Goal: Use online tool/utility: Utilize a website feature to perform a specific function

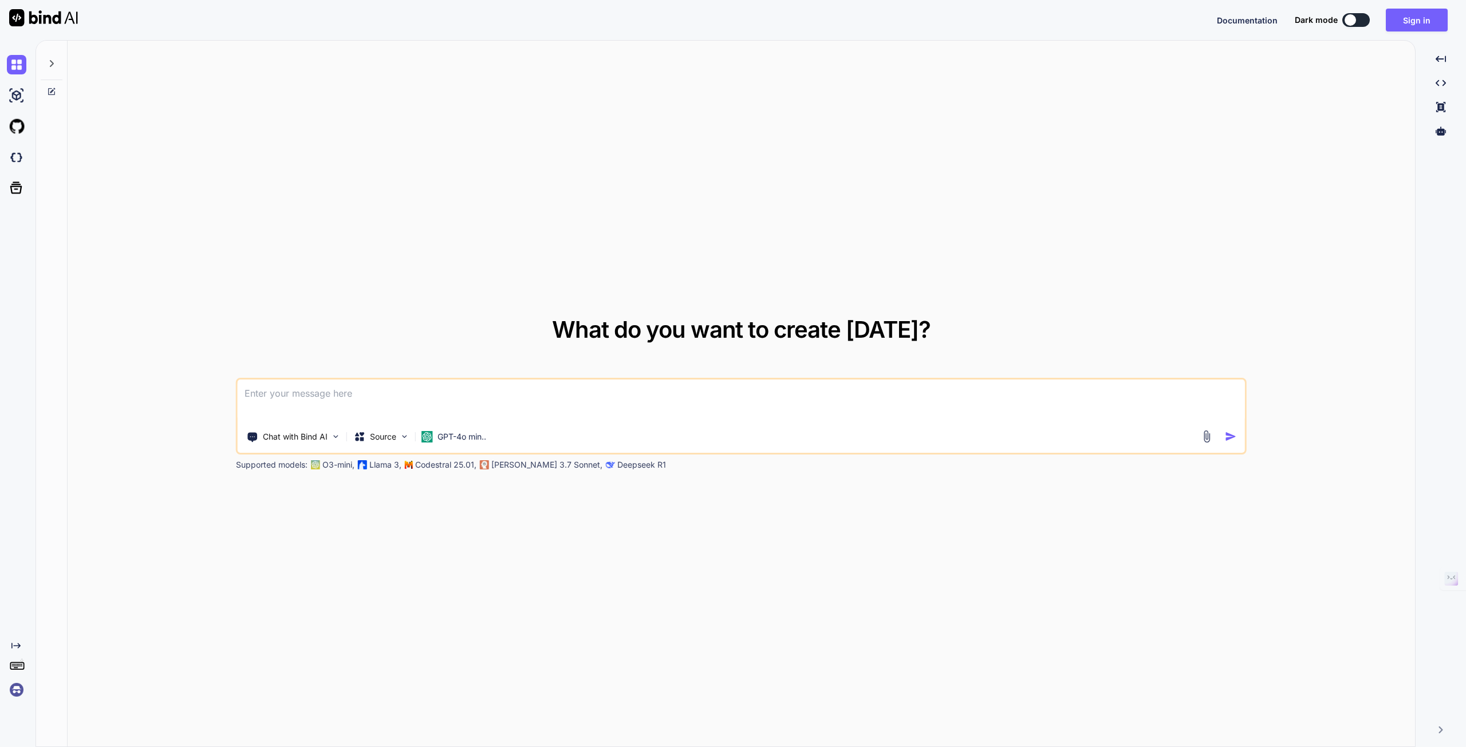
click at [417, 398] on textarea at bounding box center [741, 401] width 1007 height 42
click at [369, 407] on textarea at bounding box center [741, 401] width 1007 height 42
paste textarea
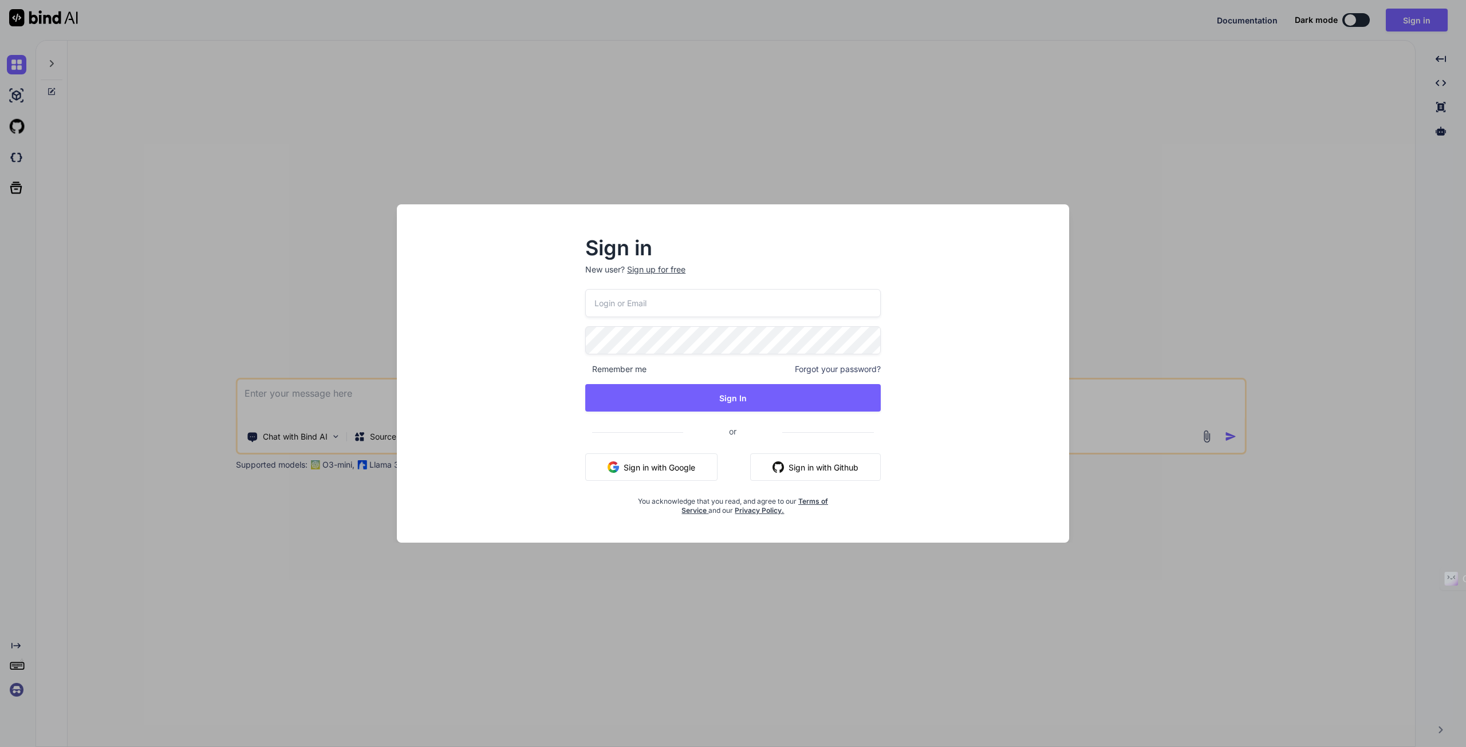
click at [696, 464] on button "Sign in with Google" at bounding box center [651, 466] width 132 height 27
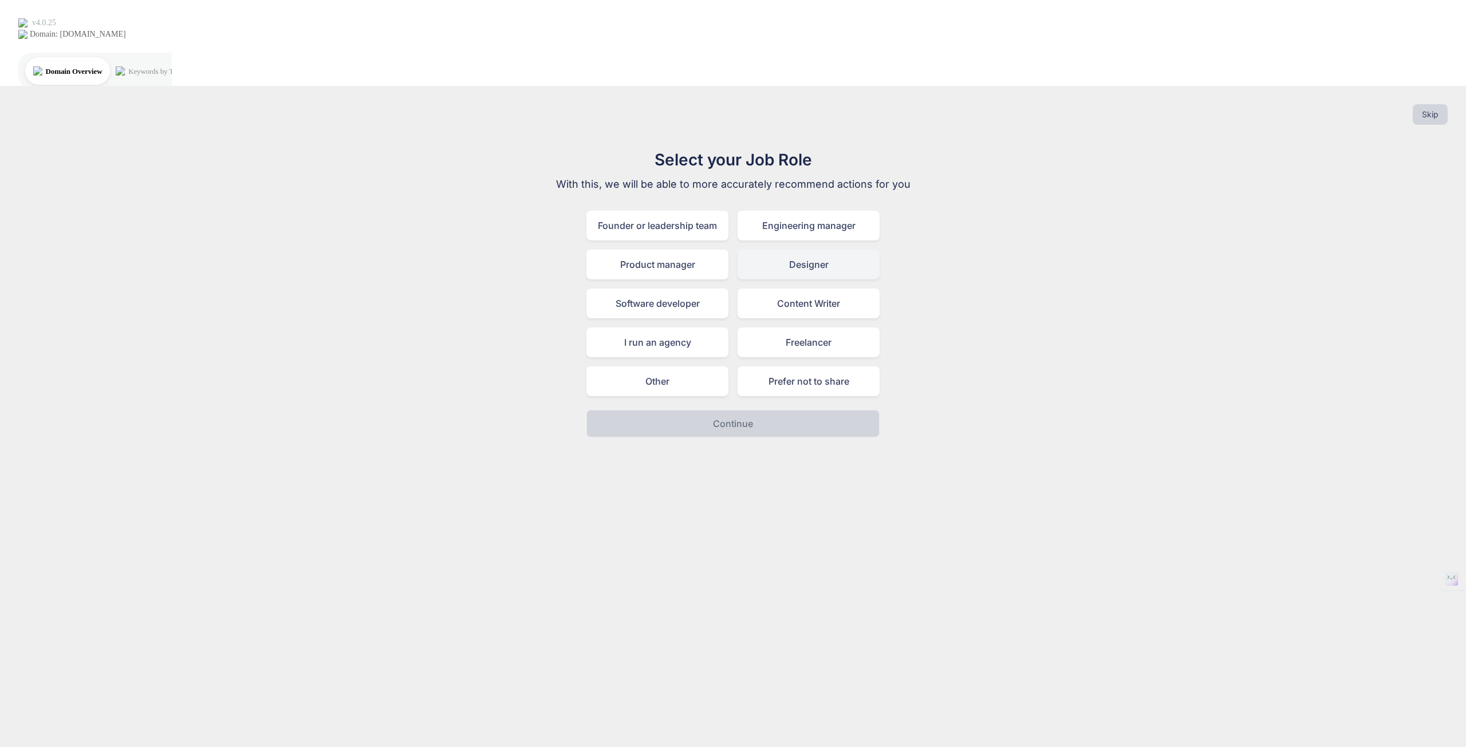
click at [769, 250] on div "Designer" at bounding box center [808, 265] width 142 height 30
click at [760, 410] on button "Continue" at bounding box center [732, 423] width 293 height 27
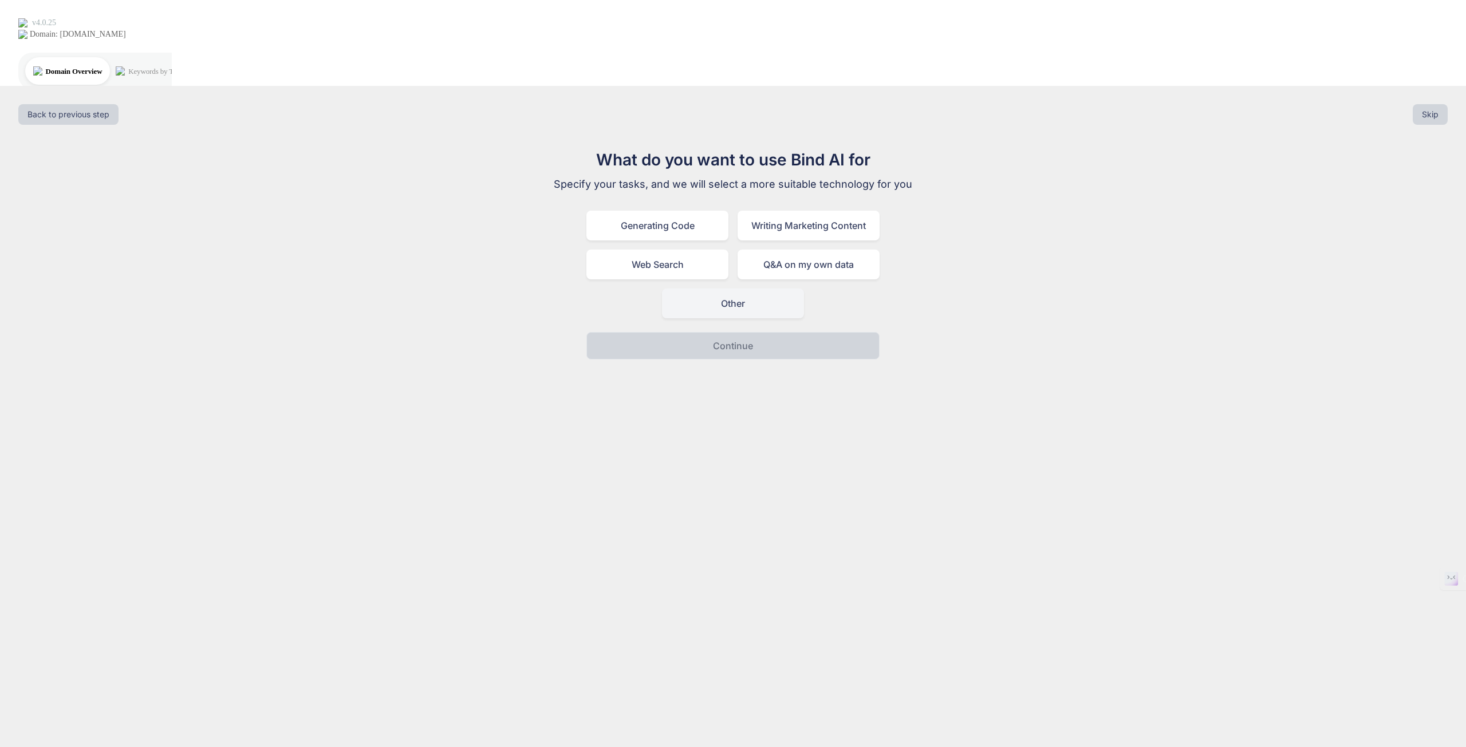
click at [720, 289] on div "Other" at bounding box center [733, 304] width 142 height 30
click at [737, 339] on p "Continue" at bounding box center [733, 346] width 40 height 14
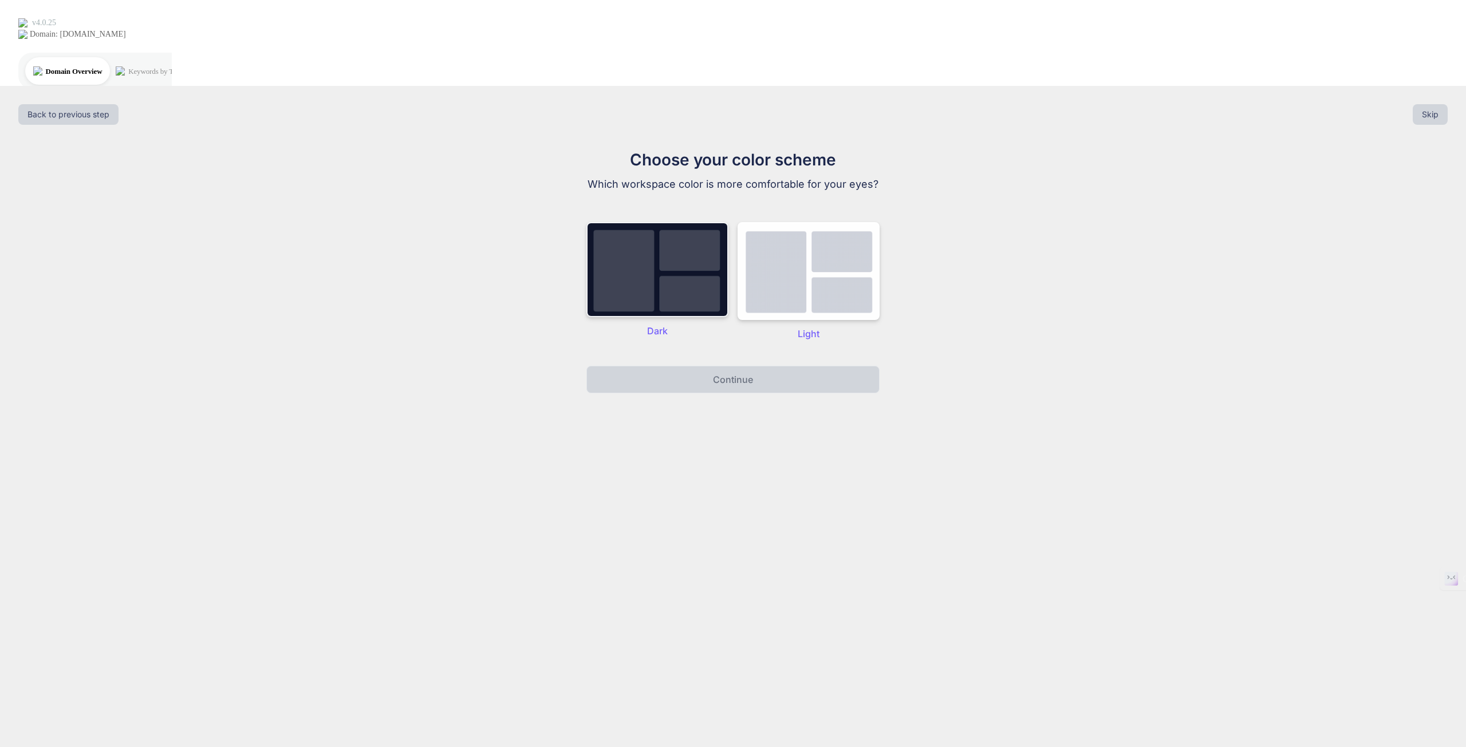
click at [671, 222] on img at bounding box center [657, 269] width 142 height 95
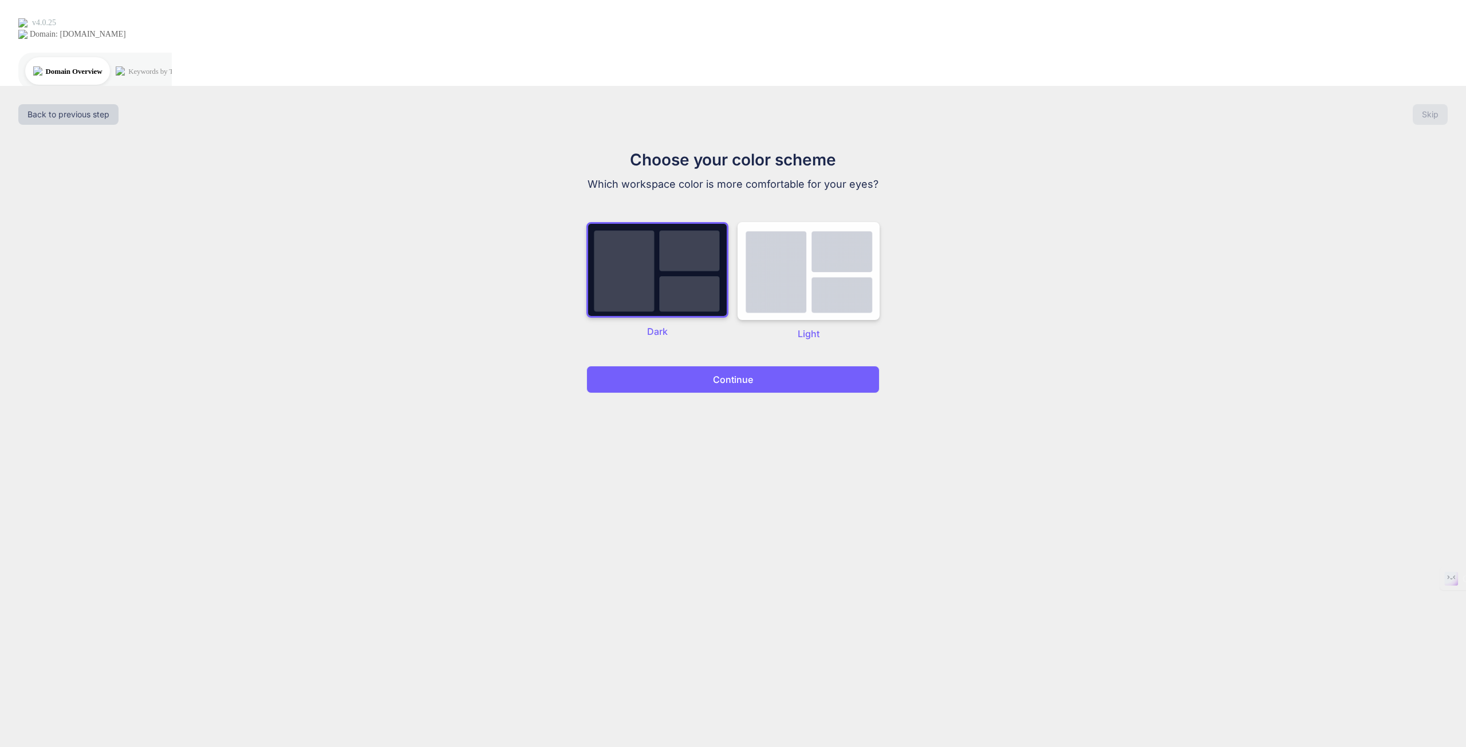
click at [738, 373] on p "Continue" at bounding box center [733, 380] width 40 height 14
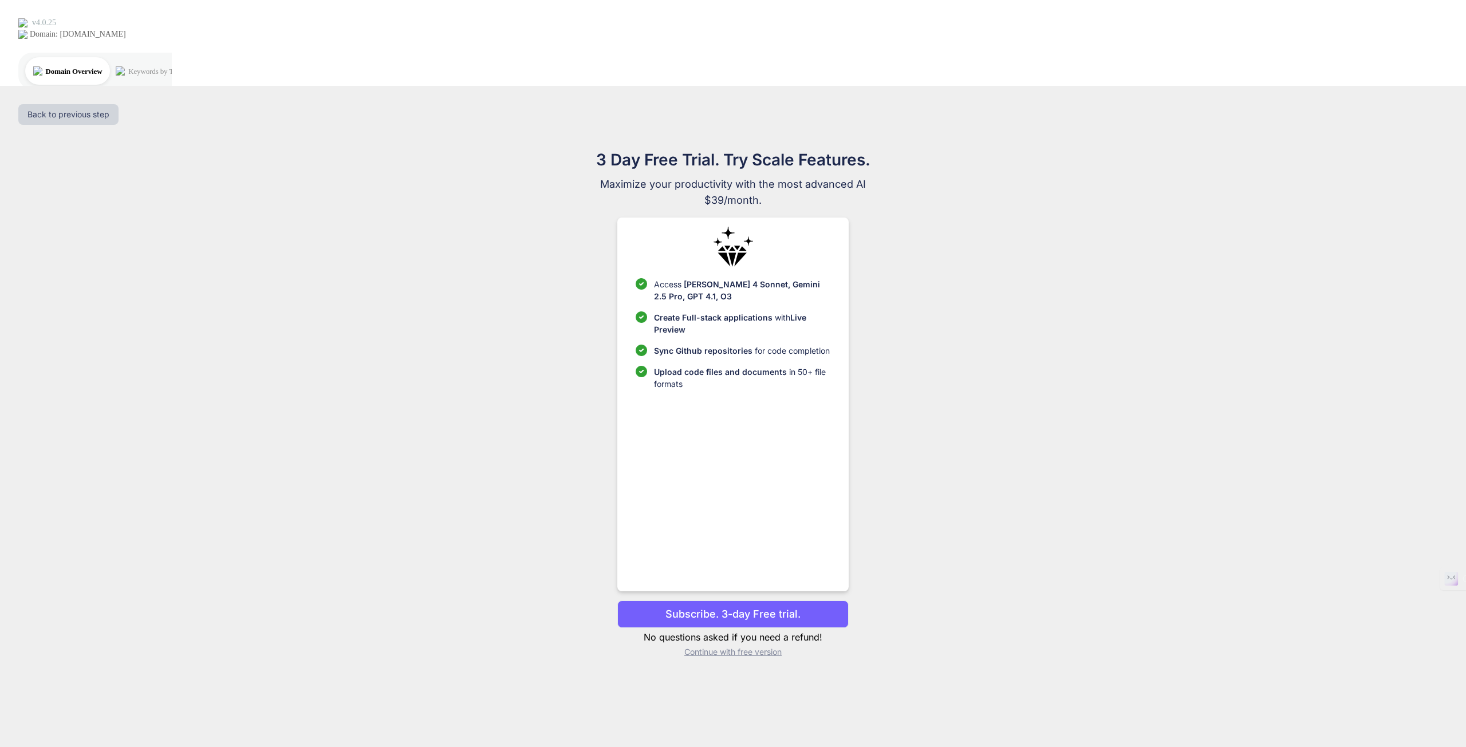
click at [755, 601] on button "Subscribe. 3-day Free trial." at bounding box center [732, 614] width 231 height 27
click at [734, 646] on p "Continue with free version" at bounding box center [732, 651] width 231 height 11
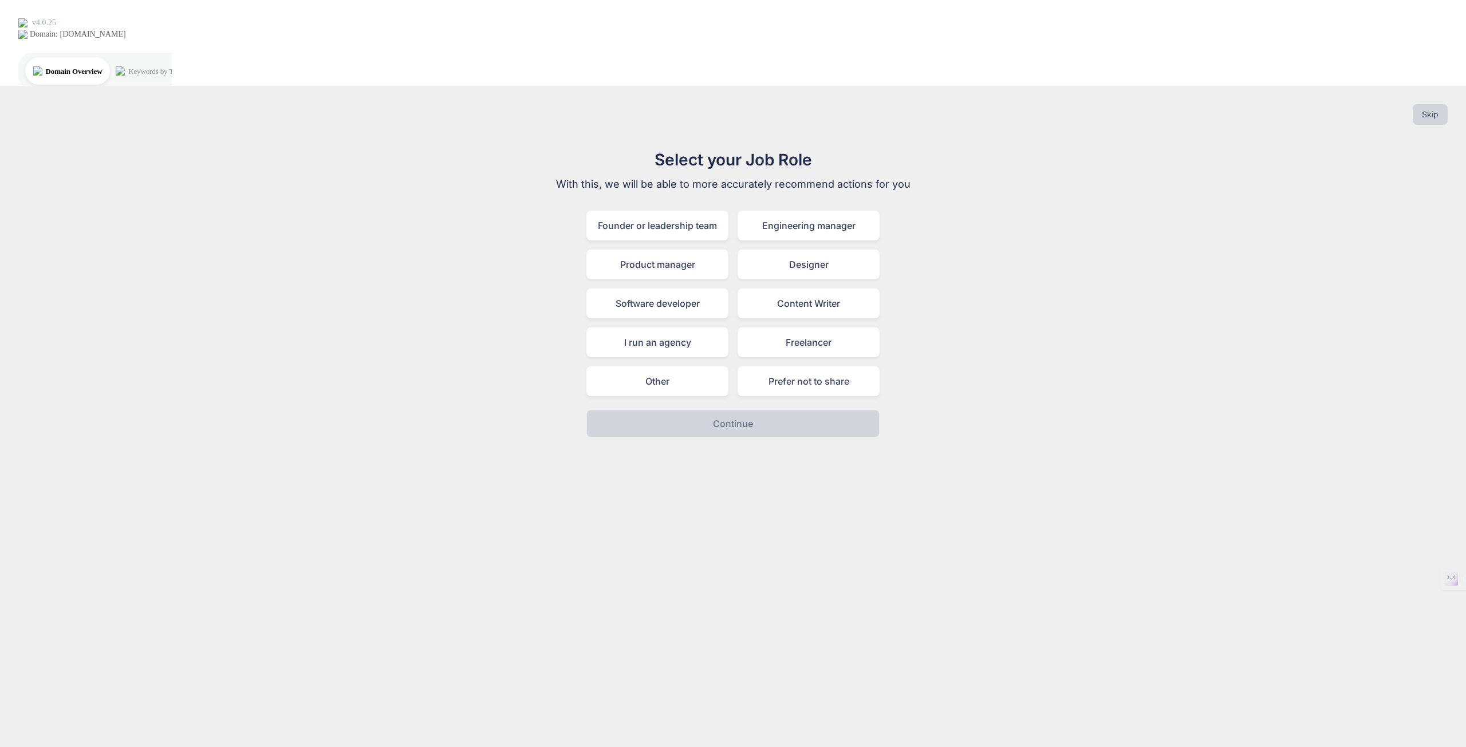
click at [659, 279] on div "Founder or leadership team Engineering manager Product manager Designer Softwar…" at bounding box center [732, 303] width 293 height 185
click at [658, 366] on div "Other" at bounding box center [657, 381] width 142 height 30
click at [687, 410] on button "Continue" at bounding box center [732, 423] width 293 height 27
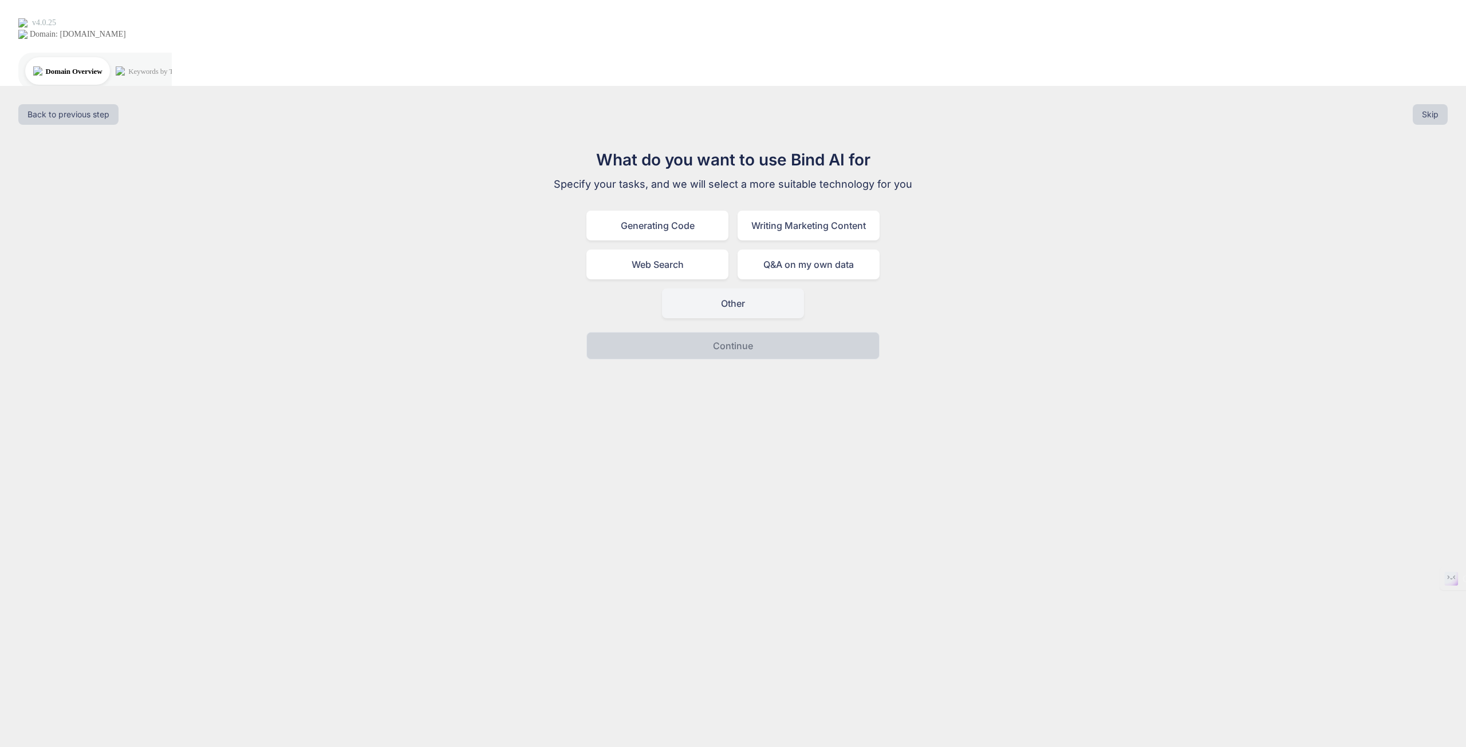
click at [730, 289] on div "Other" at bounding box center [733, 304] width 142 height 30
click at [697, 332] on button "Continue" at bounding box center [732, 345] width 293 height 27
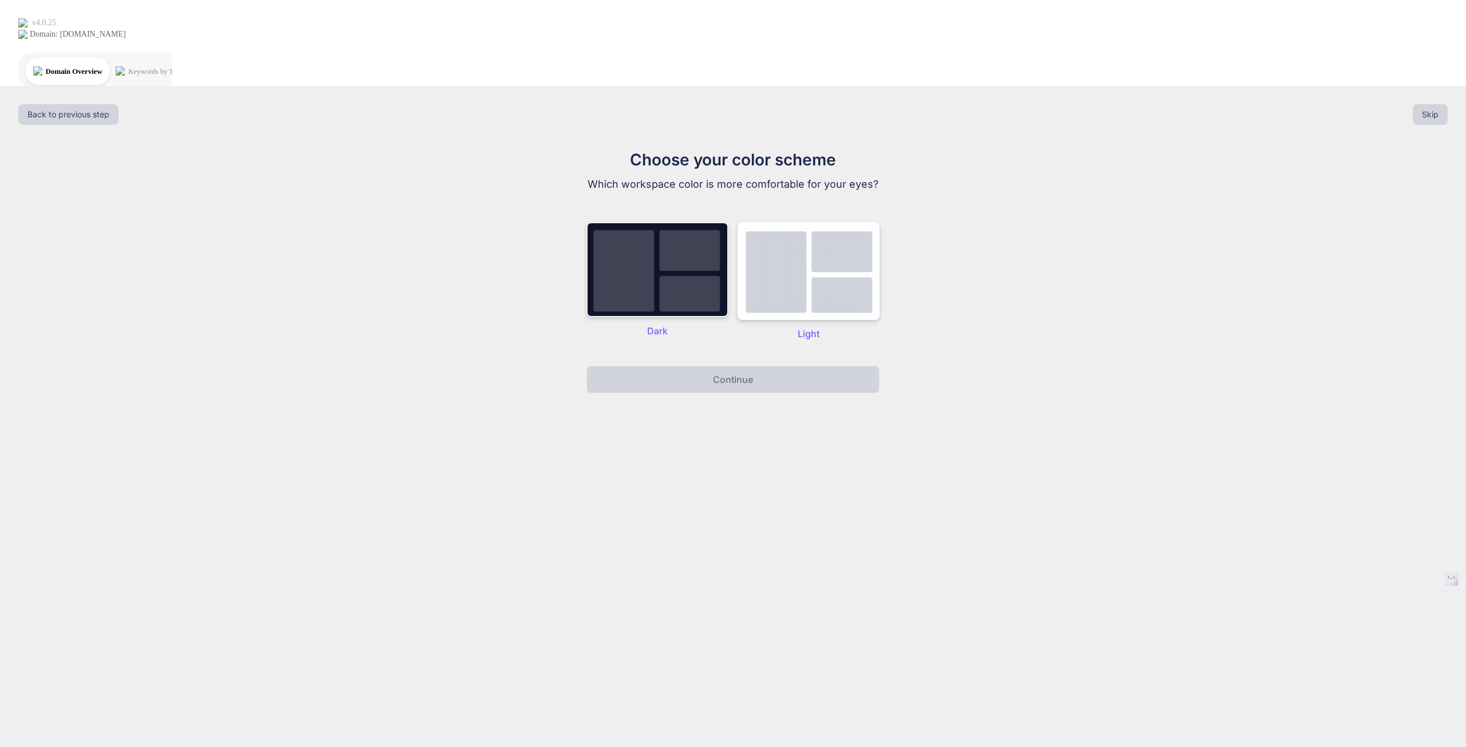
click at [656, 222] on img at bounding box center [657, 269] width 142 height 95
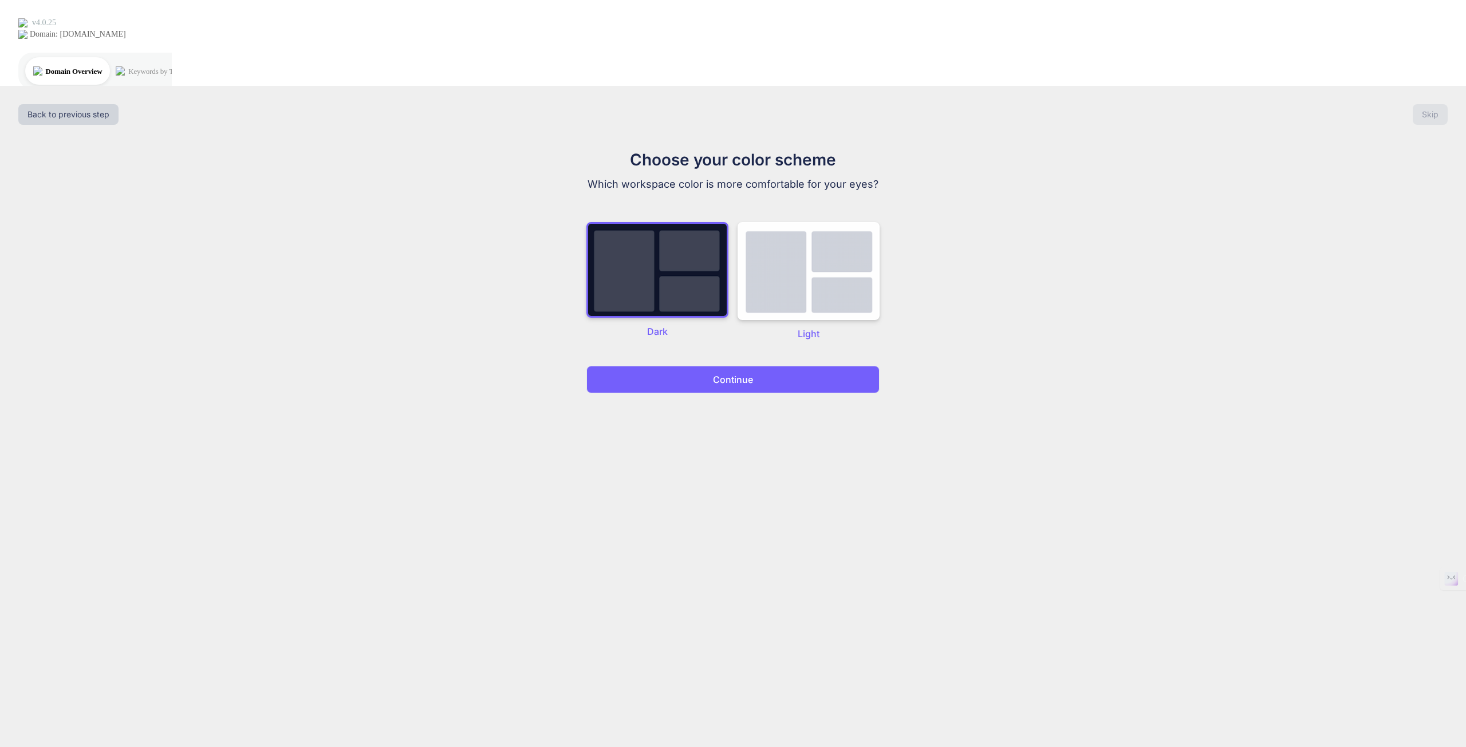
click at [702, 366] on button "Continue" at bounding box center [732, 379] width 293 height 27
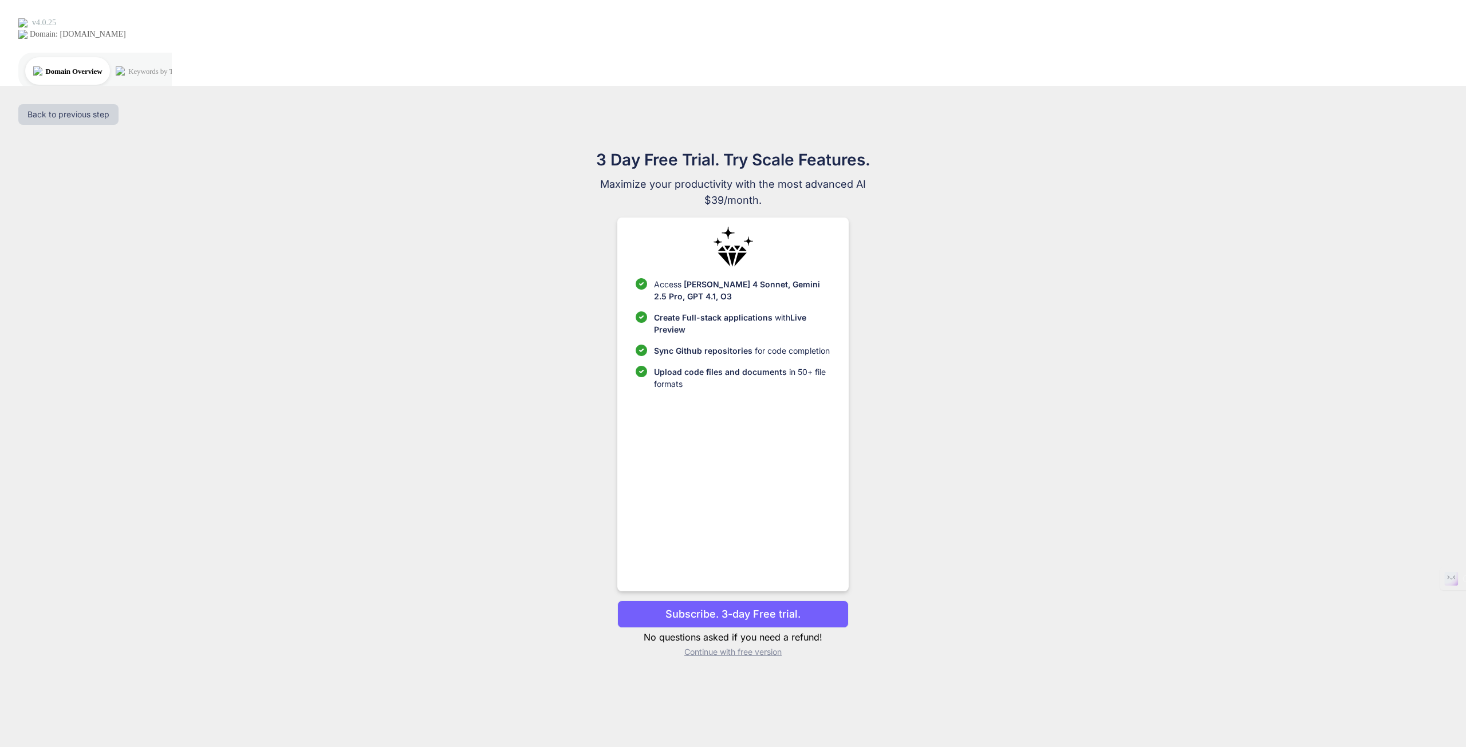
click at [726, 646] on p "Continue with free version" at bounding box center [732, 651] width 231 height 11
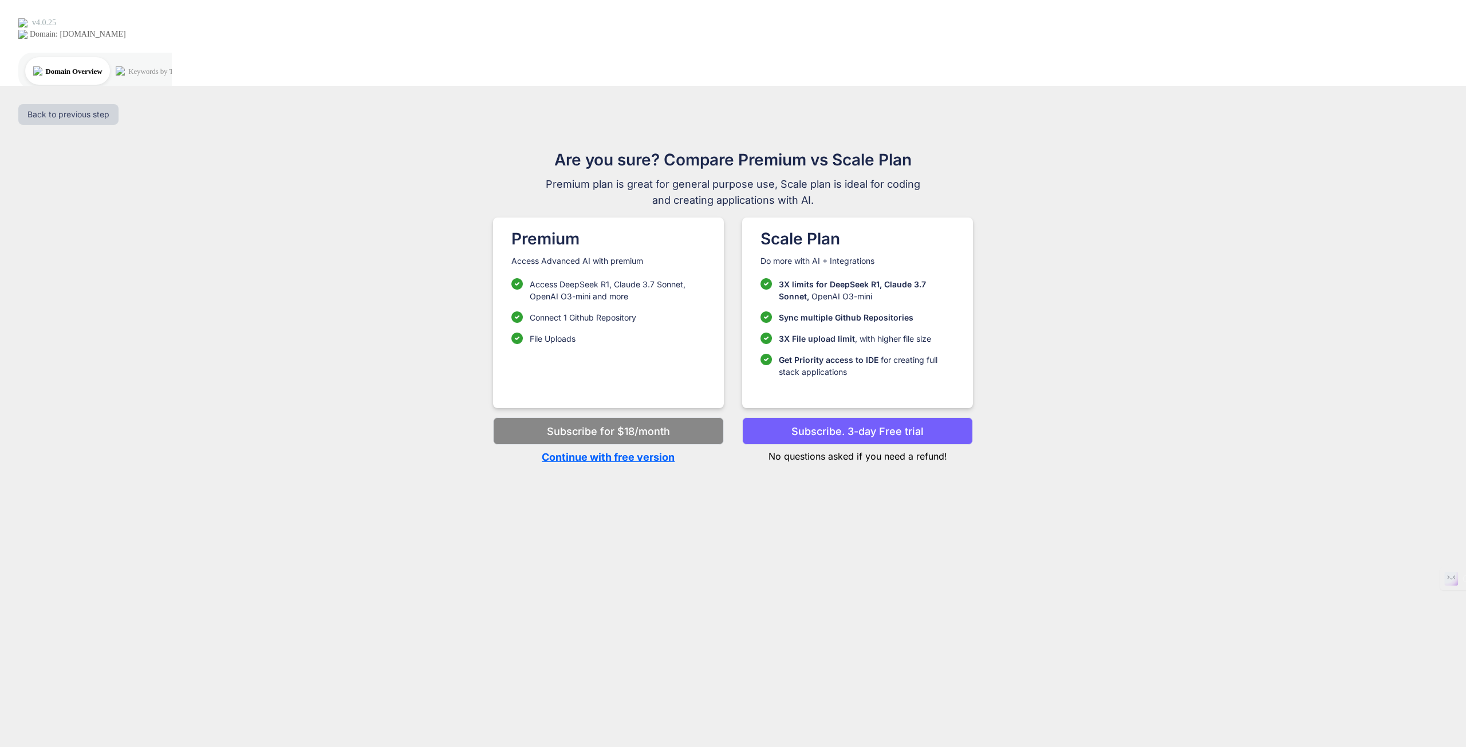
click at [621, 449] on p "Continue with free version" at bounding box center [608, 456] width 231 height 15
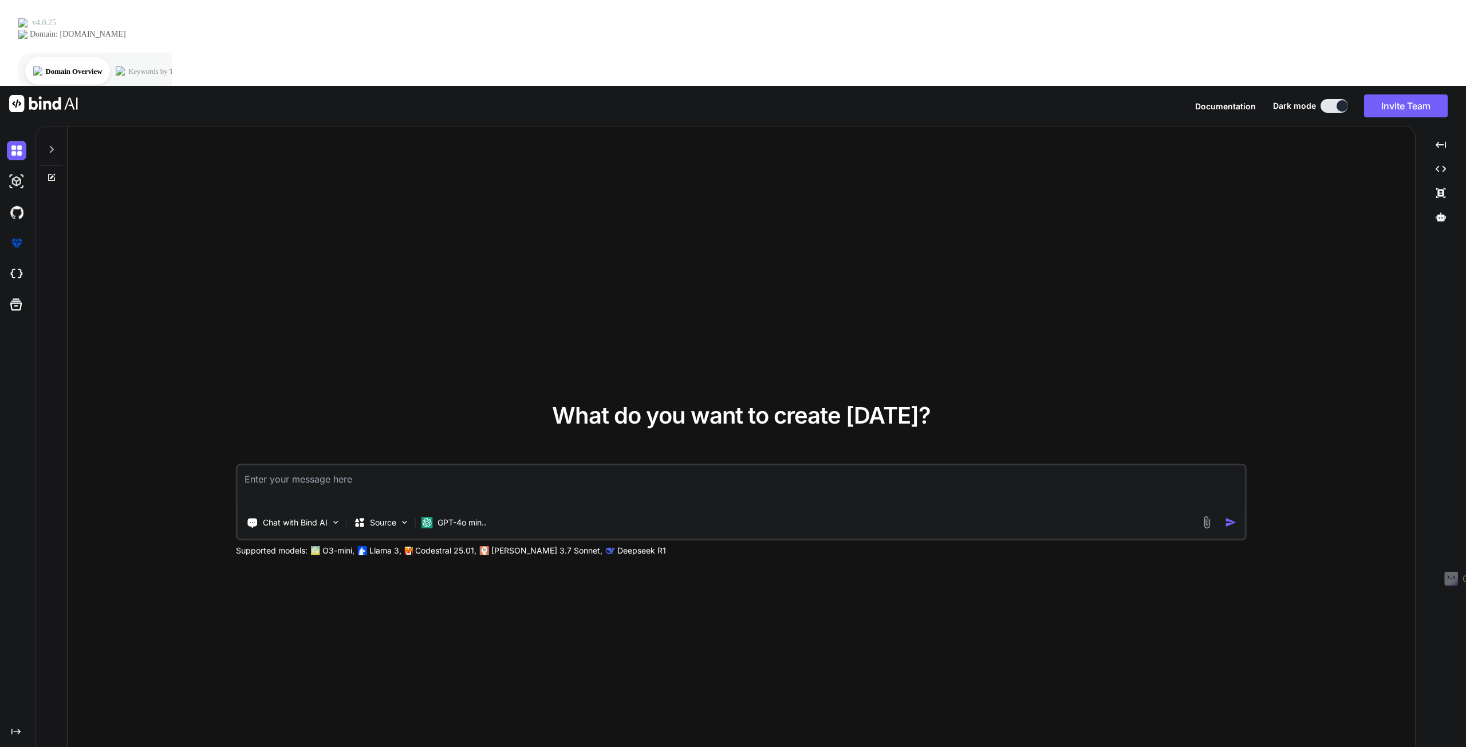
type textarea "x"
type textarea "Build a Canva-inspired collaborative graphic design app where users can create,…"
type textarea "x"
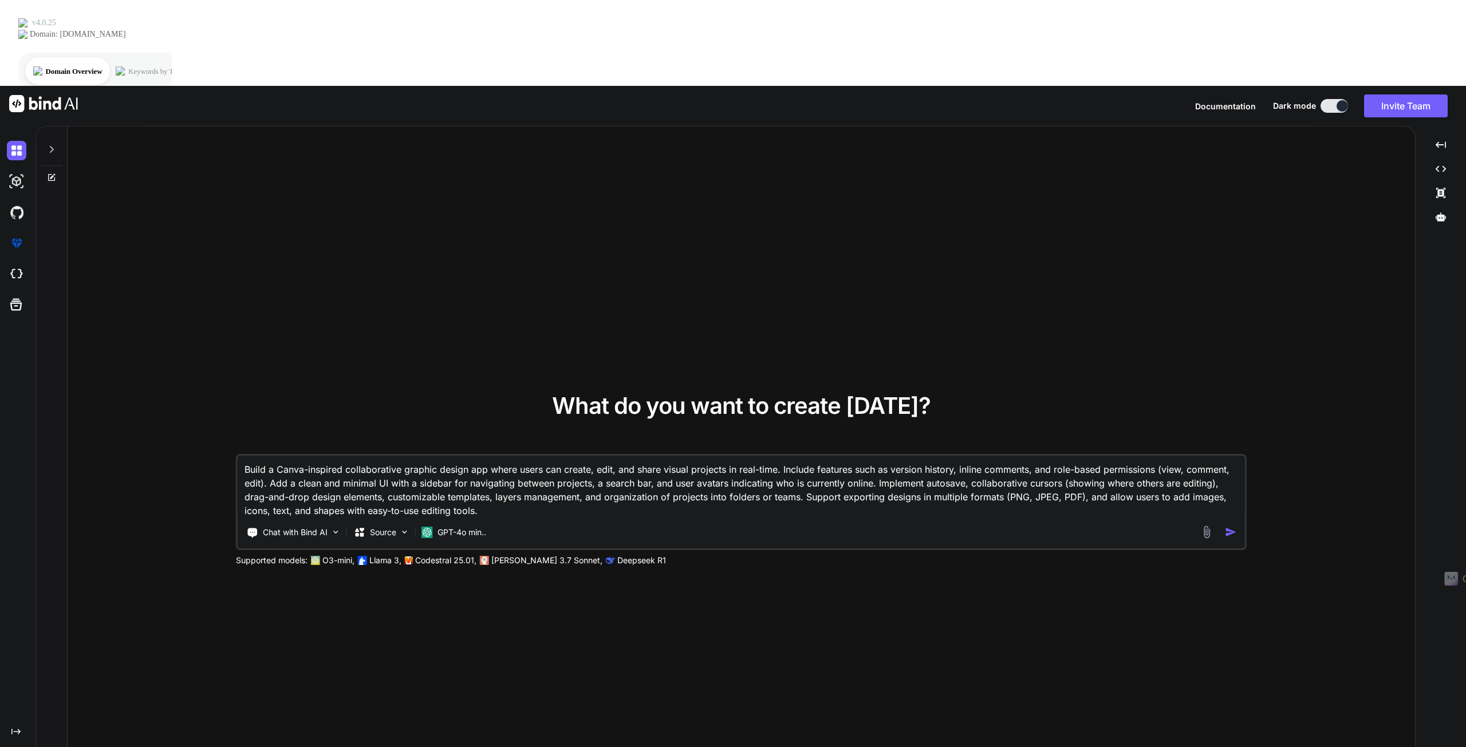
type textarea "Build a Canva-inspired collaborative graphic design app where users can create,…"
type textarea "x"
type textarea "Build a Canva-inspired collaborative graphic design app where users can create,…"
click at [1221, 526] on div at bounding box center [1220, 532] width 41 height 13
click at [1231, 526] on img "button" at bounding box center [1231, 532] width 12 height 12
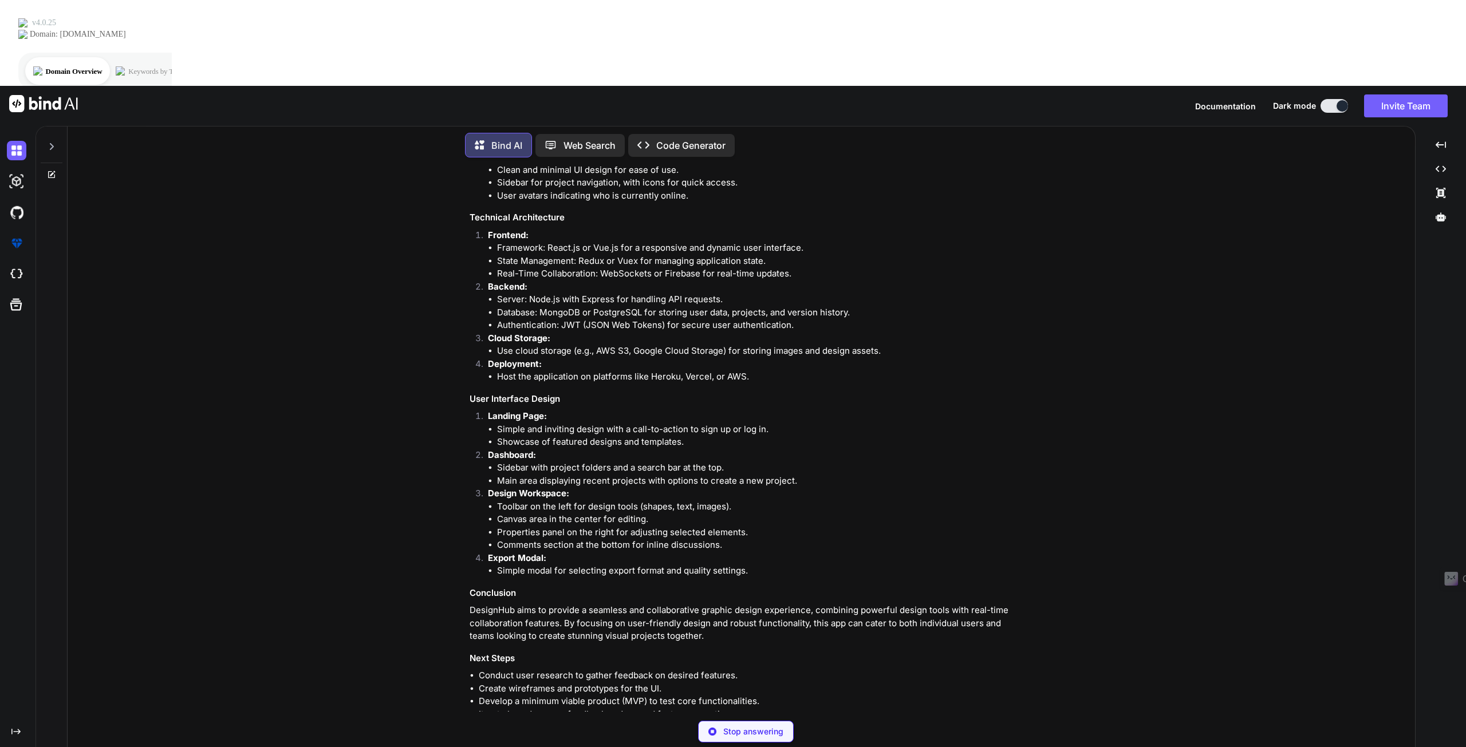
scroll to position [583, 0]
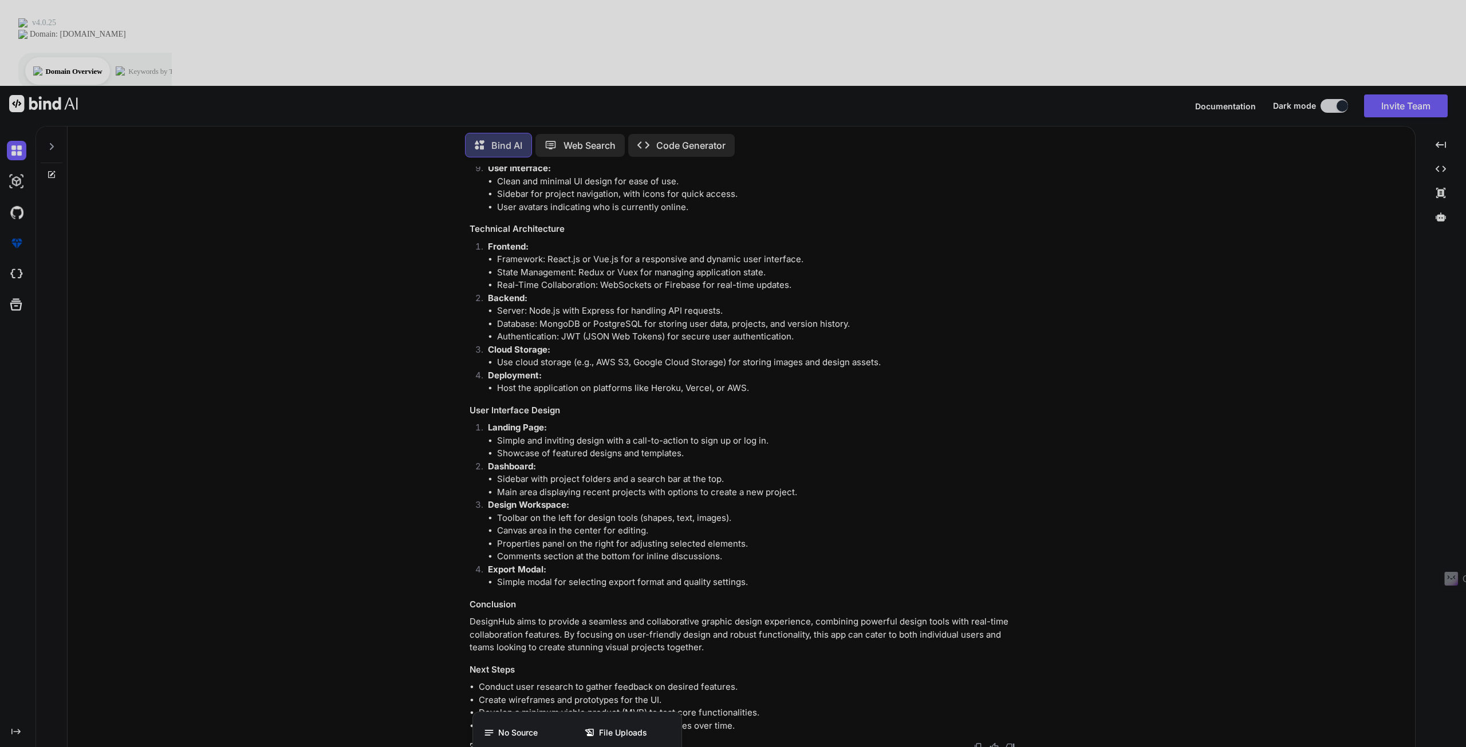
click at [522, 705] on div at bounding box center [733, 373] width 1466 height 747
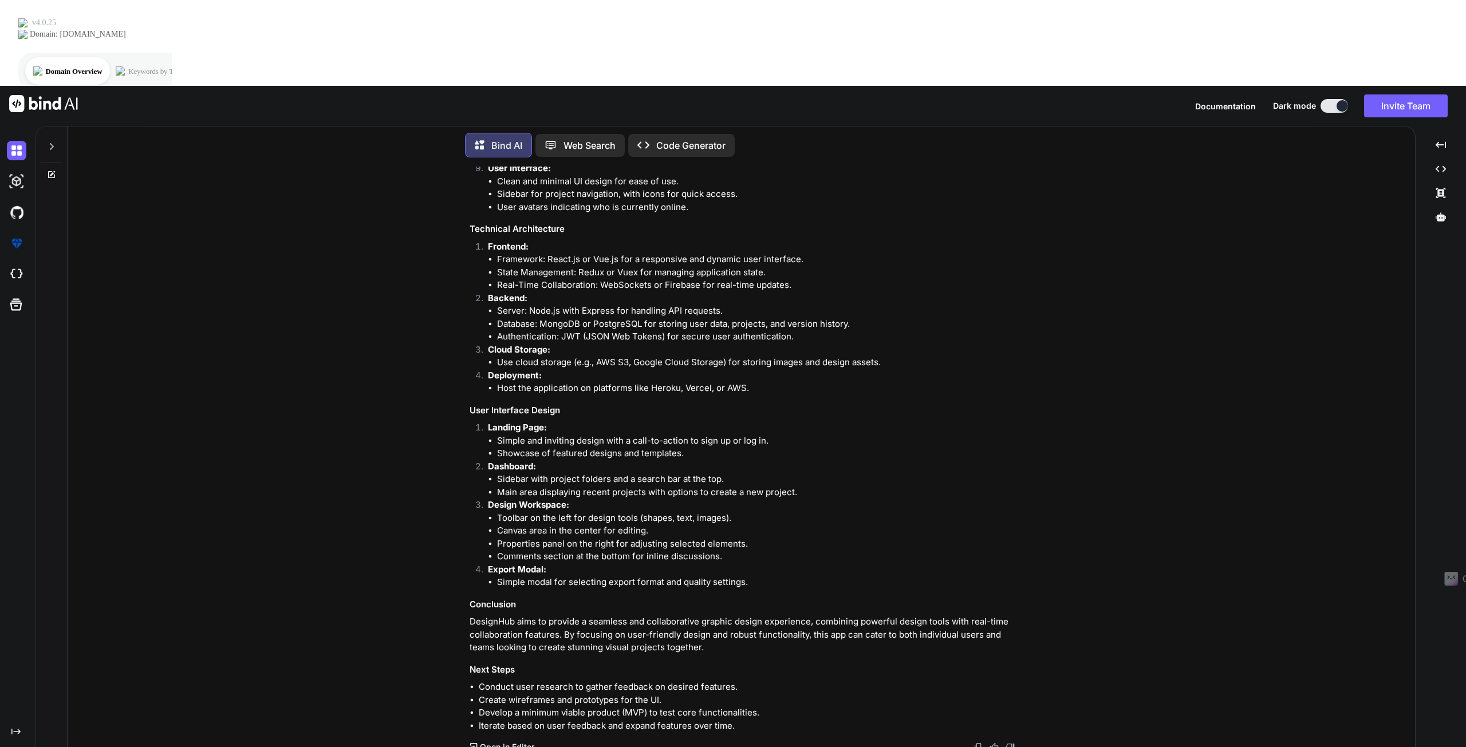
click at [484, 741] on p "Open in Editor" at bounding box center [507, 746] width 54 height 11
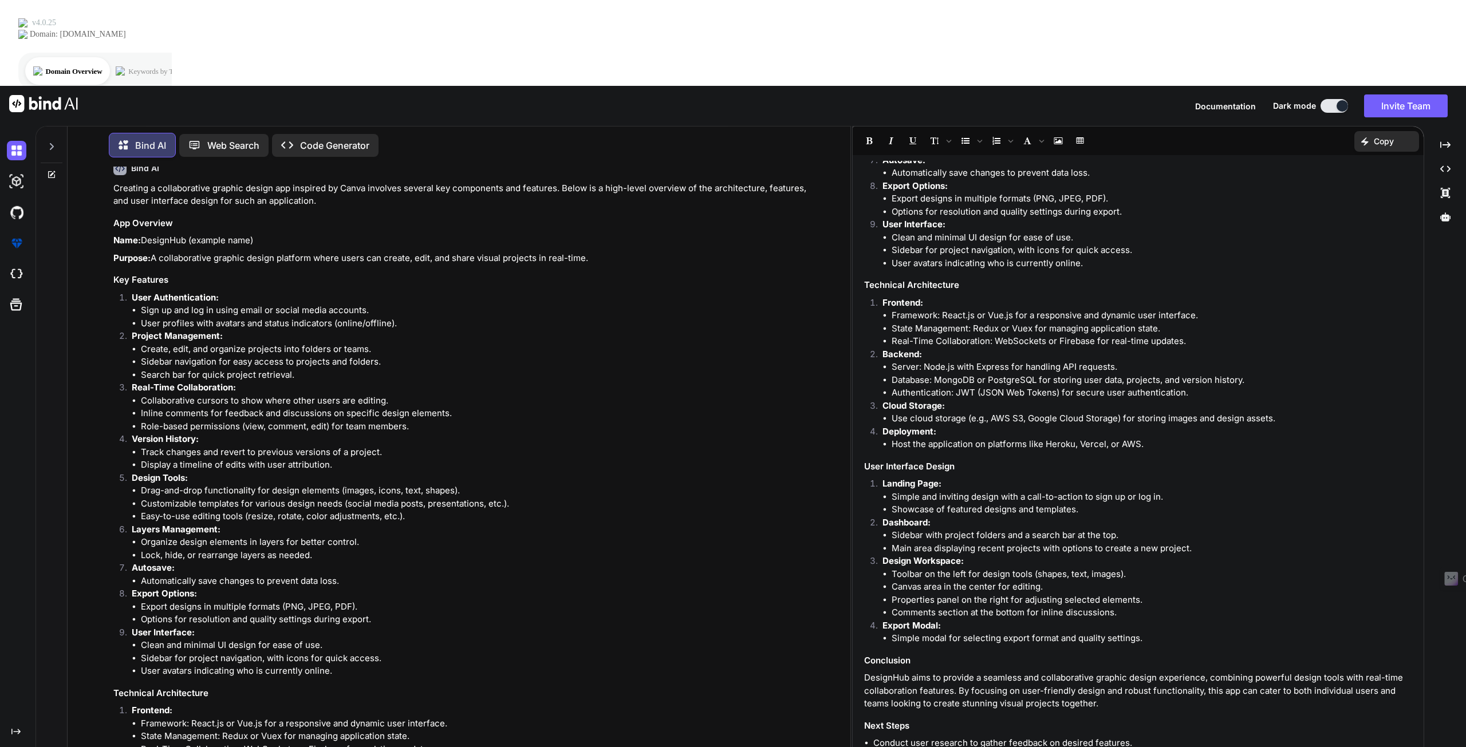
scroll to position [0, 0]
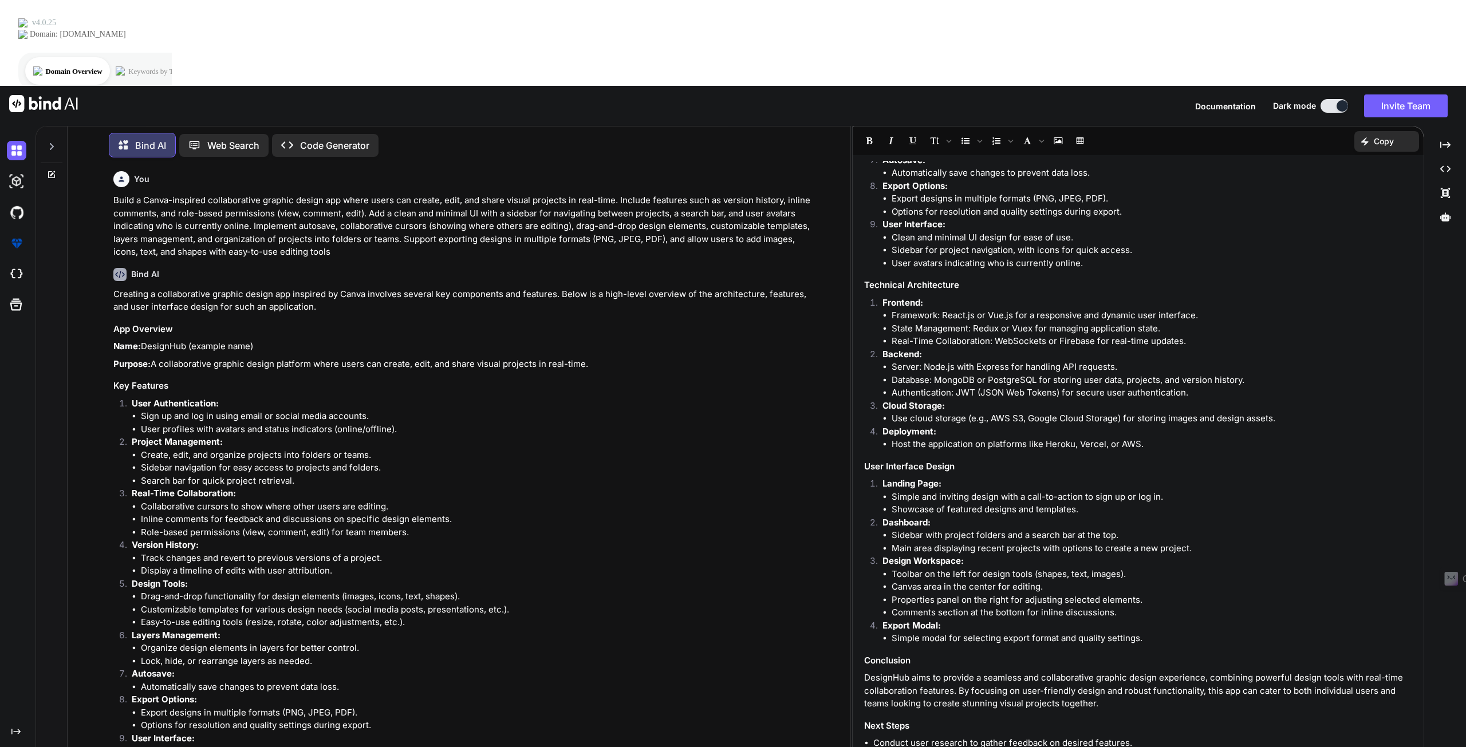
click at [191, 139] on icon at bounding box center [194, 145] width 12 height 12
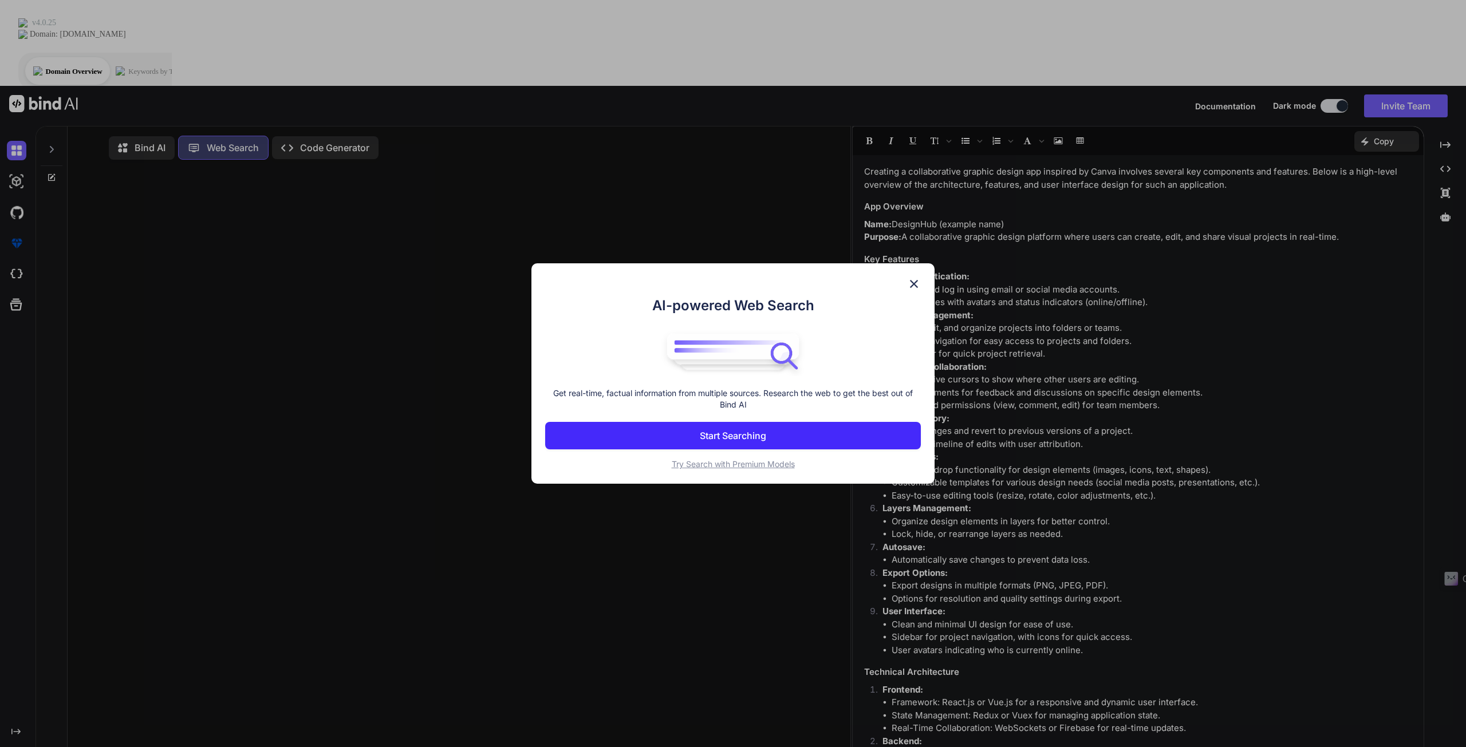
scroll to position [4, 0]
click at [693, 428] on button "Start Searching" at bounding box center [733, 435] width 376 height 27
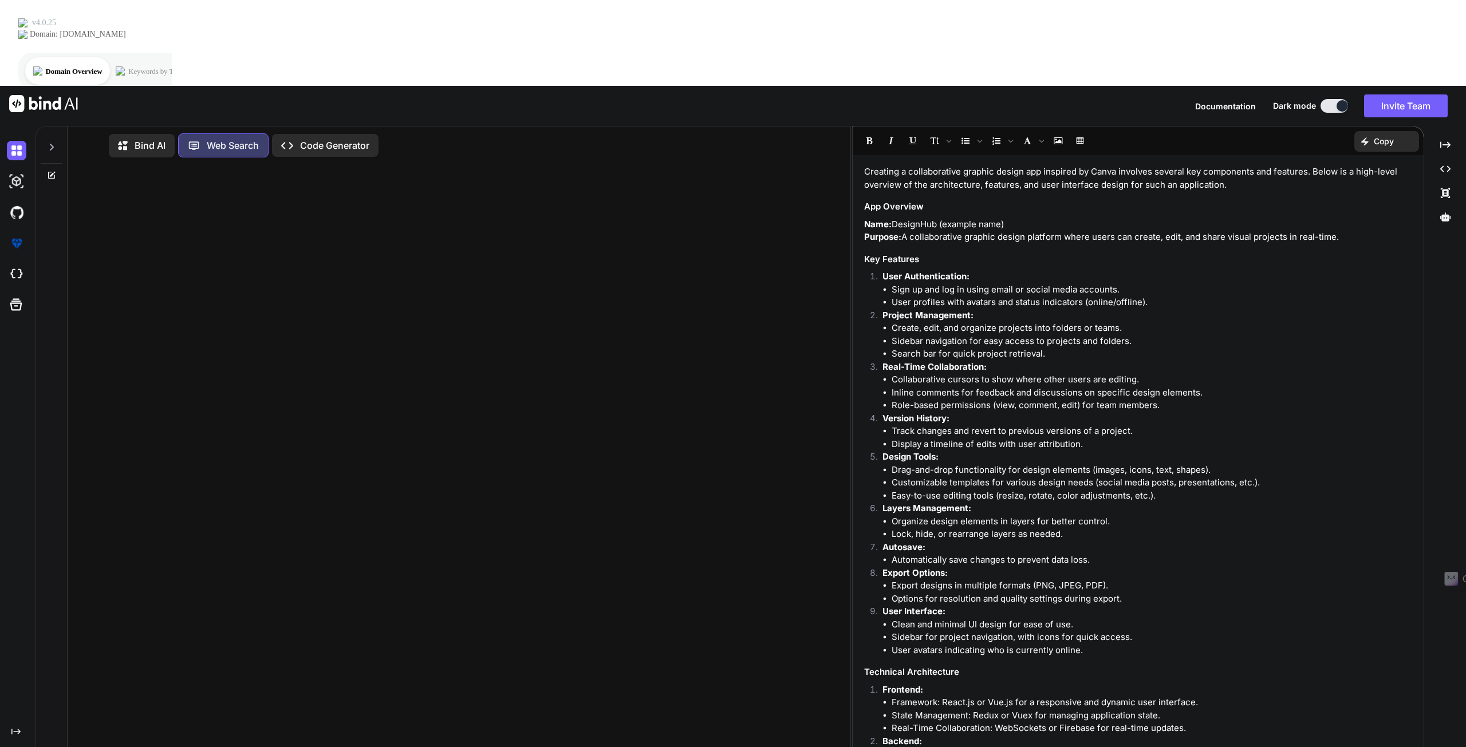
click at [318, 139] on p "Code Generator" at bounding box center [334, 146] width 69 height 14
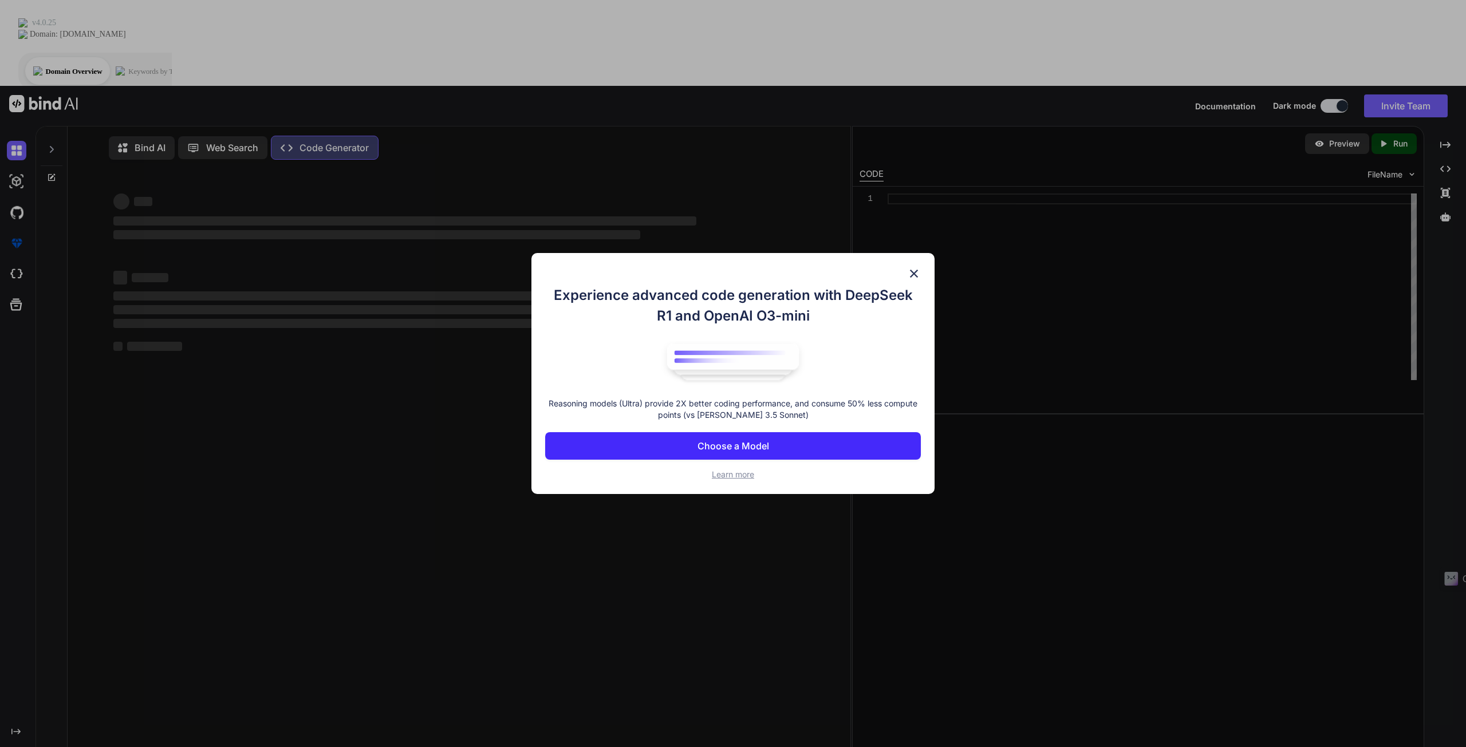
type textarea "x"
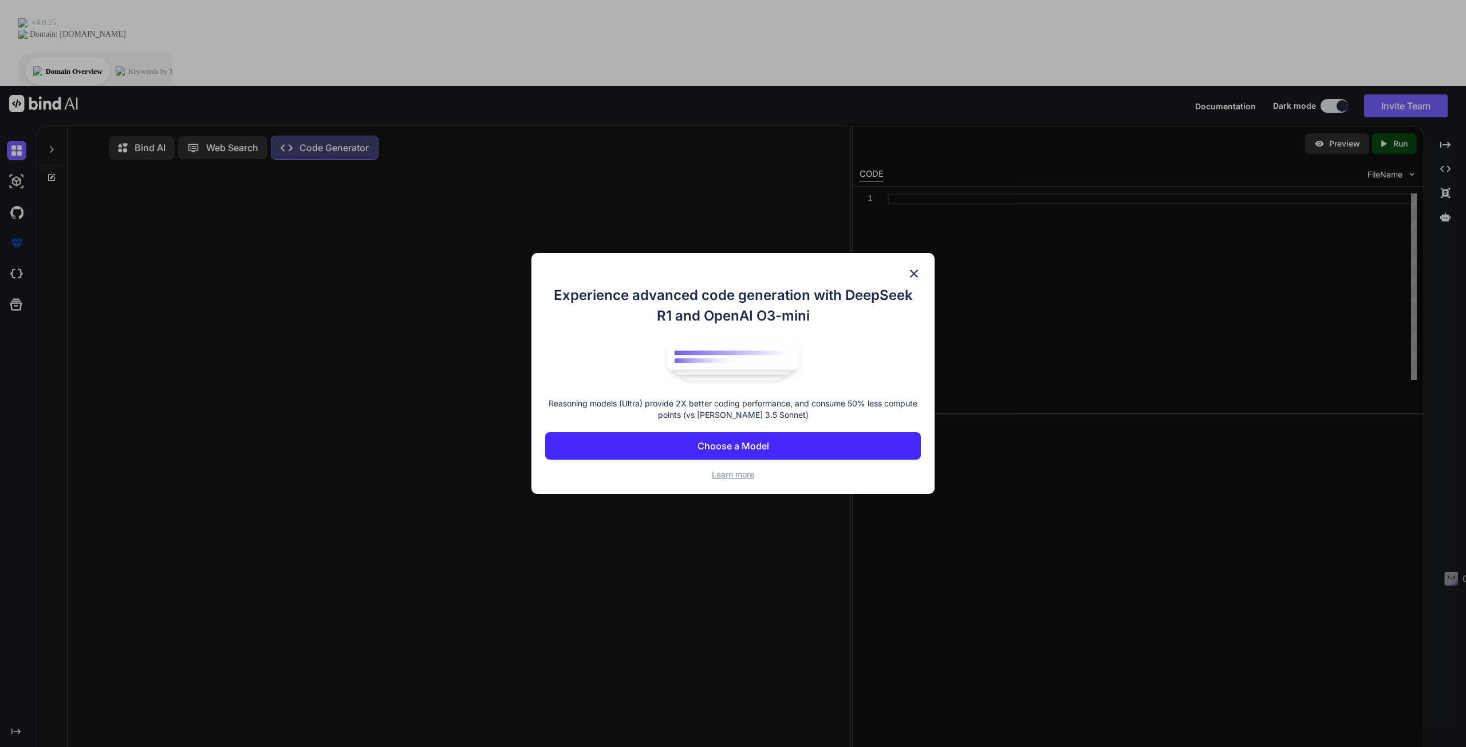
click at [744, 448] on p "Choose a Model" at bounding box center [733, 446] width 72 height 14
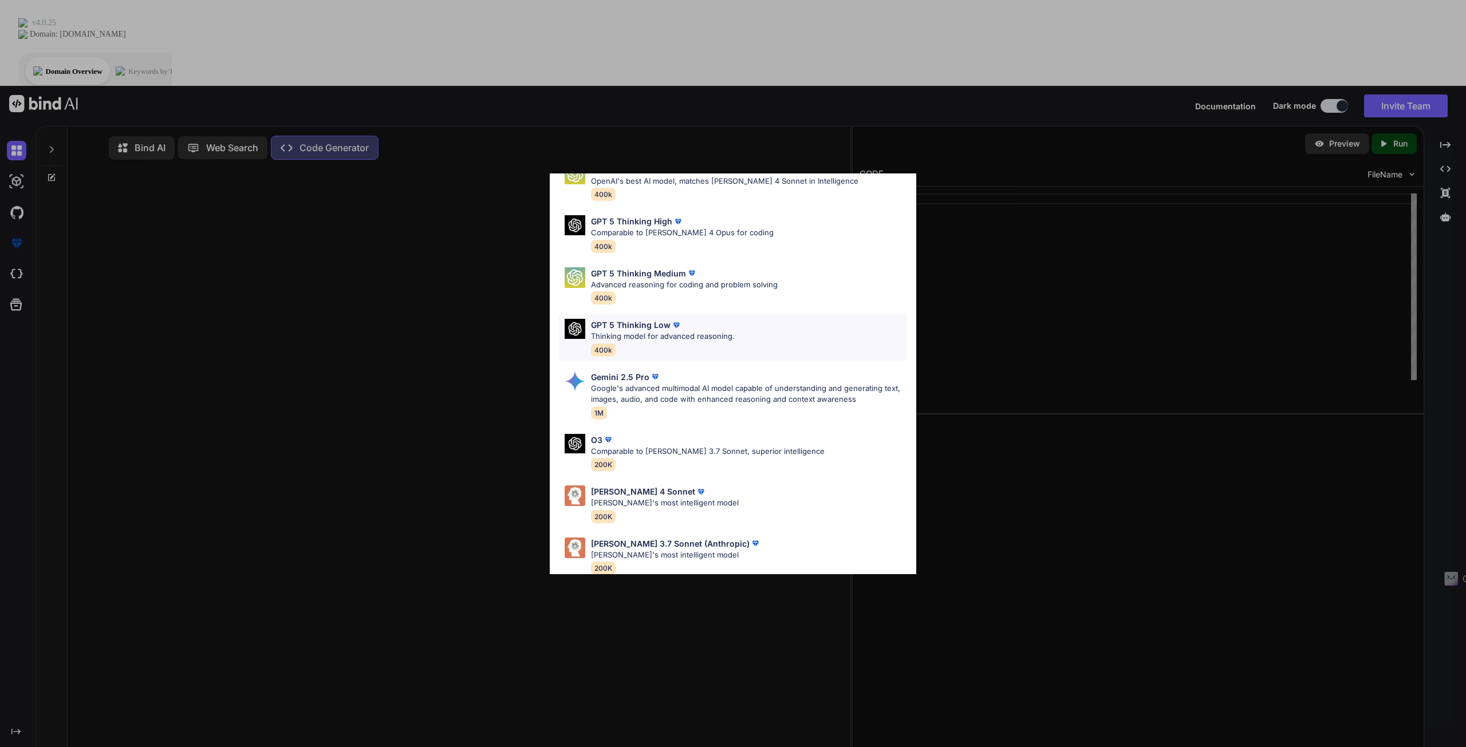
scroll to position [70, 0]
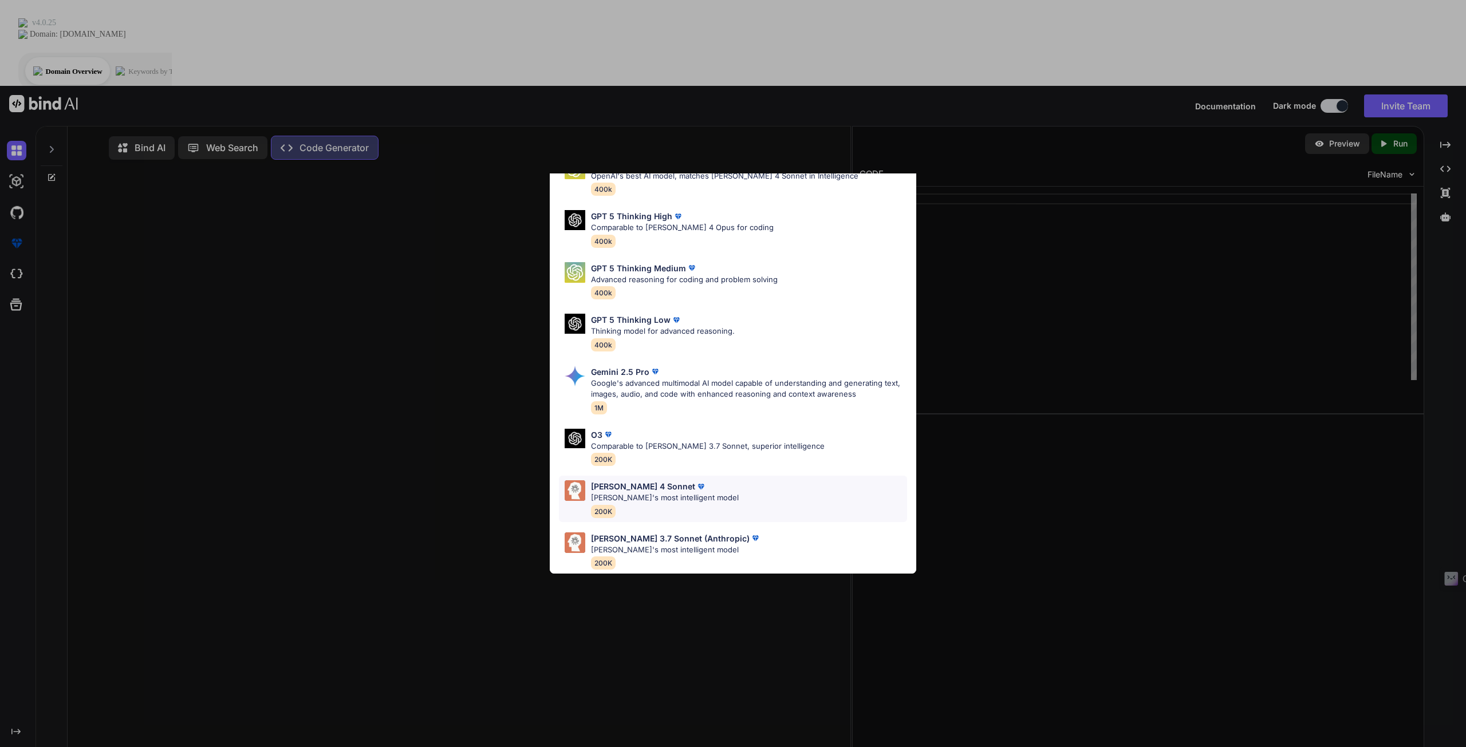
click at [680, 492] on p "Claude's most intelligent model" at bounding box center [665, 497] width 148 height 11
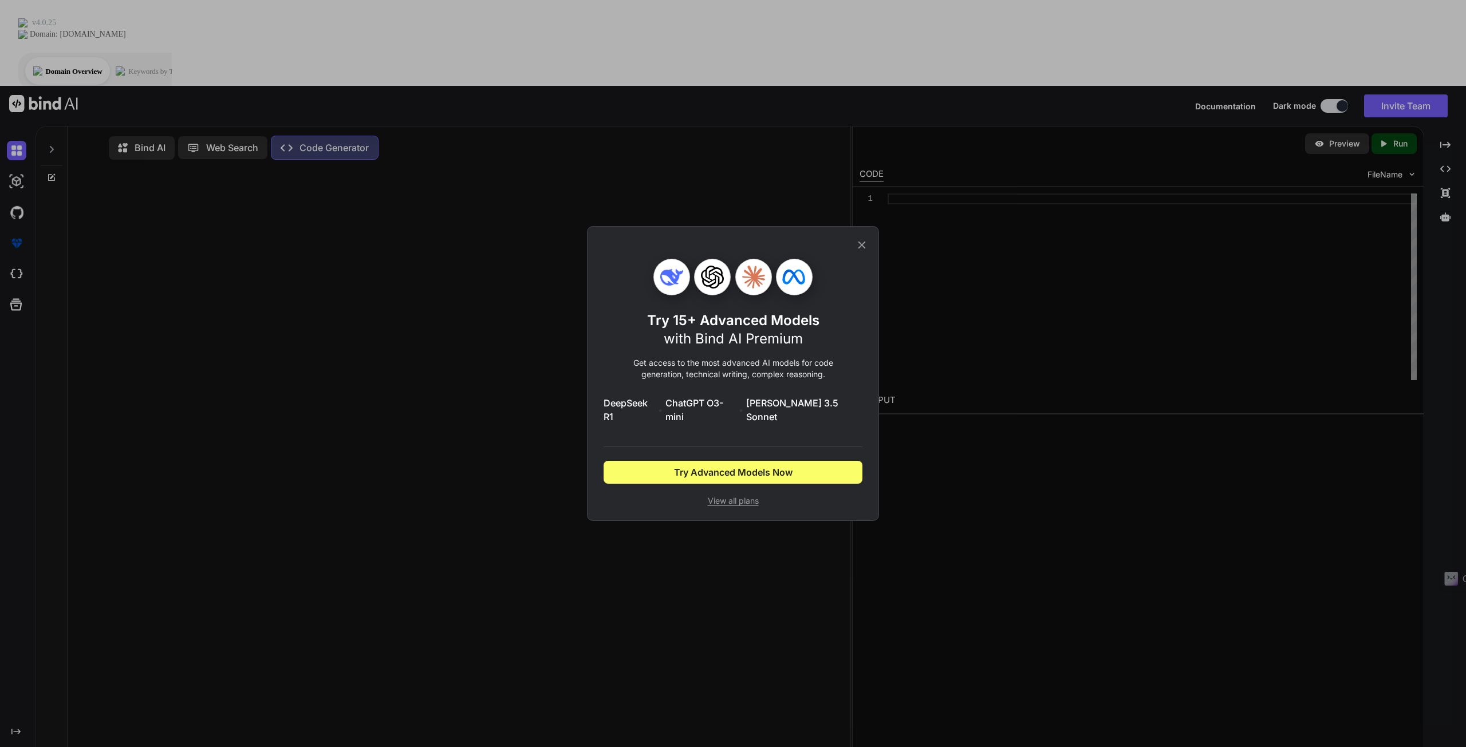
scroll to position [0, 0]
click at [722, 495] on span "View all plans" at bounding box center [732, 500] width 259 height 11
click at [655, 409] on span "DeepSeek R1" at bounding box center [629, 409] width 52 height 27
click at [868, 251] on div "Try 15+ Advanced Models with Bind AI Premium Get access to the most advanced AI…" at bounding box center [733, 373] width 292 height 295
click at [863, 251] on icon at bounding box center [861, 245] width 13 height 13
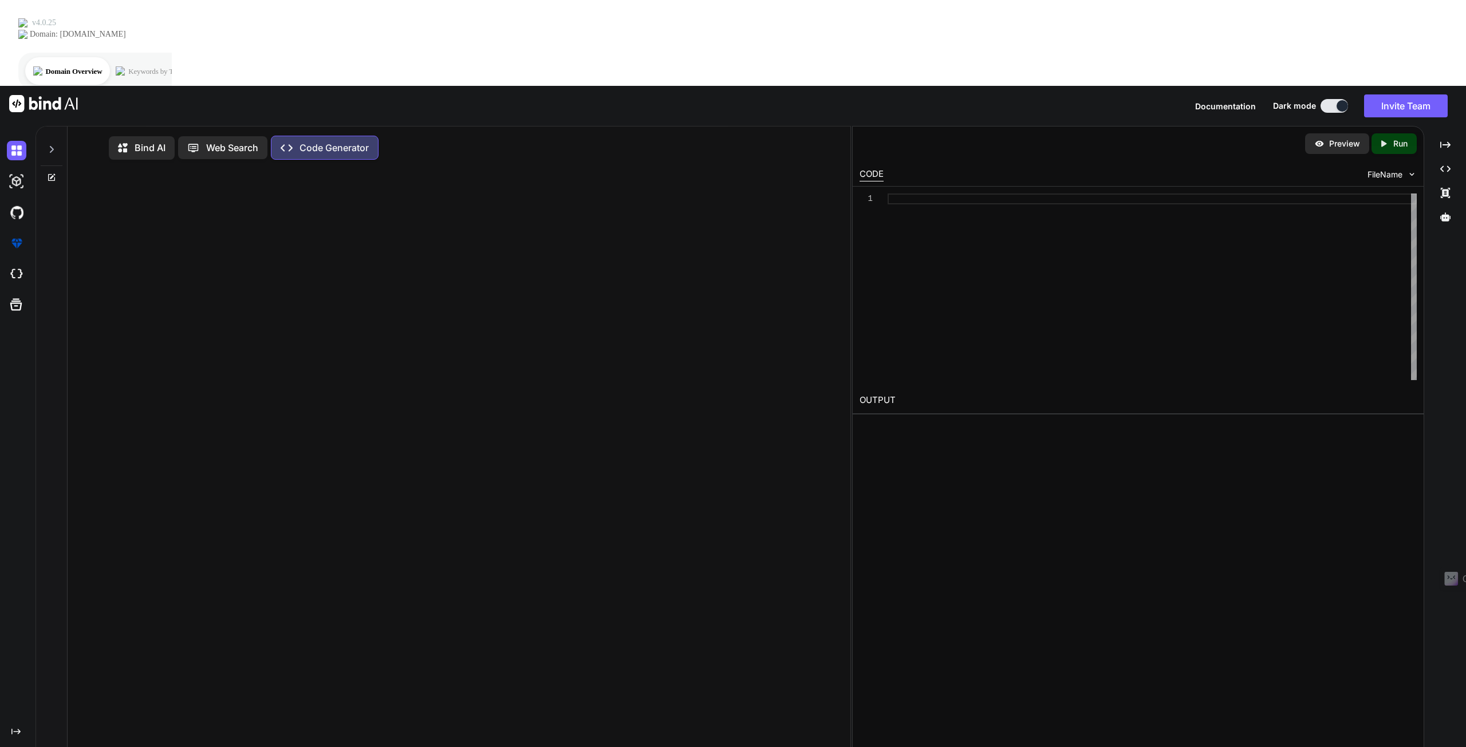
paste textarea "Build a Canva-inspired collaborative graphic design app where users can create,…"
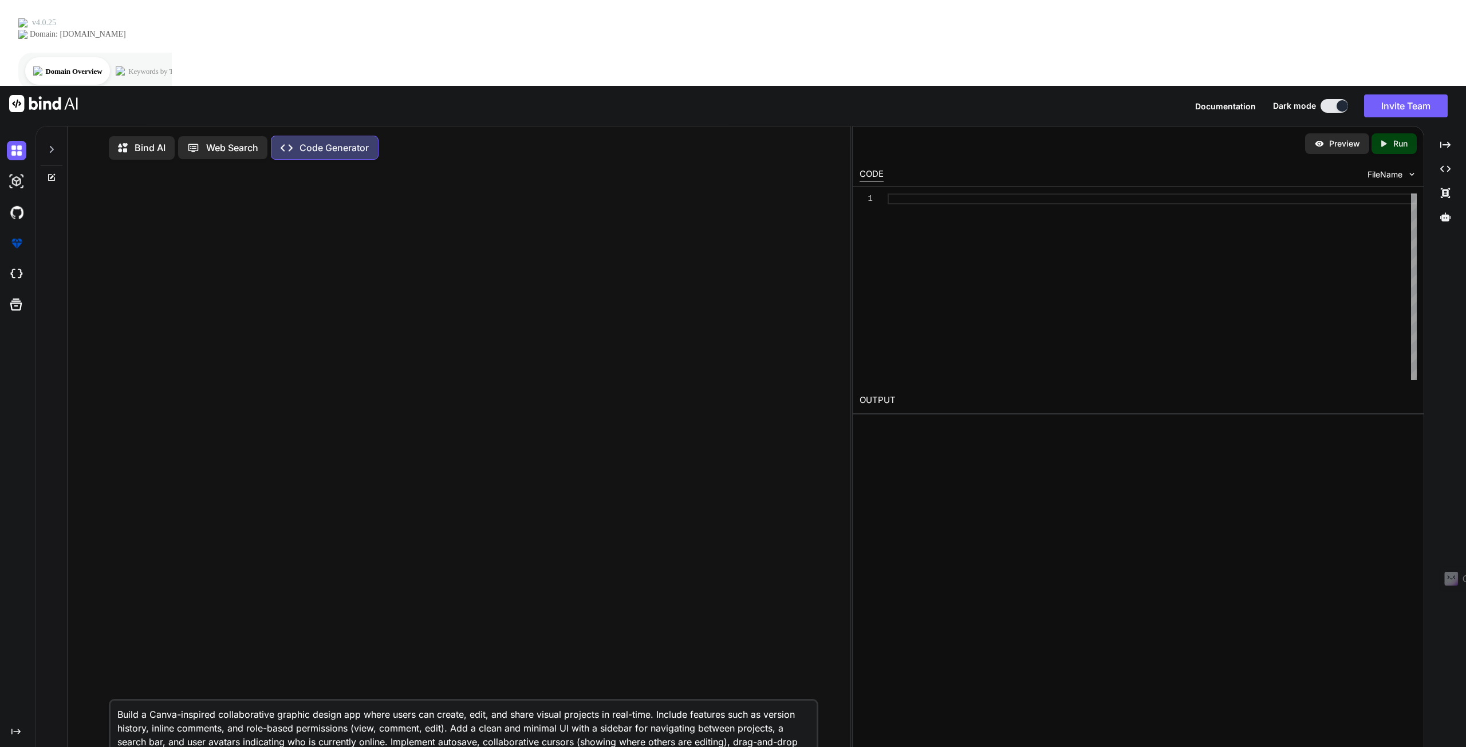
type textarea "Build a Canva-inspired collaborative graphic design app where users can create,…"
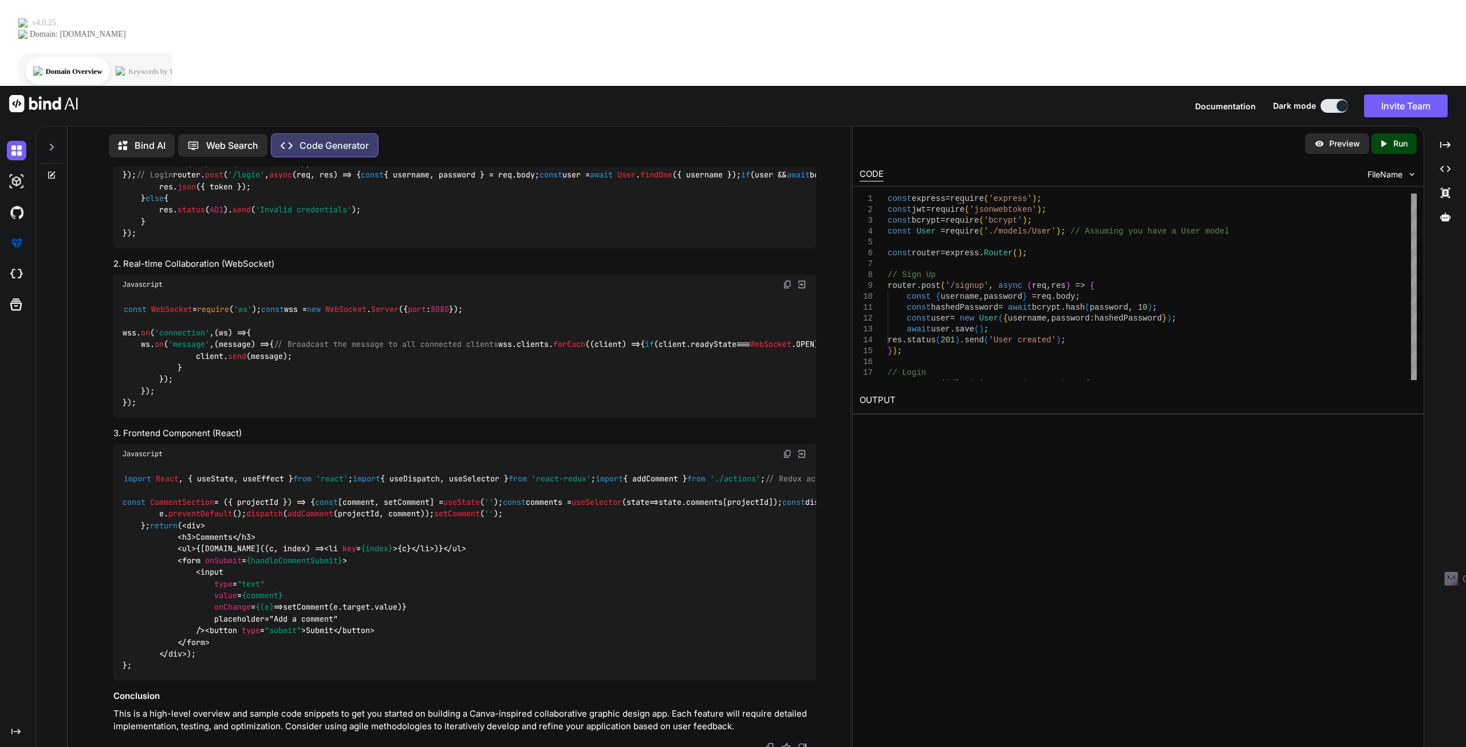
scroll to position [1168, 0]
click at [1392, 139] on icon "Created with Pixso." at bounding box center [1385, 144] width 15 height 10
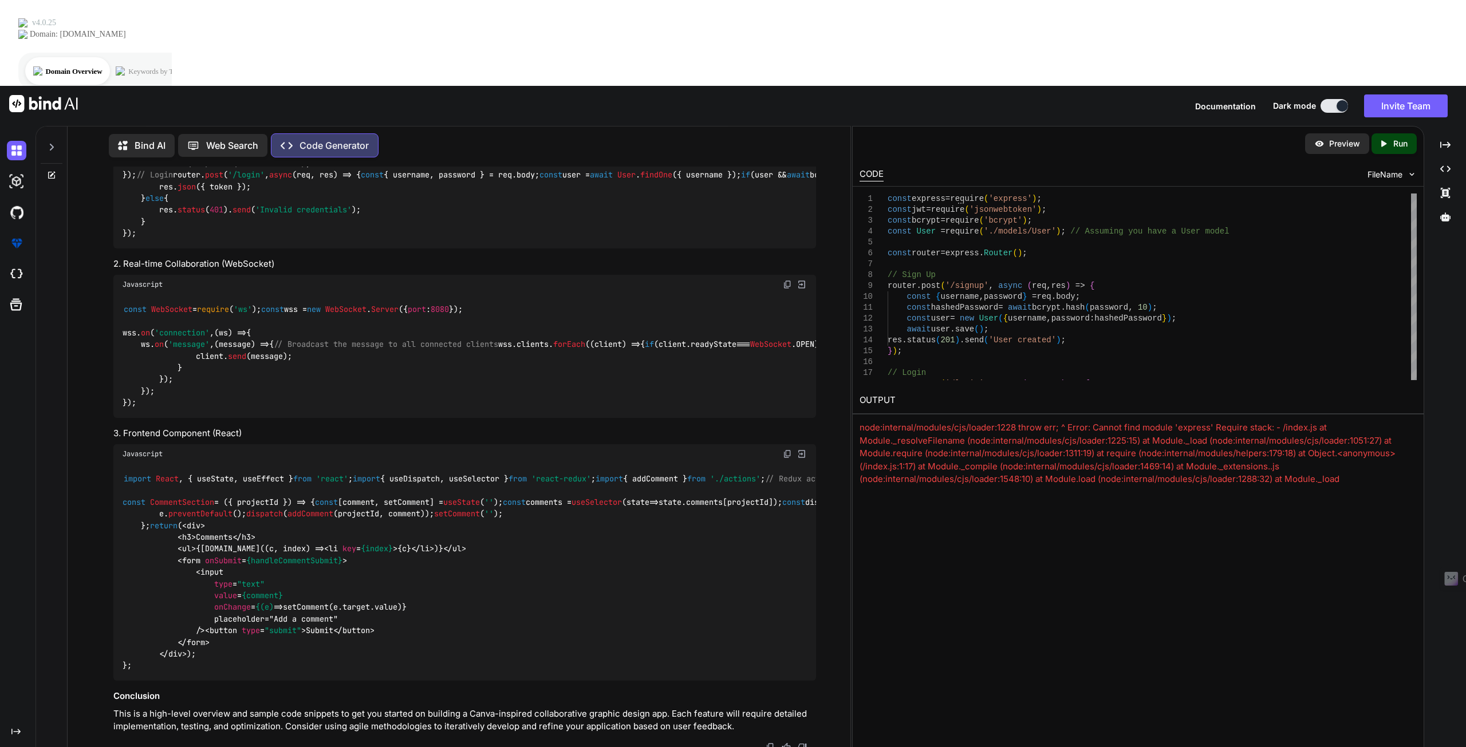
click at [953, 421] on div "node:internal/modules/cjs/loader:1228 throw err; ^ Error: Cannot find module 'e…" at bounding box center [1137, 466] width 557 height 90
click at [1336, 127] on div "Preview Created with Pixso. Run" at bounding box center [1137, 144] width 571 height 34
click at [1332, 138] on p "Preview" at bounding box center [1344, 143] width 31 height 11
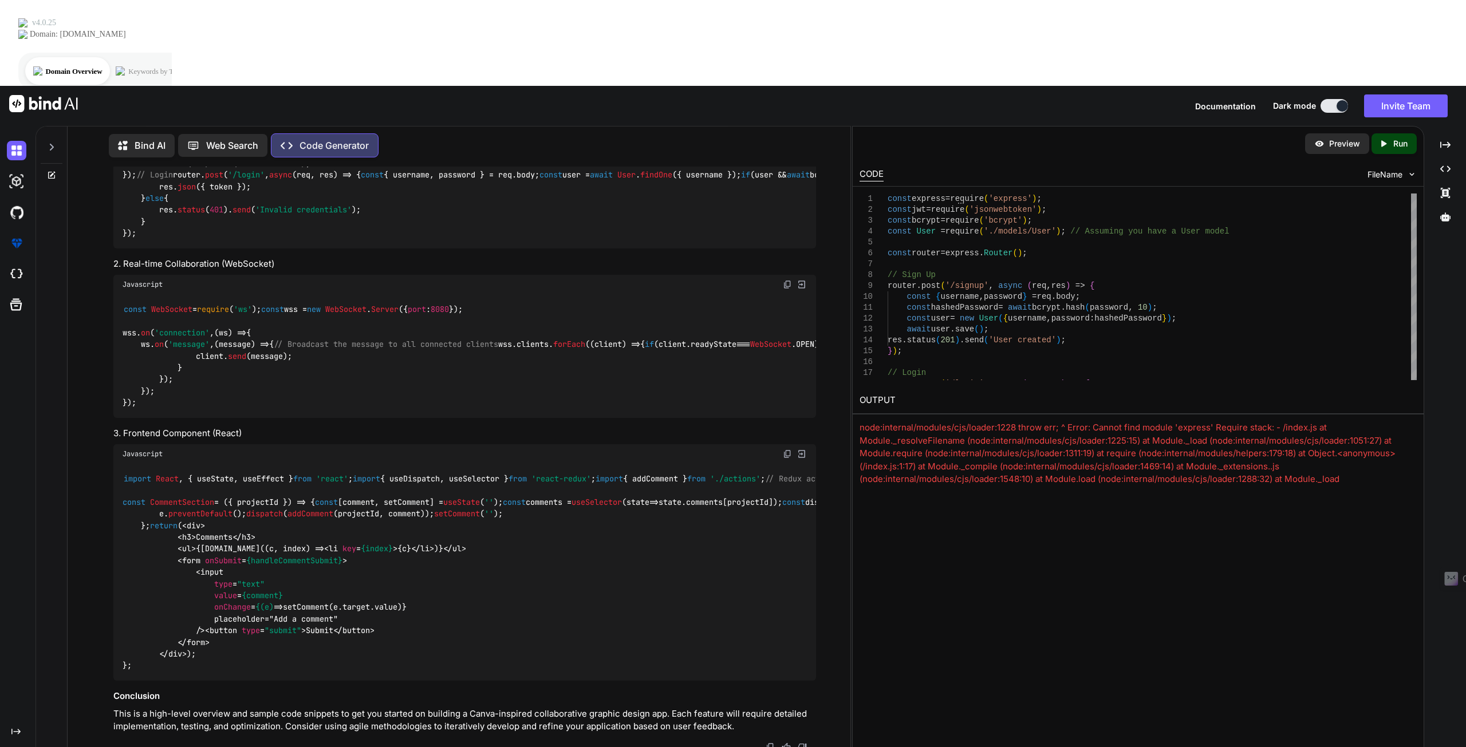
type textarea "there is a bug"
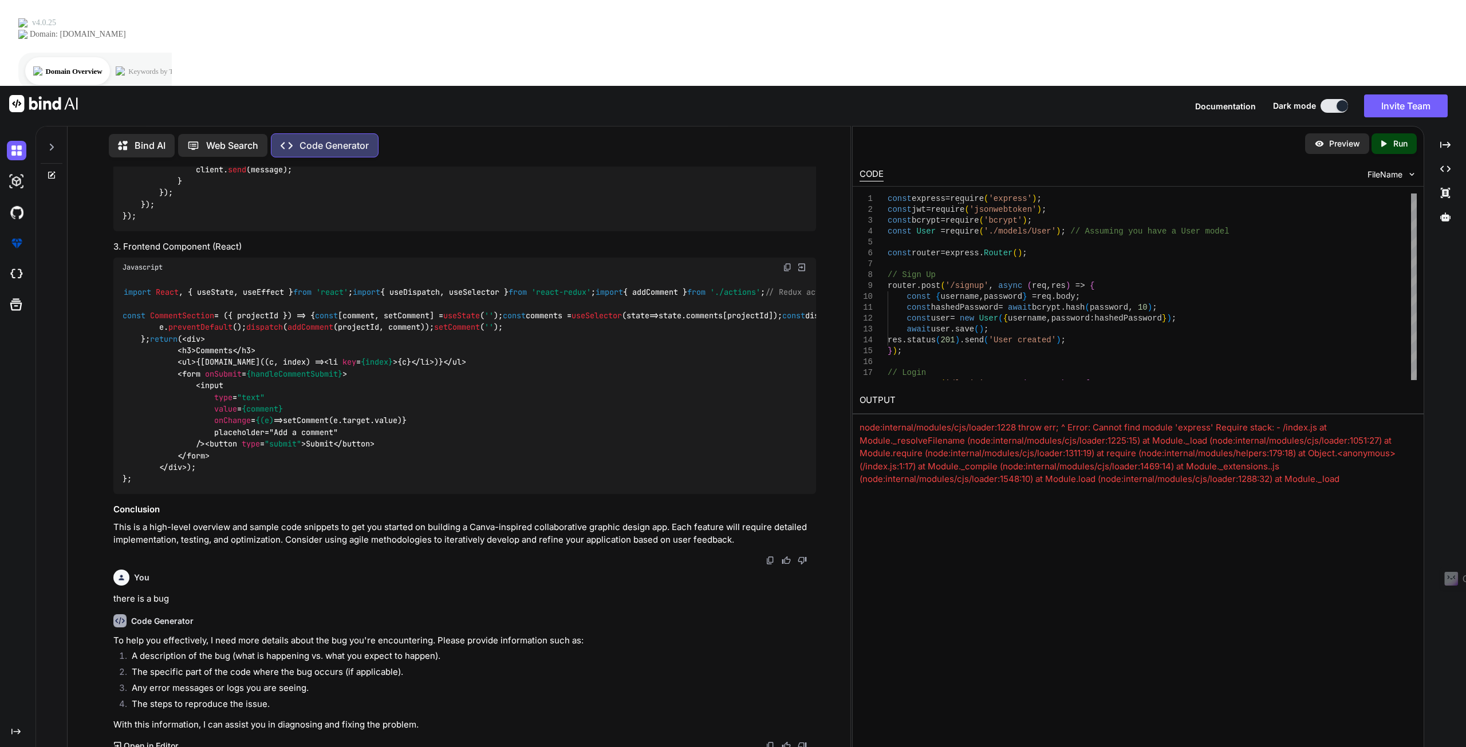
scroll to position [1356, 0]
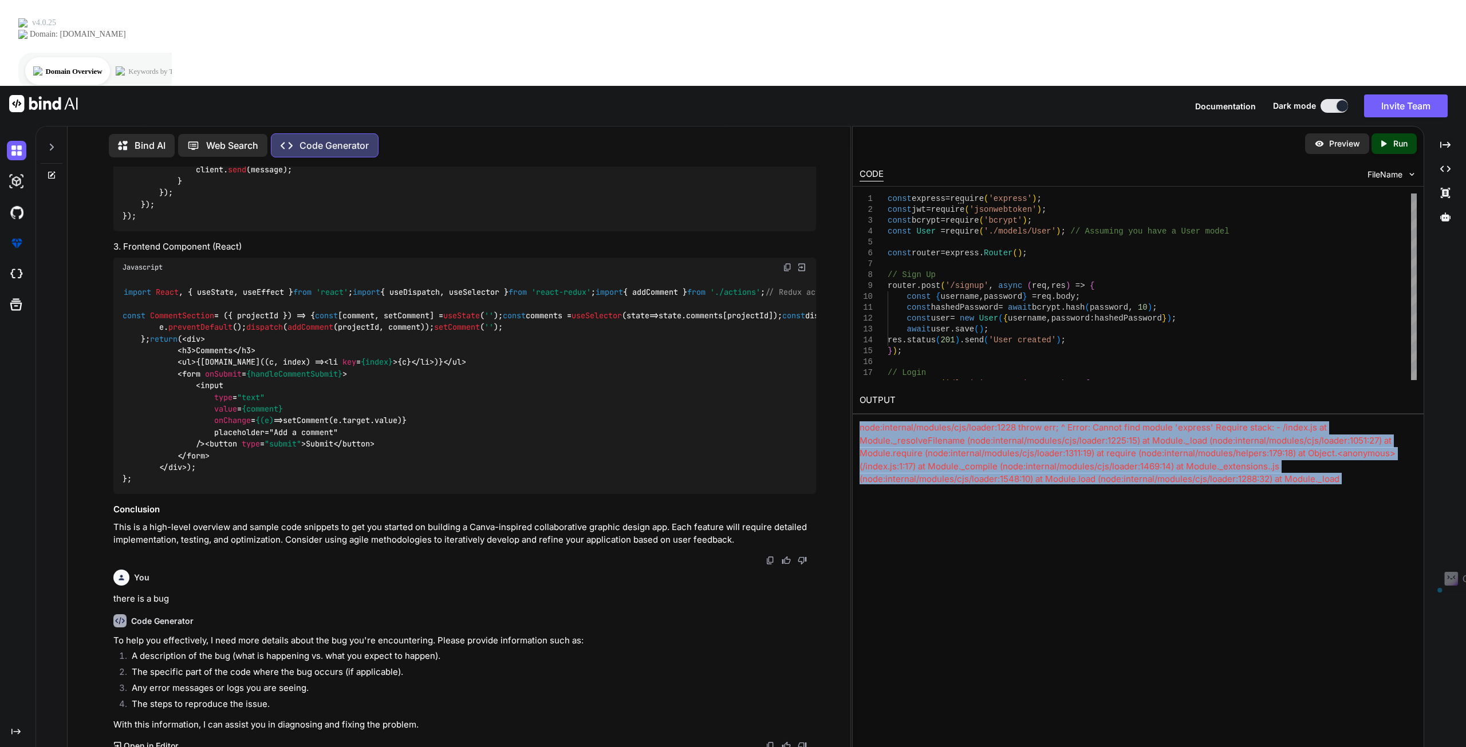
drag, startPoint x: 1372, startPoint y: 407, endPoint x: 861, endPoint y: 342, distance: 514.8
click at [861, 342] on div "Preview Created with Pixso. Run CODE FileName 1 2 3 4 5 6 7 8 9 10 11 12 13 14 …" at bounding box center [1138, 479] width 572 height 707
copy div "node:internal/modules/cjs/loader:1228 throw err; ^ Error: Cannot find module 'e…"
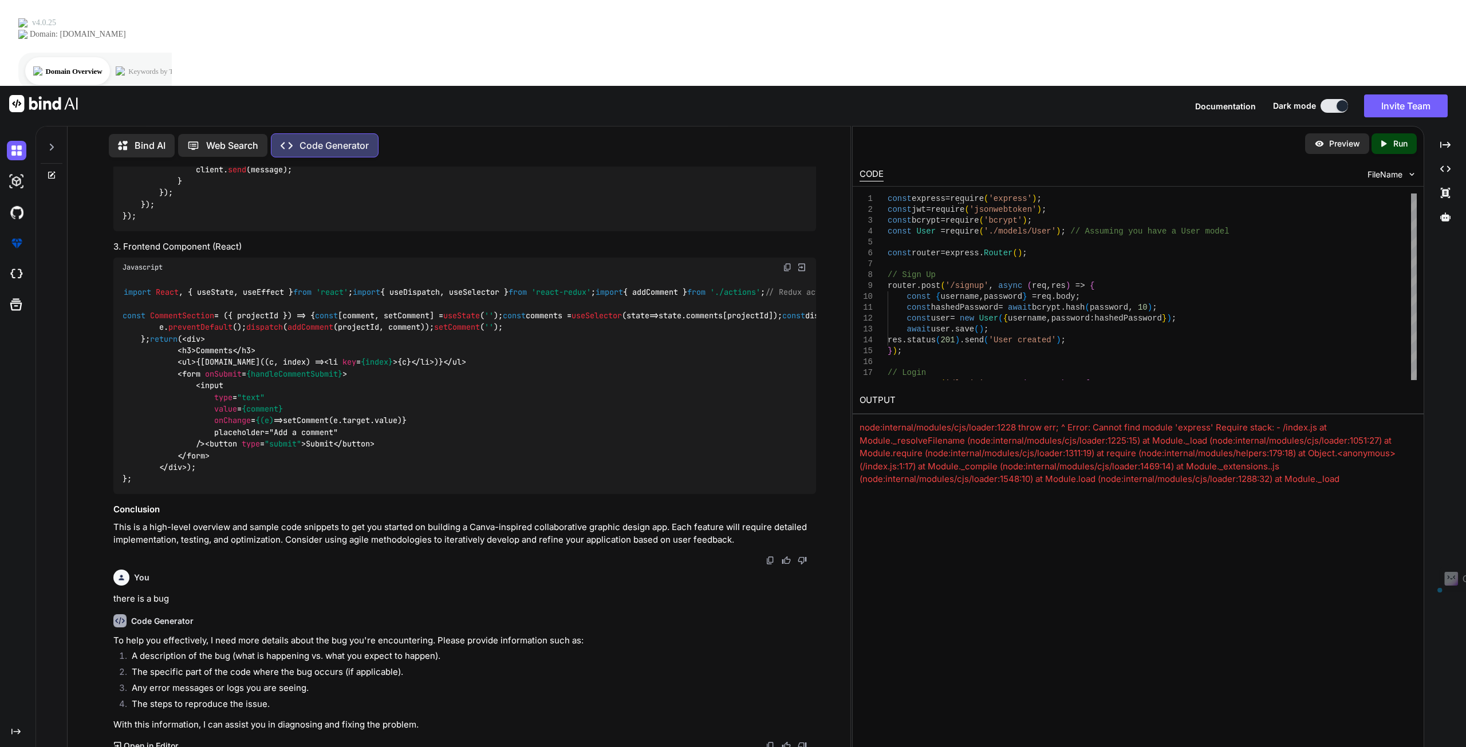
paste textarea "node:internal/modules/cjs/loader:1228 throw err; ^ Error: Cannot find module 'e…"
type textarea "node:internal/modules/cjs/loader:1228 throw err; ^ Error: Cannot find module 'e…"
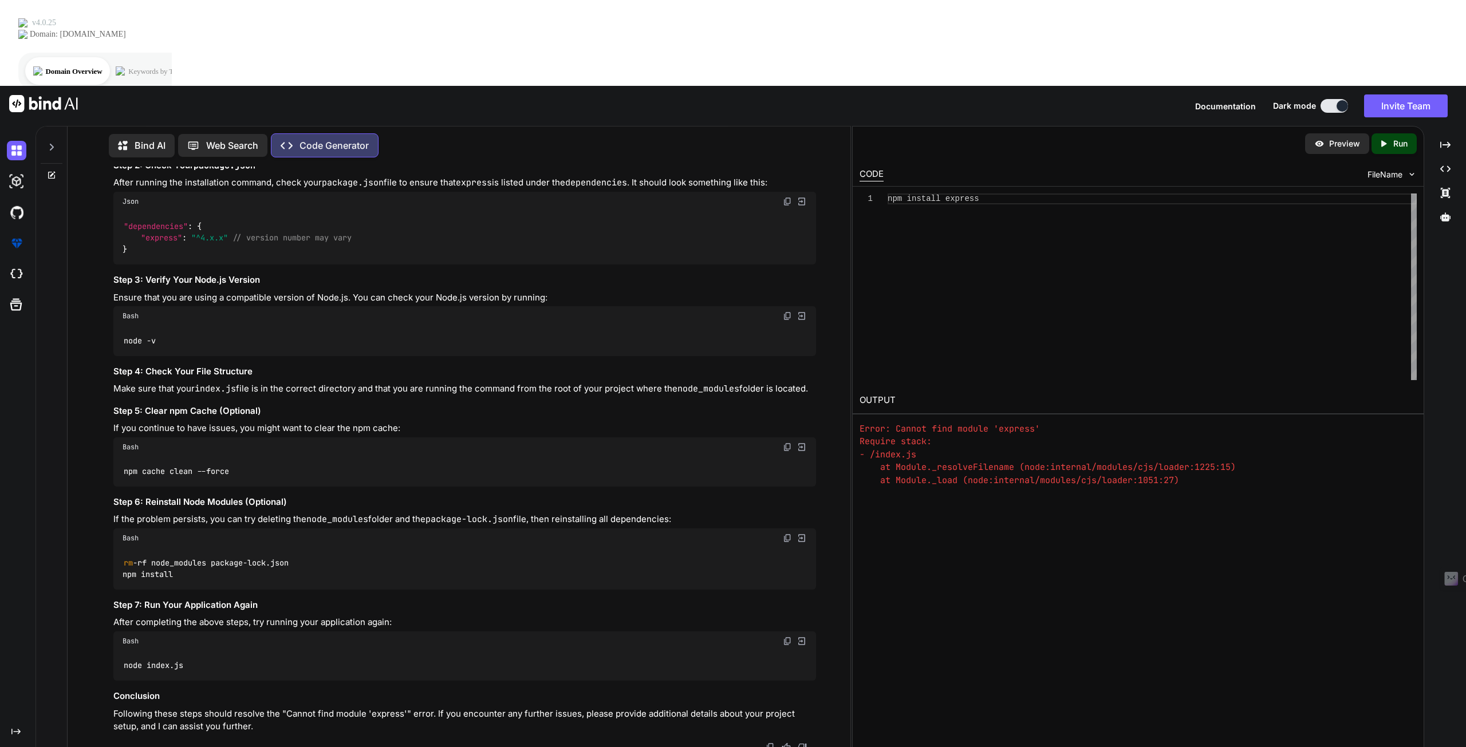
scroll to position [172, 0]
click at [1420, 127] on div "Preview Created with Pixso. Run" at bounding box center [1137, 144] width 571 height 34
click at [1399, 138] on p "Run" at bounding box center [1400, 143] width 14 height 11
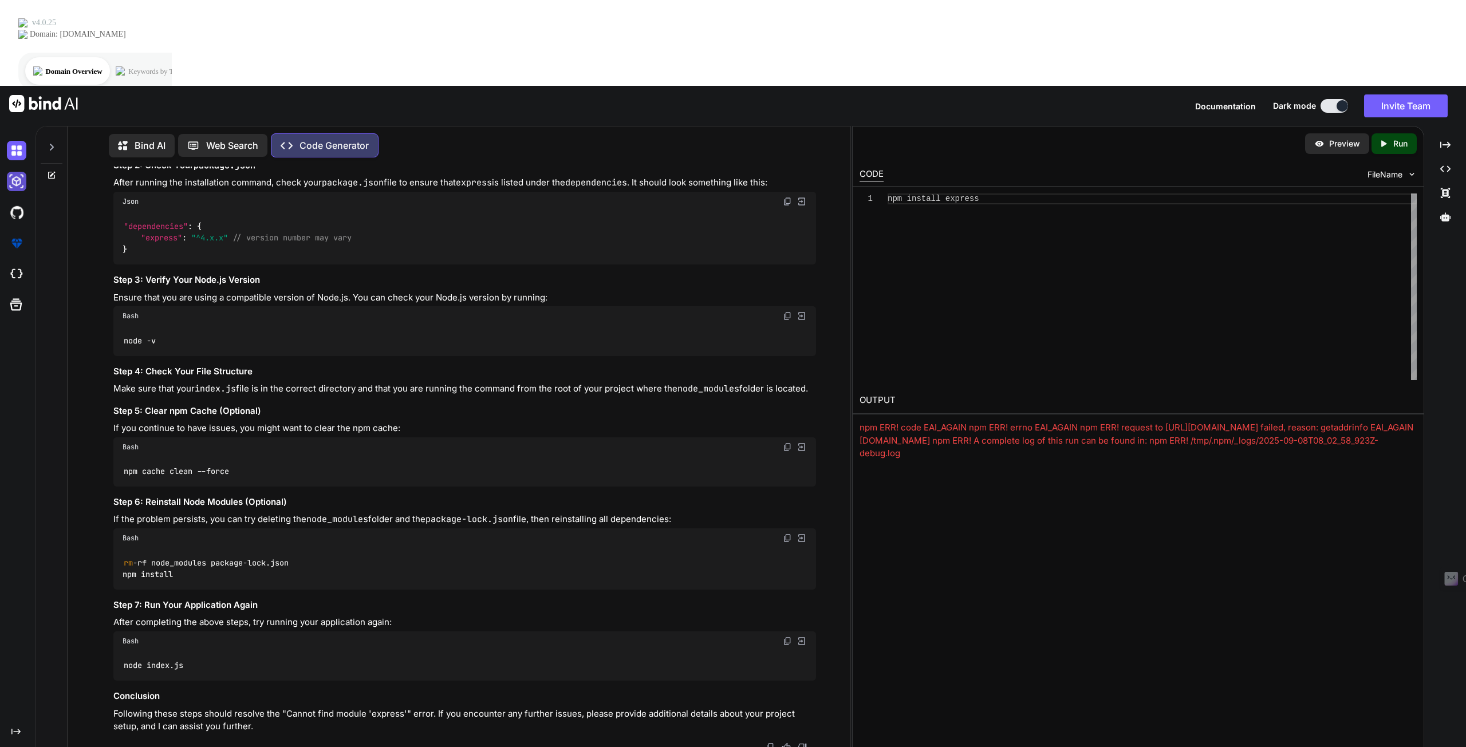
click at [12, 172] on img at bounding box center [16, 181] width 19 height 19
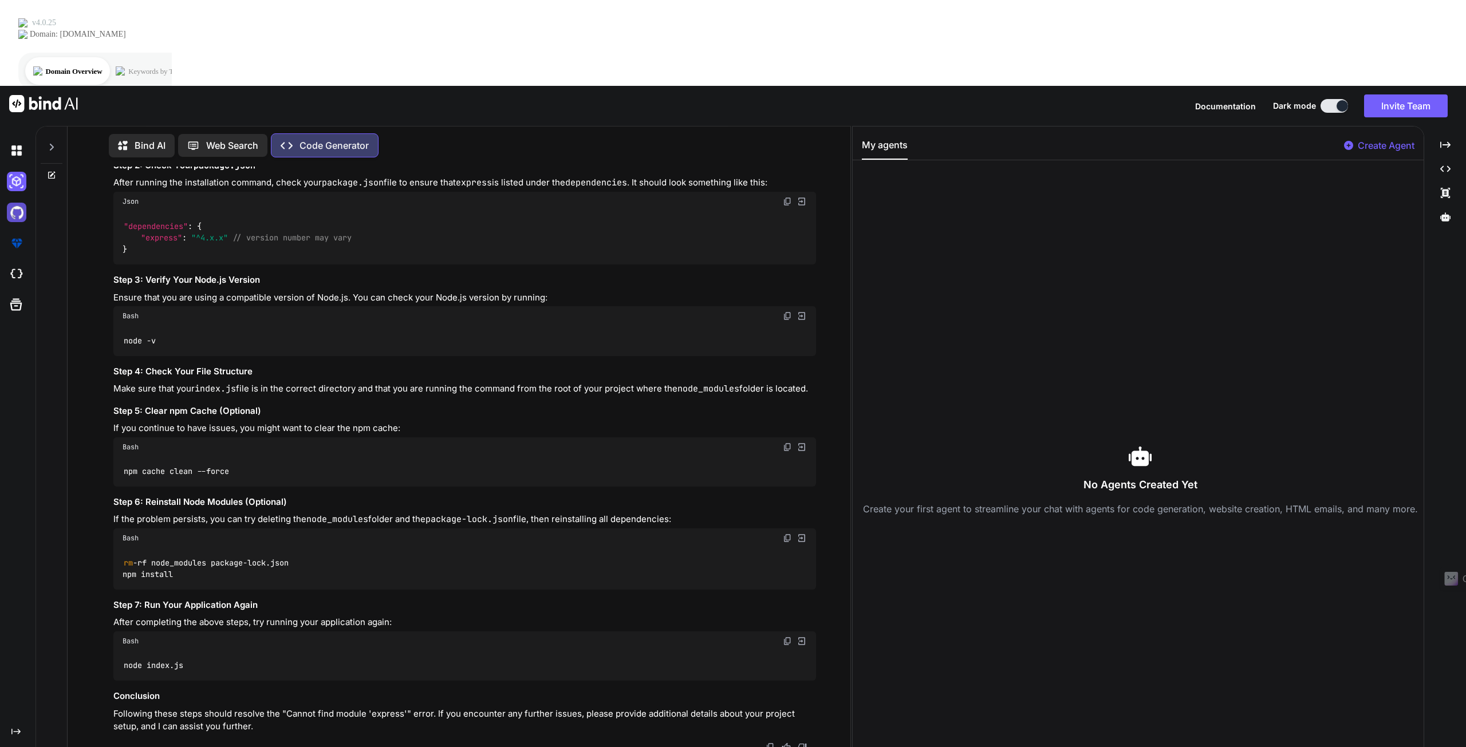
click at [17, 203] on img at bounding box center [16, 212] width 19 height 19
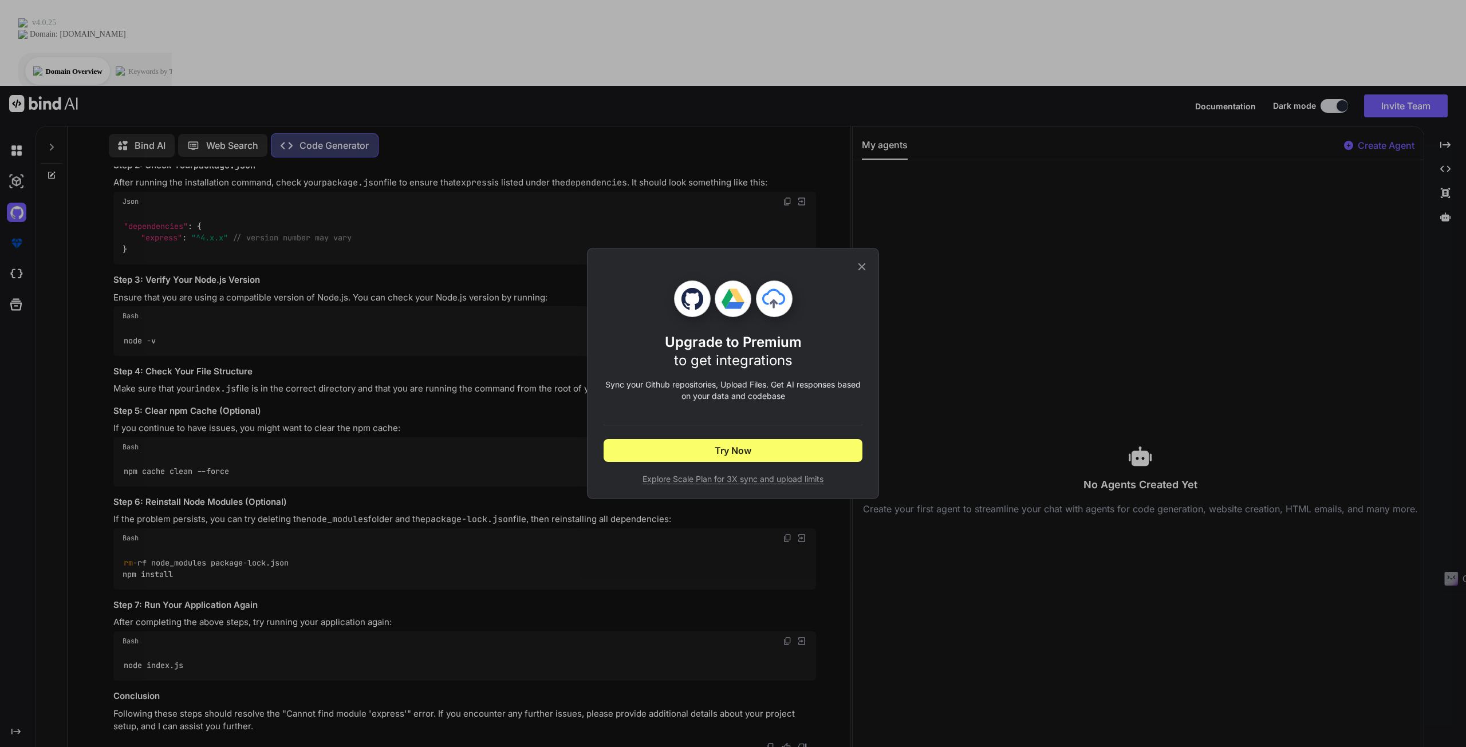
click at [17, 173] on div "Upgrade to Premium to get integrations Sync your Github repositories, Upload Fi…" at bounding box center [733, 373] width 1466 height 747
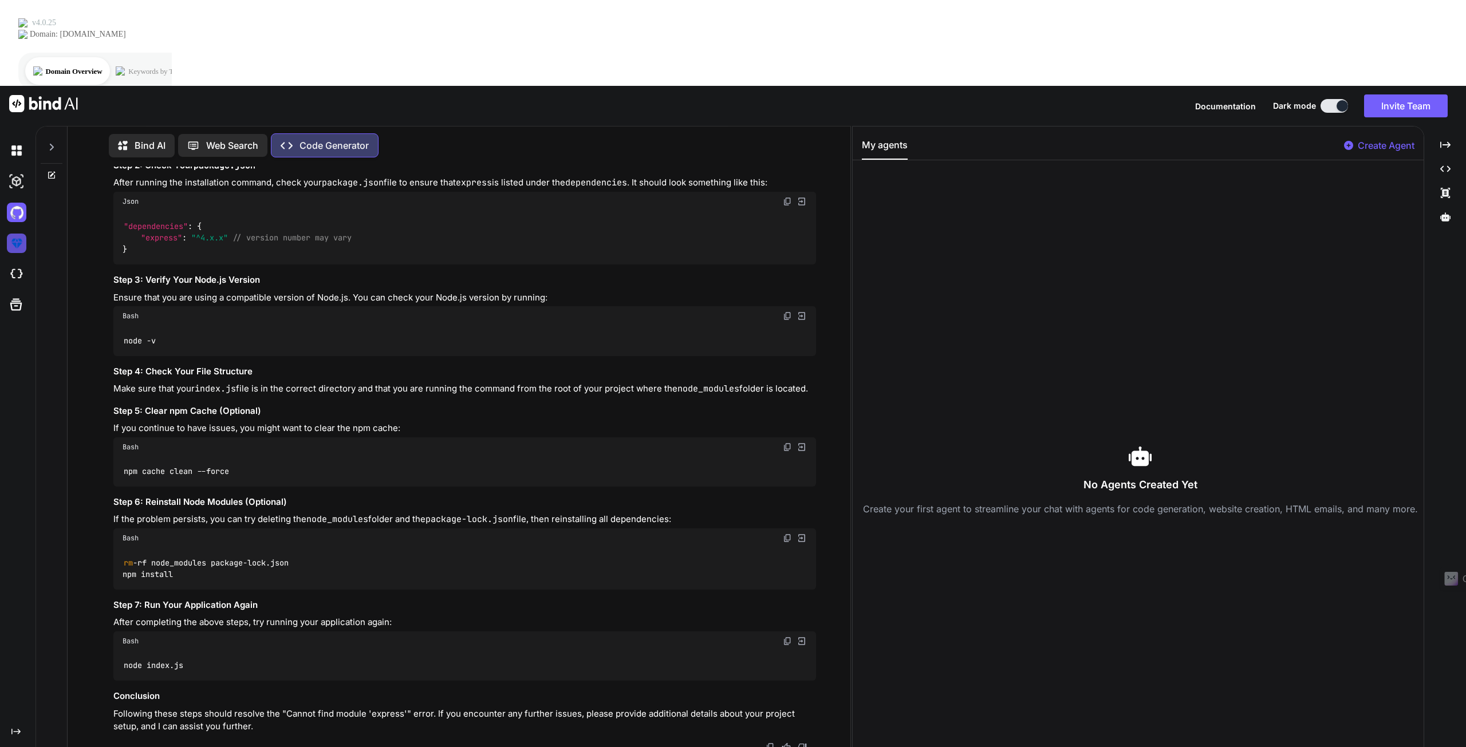
click at [19, 234] on img at bounding box center [16, 243] width 19 height 19
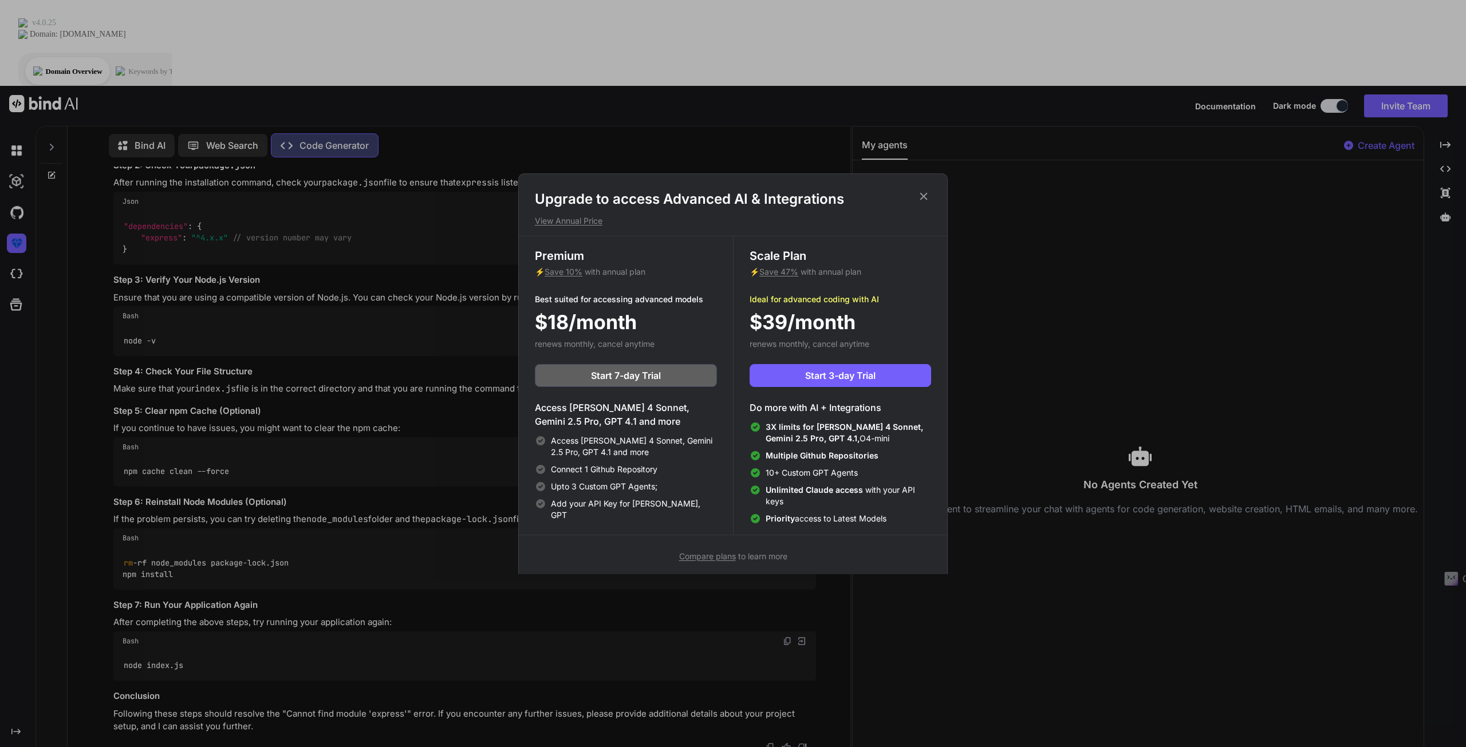
click at [15, 181] on div "Upgrade to access Advanced AI & Integrations View Annual Price Premium ⚡ Save 1…" at bounding box center [733, 373] width 1466 height 747
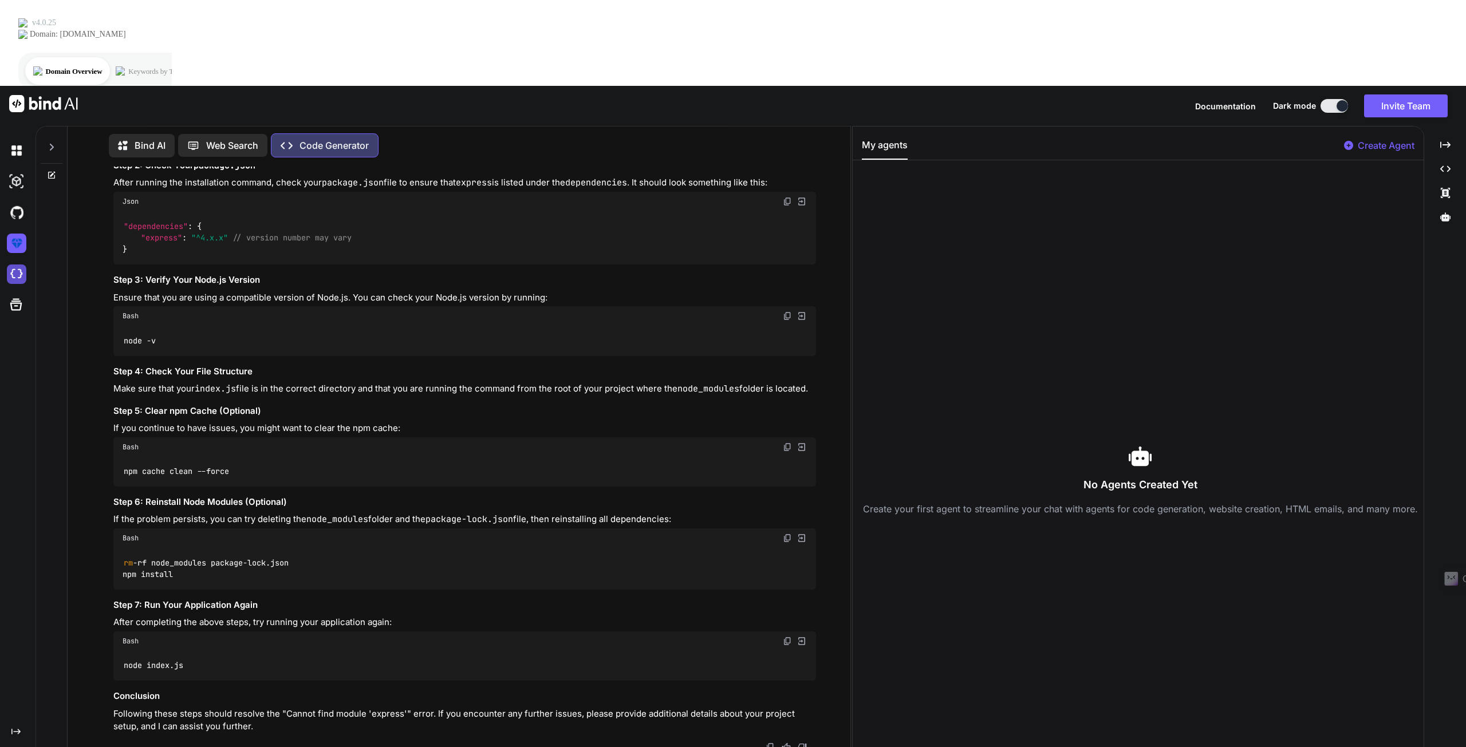
click at [15, 264] on img at bounding box center [16, 273] width 19 height 19
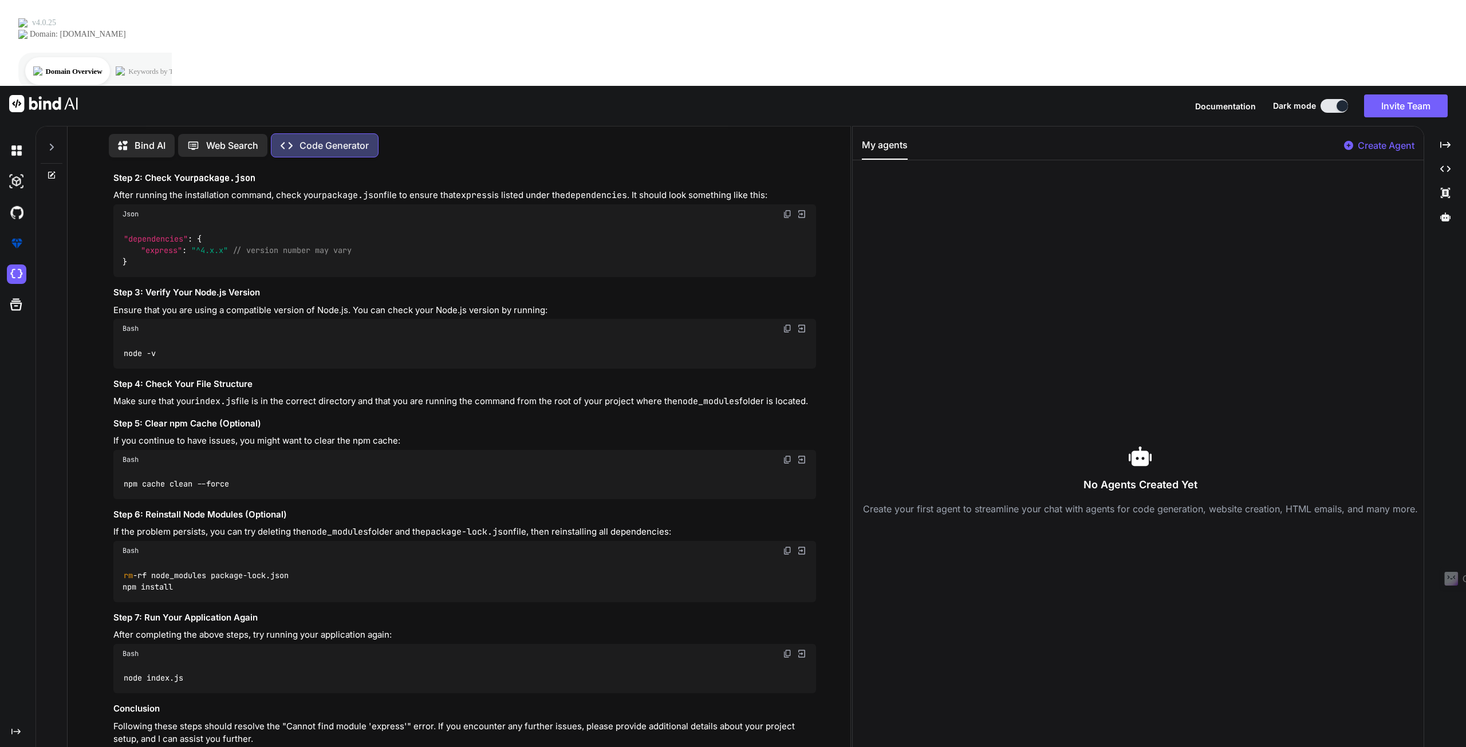
scroll to position [1567, 0]
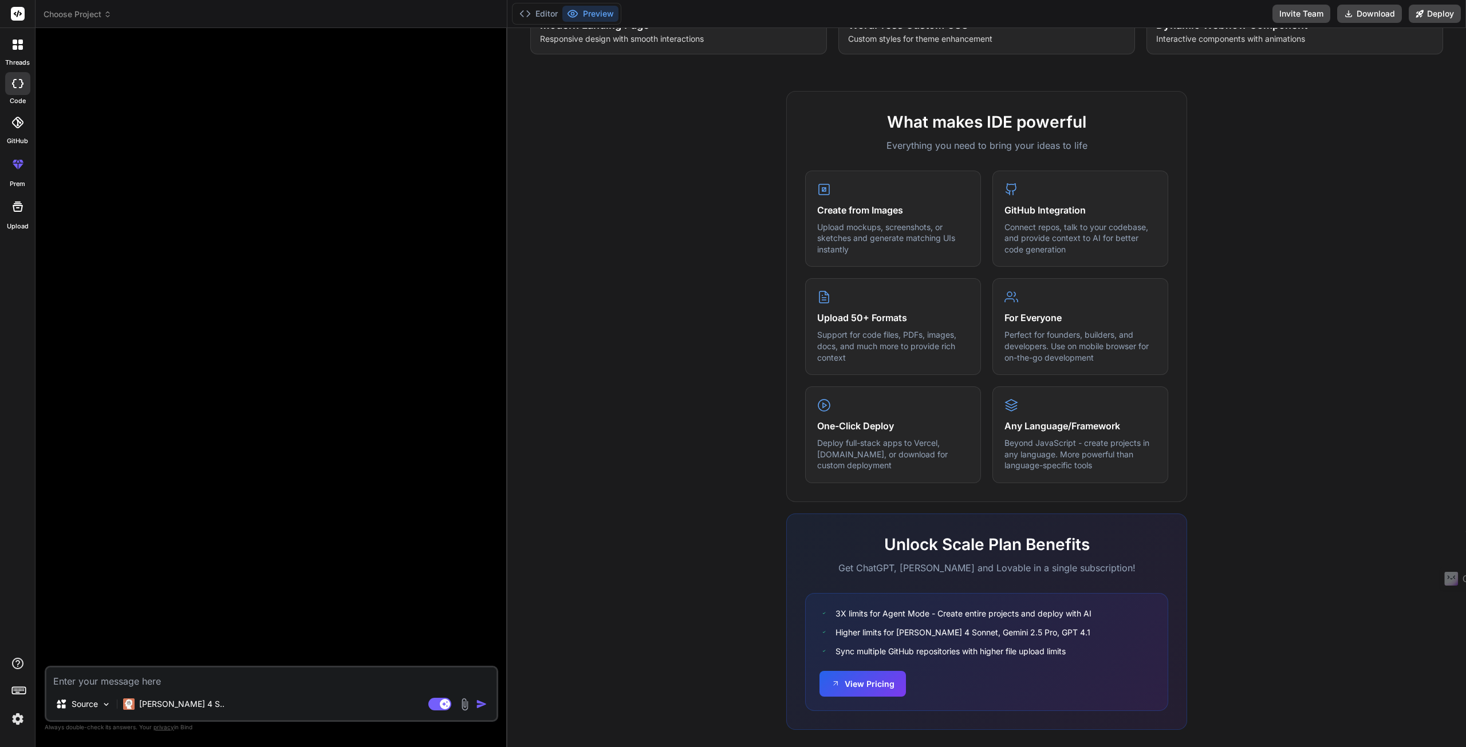
scroll to position [340, 0]
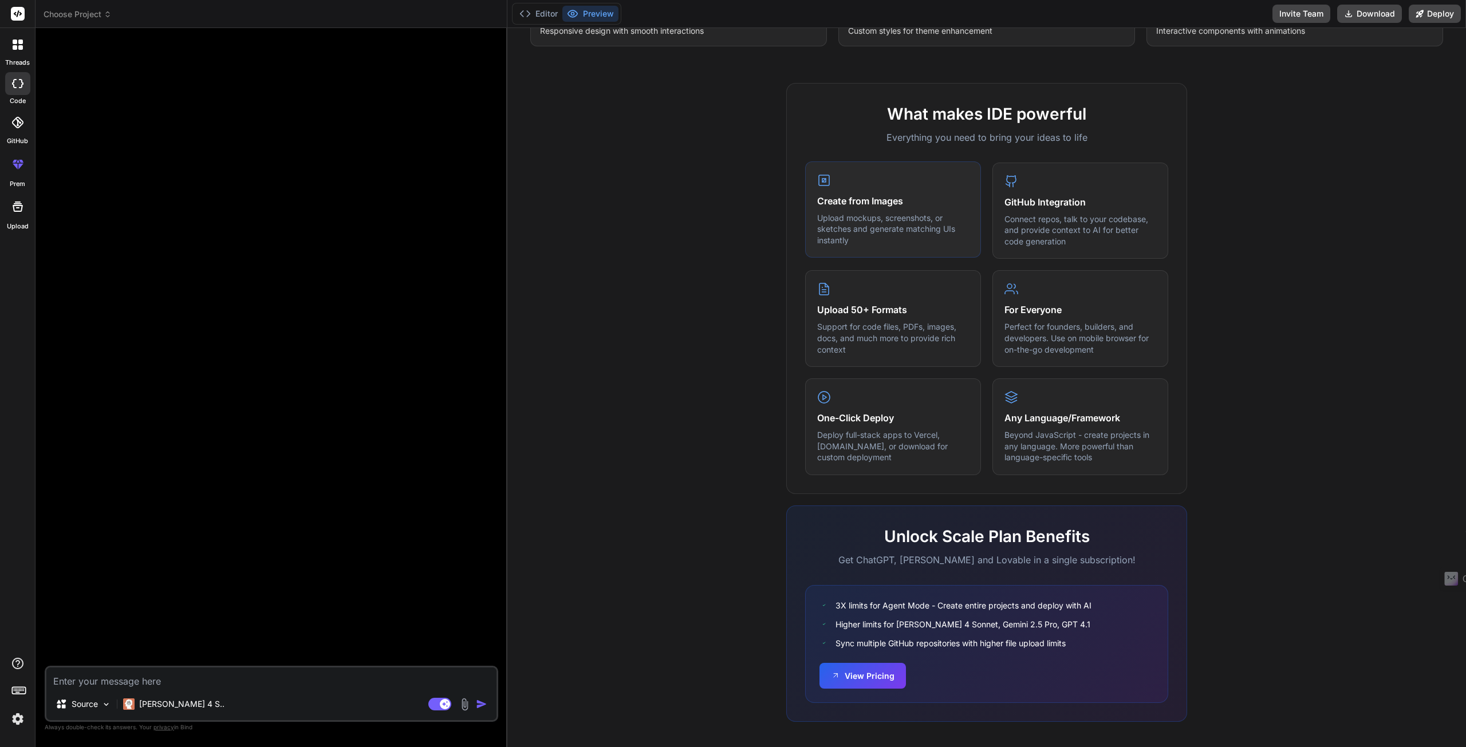
click at [894, 236] on p "Upload mockups, screenshots, or sketches and generate matching UIs instantly" at bounding box center [893, 229] width 152 height 34
click at [850, 230] on p "Upload mockups, screenshots, or sketches and generate matching UIs instantly" at bounding box center [893, 229] width 152 height 34
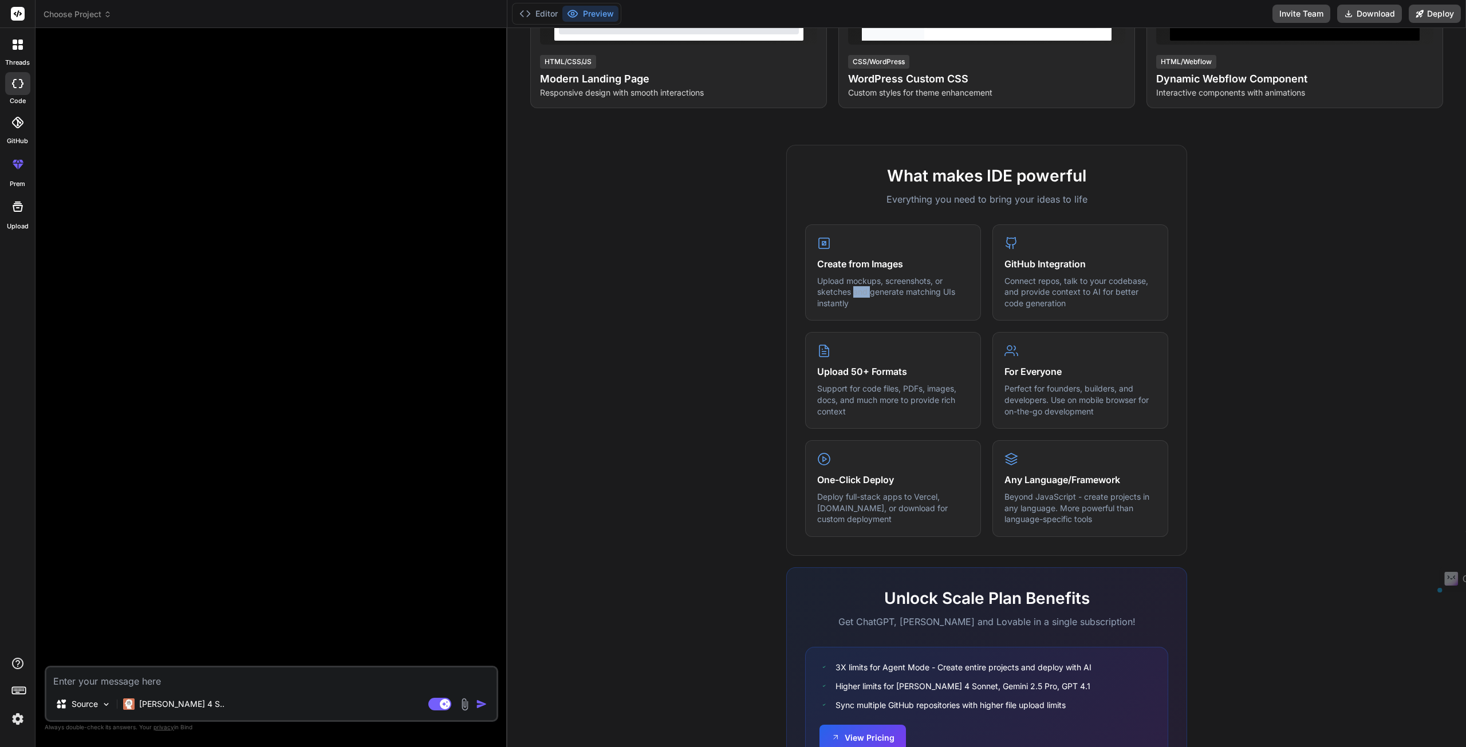
scroll to position [226, 0]
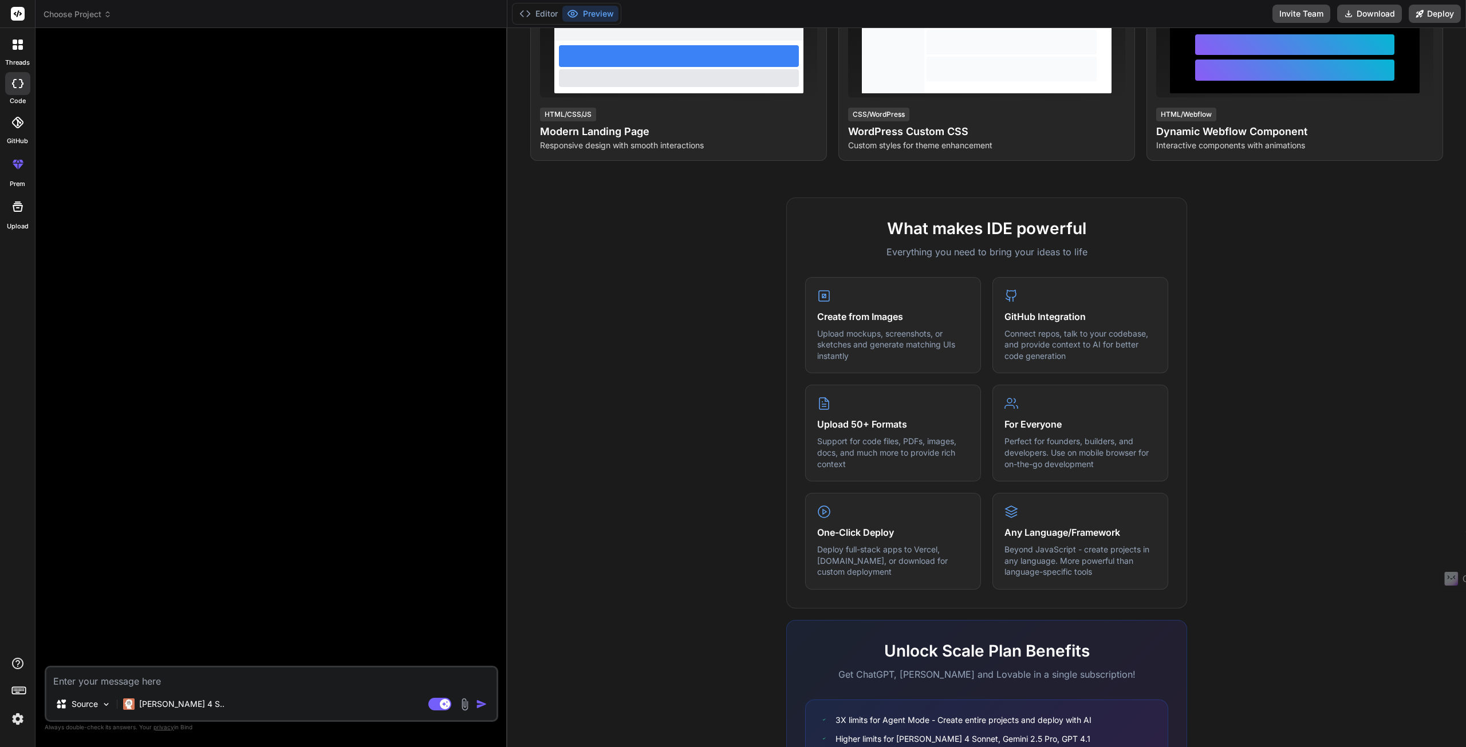
click at [703, 277] on div "What makes IDE powerful Everything you need to bring your ideas to life Create …" at bounding box center [986, 529] width 945 height 662
click at [836, 329] on p "Upload mockups, screenshots, or sketches and generate matching UIs instantly" at bounding box center [893, 344] width 152 height 34
click at [822, 293] on rect at bounding box center [823, 294] width 3 height 3
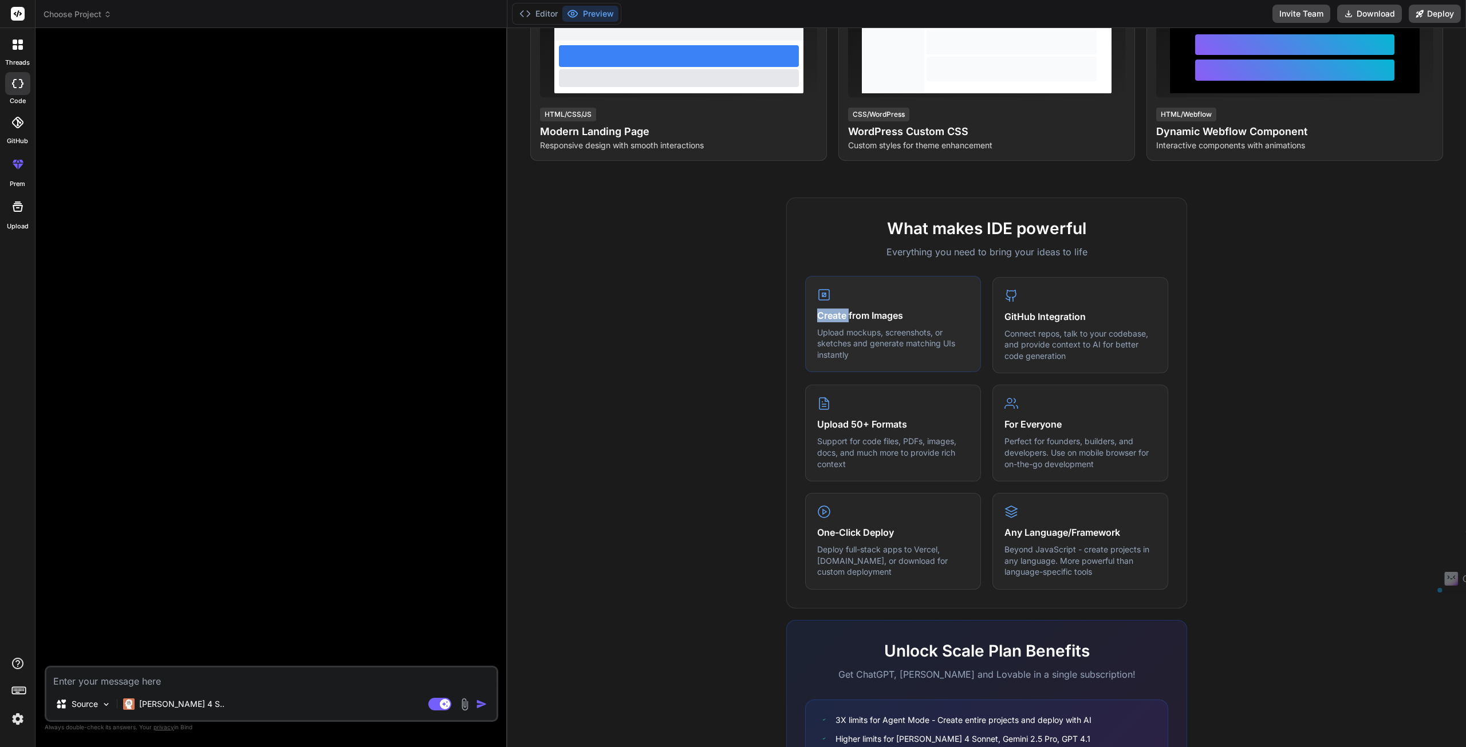
click at [822, 293] on rect at bounding box center [823, 294] width 3 height 3
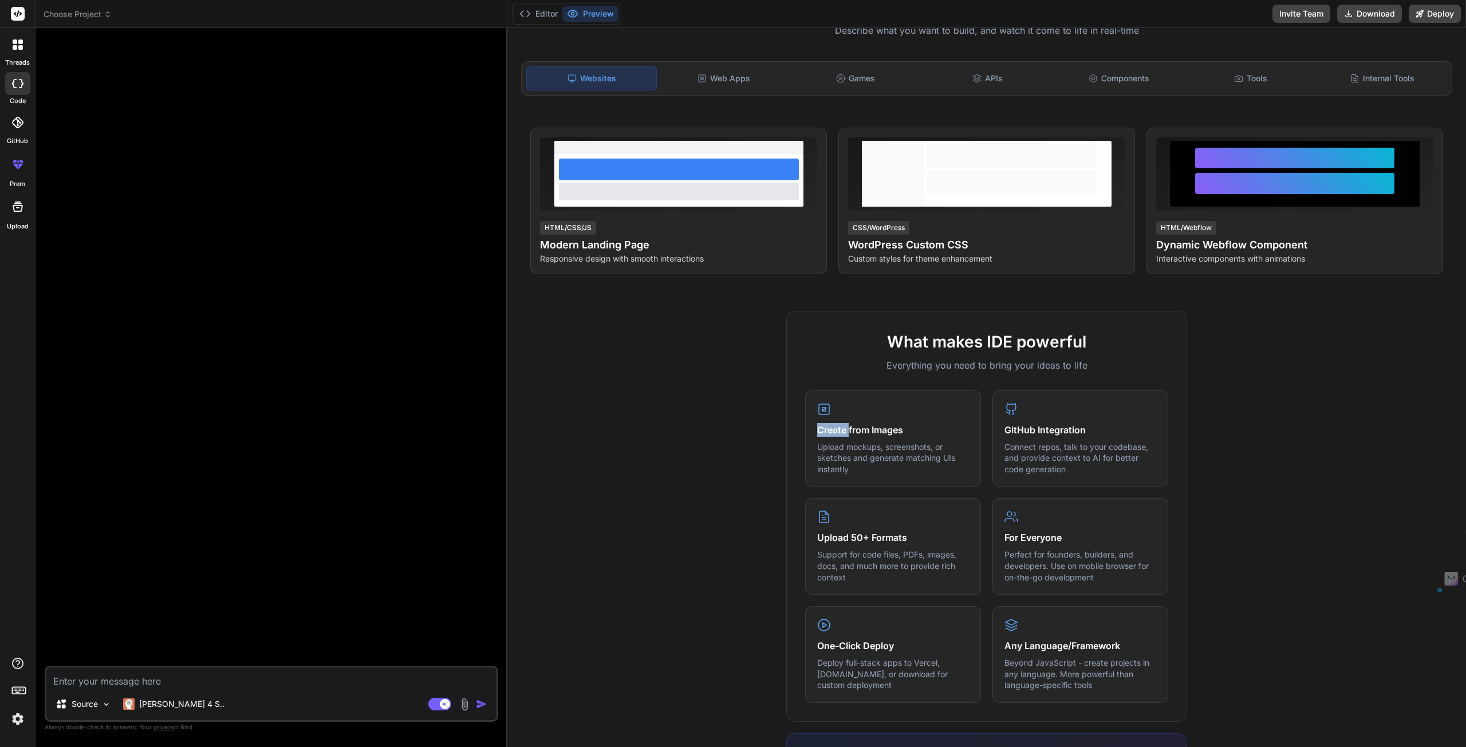
scroll to position [111, 0]
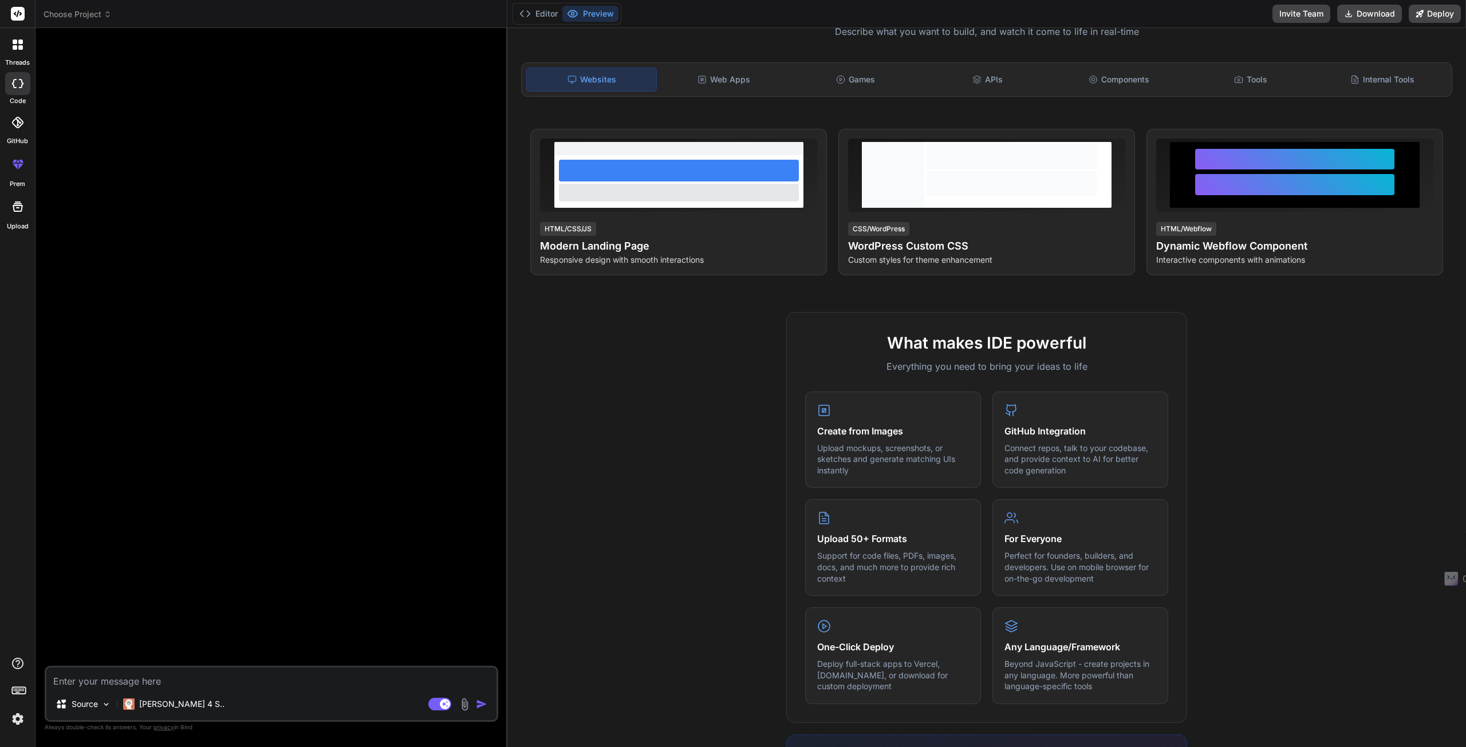
click at [907, 337] on h2 "What makes IDE powerful" at bounding box center [986, 343] width 363 height 24
click at [828, 425] on h4 "Create from Images" at bounding box center [893, 430] width 152 height 14
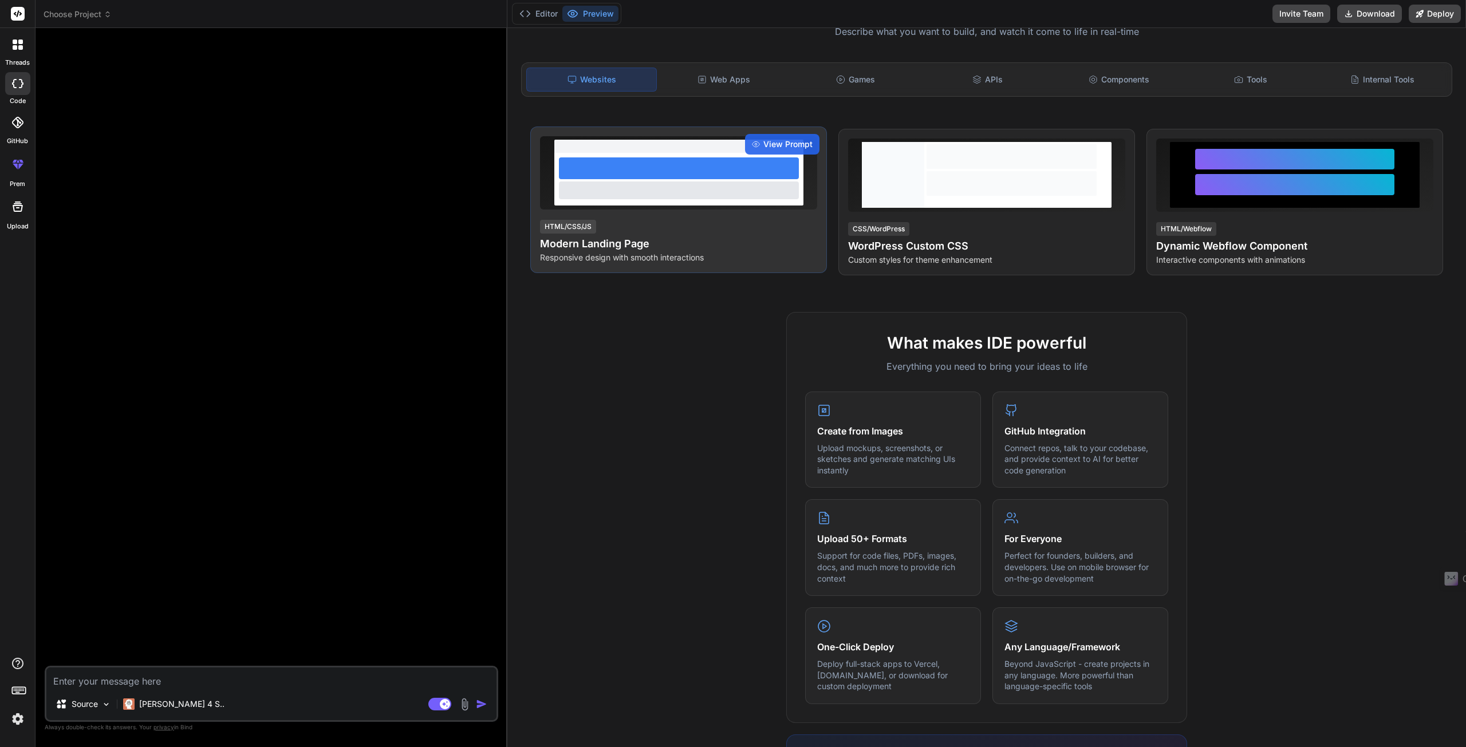
click at [612, 196] on div at bounding box center [679, 189] width 240 height 17
click at [757, 143] on div "View Prompt" at bounding box center [782, 144] width 74 height 21
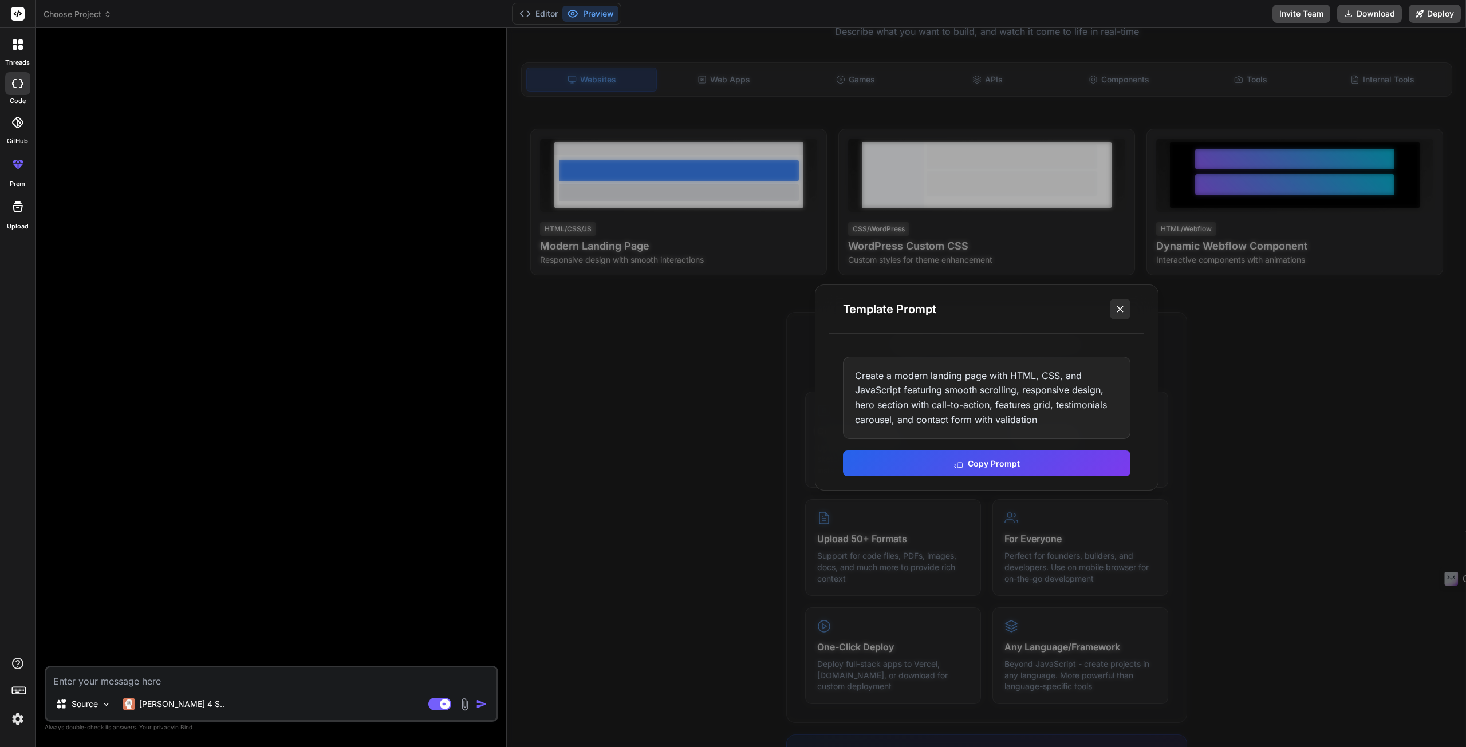
click at [1124, 310] on icon at bounding box center [1119, 308] width 11 height 11
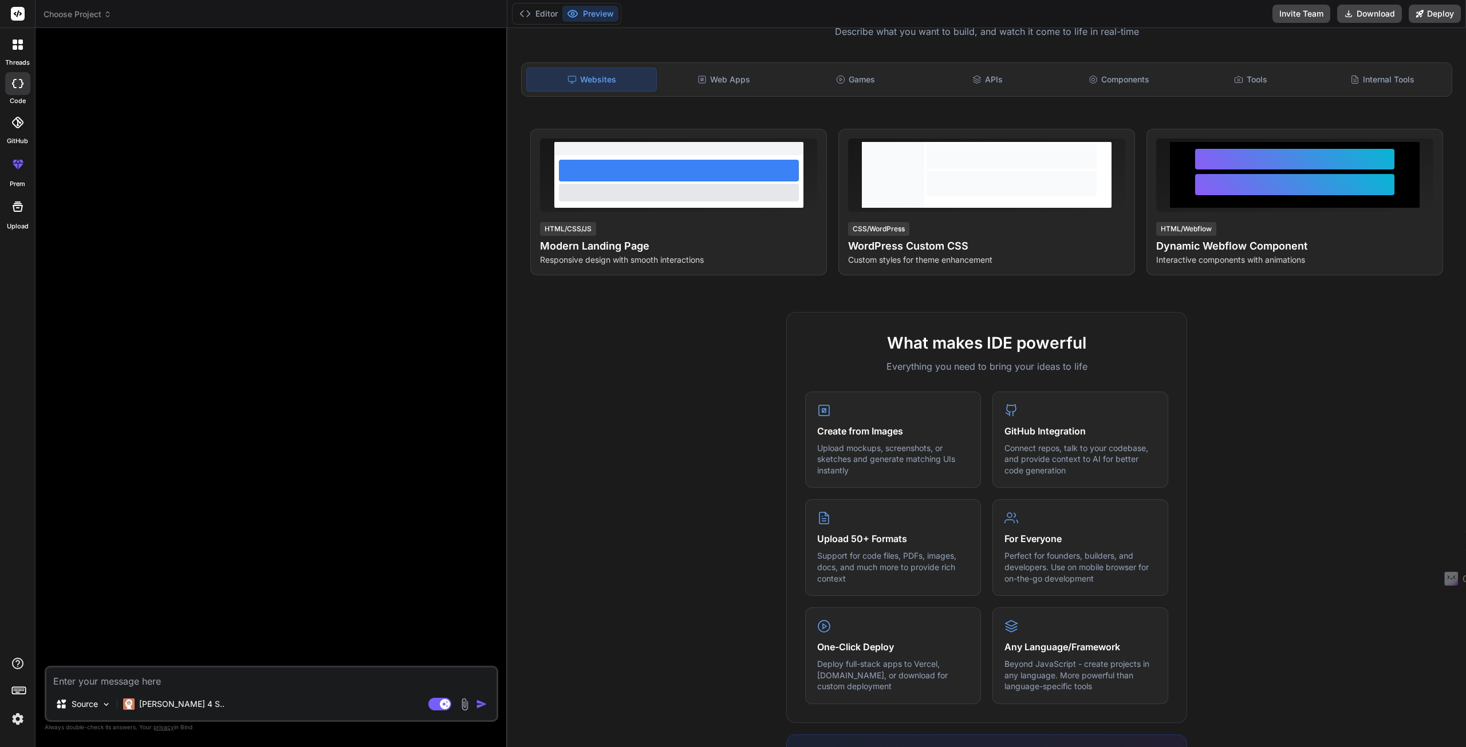
click at [13, 209] on icon at bounding box center [18, 207] width 14 height 14
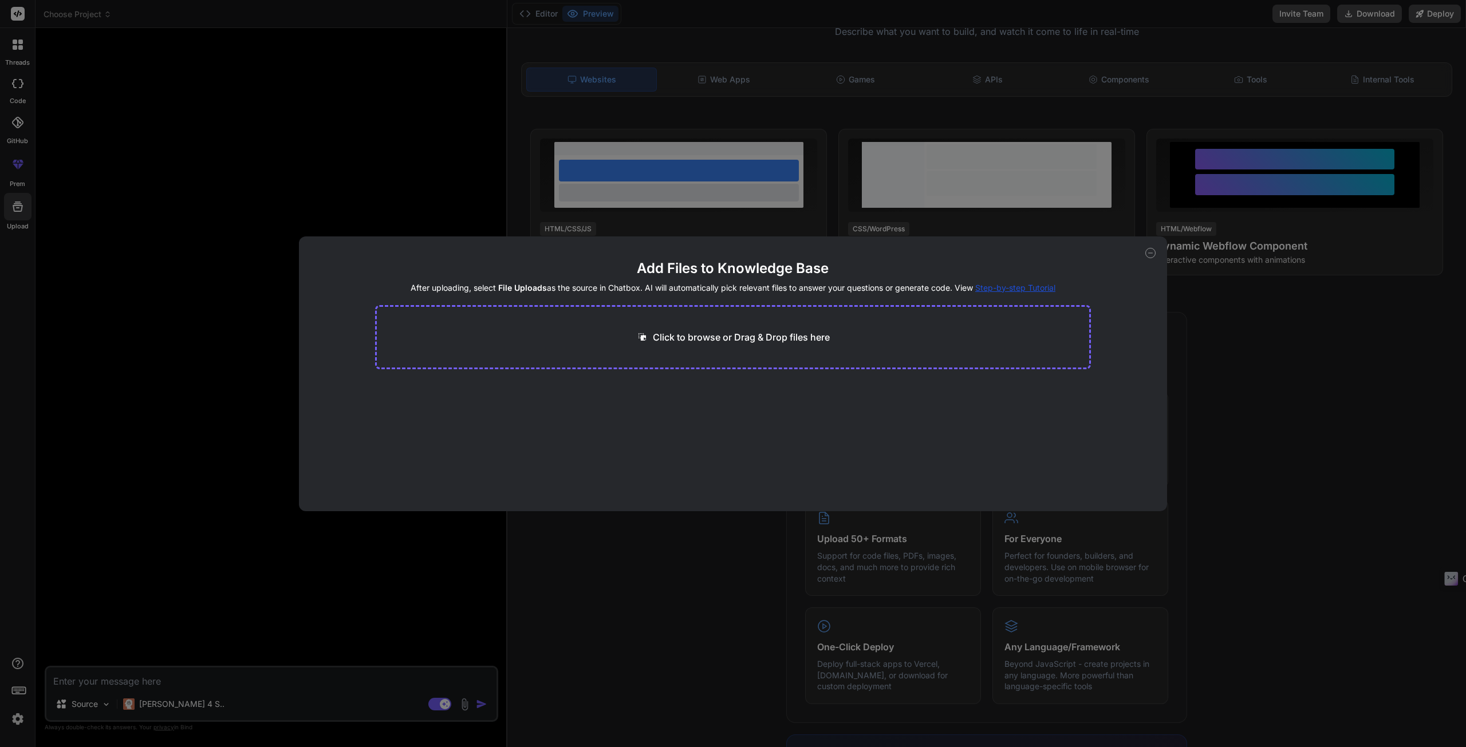
click at [12, 47] on div "Add Files to Knowledge Base After uploading, select File Uploads as the source …" at bounding box center [733, 373] width 1466 height 747
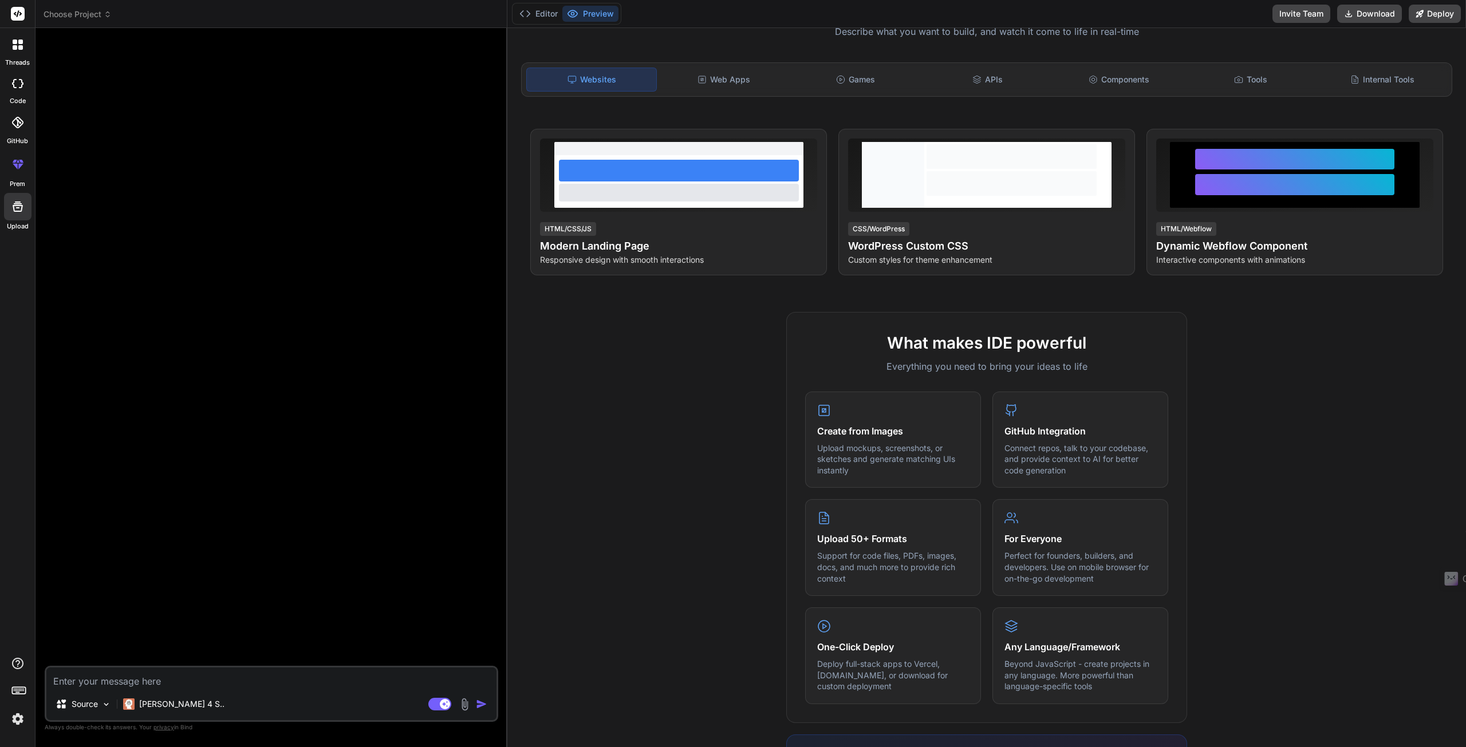
click at [13, 47] on icon at bounding box center [18, 45] width 10 height 10
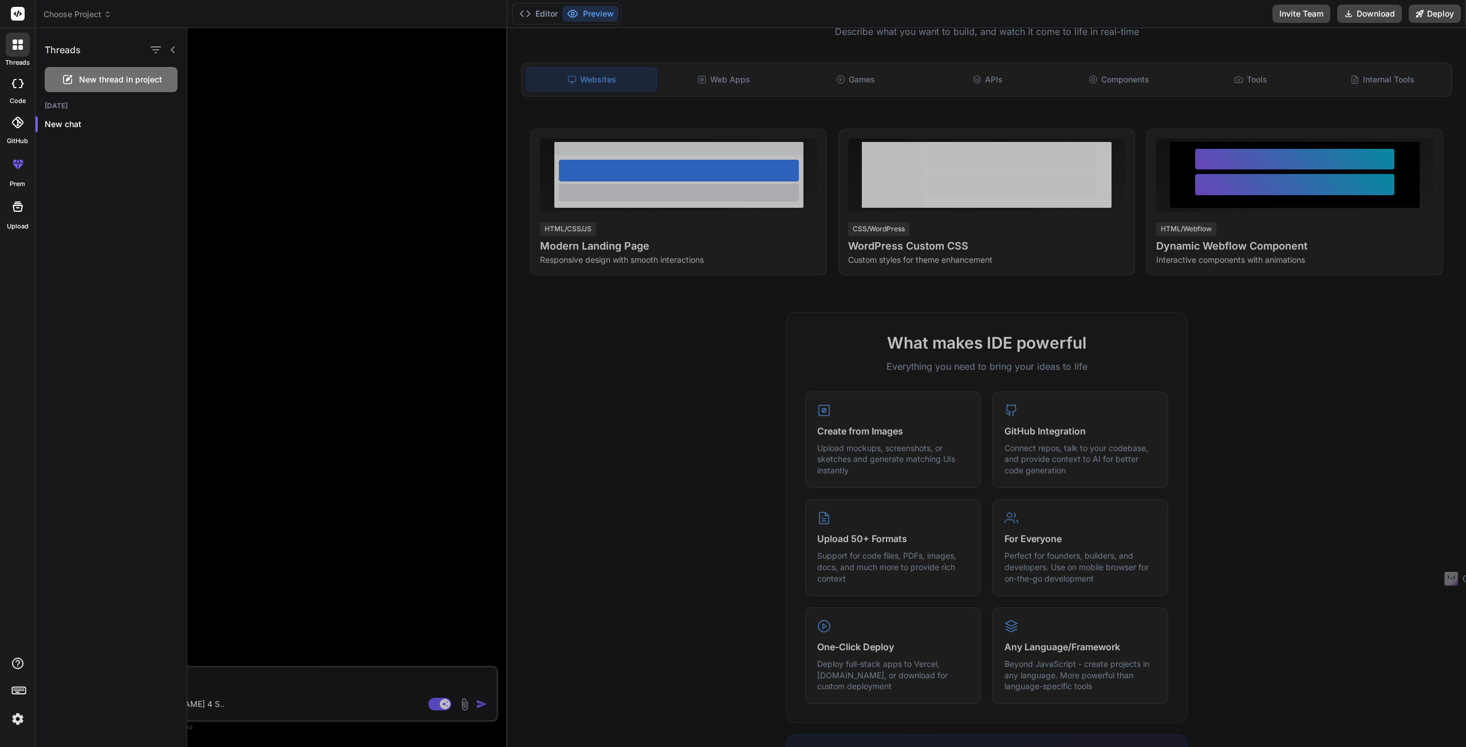
click at [113, 76] on span "New thread in project" at bounding box center [120, 79] width 83 height 11
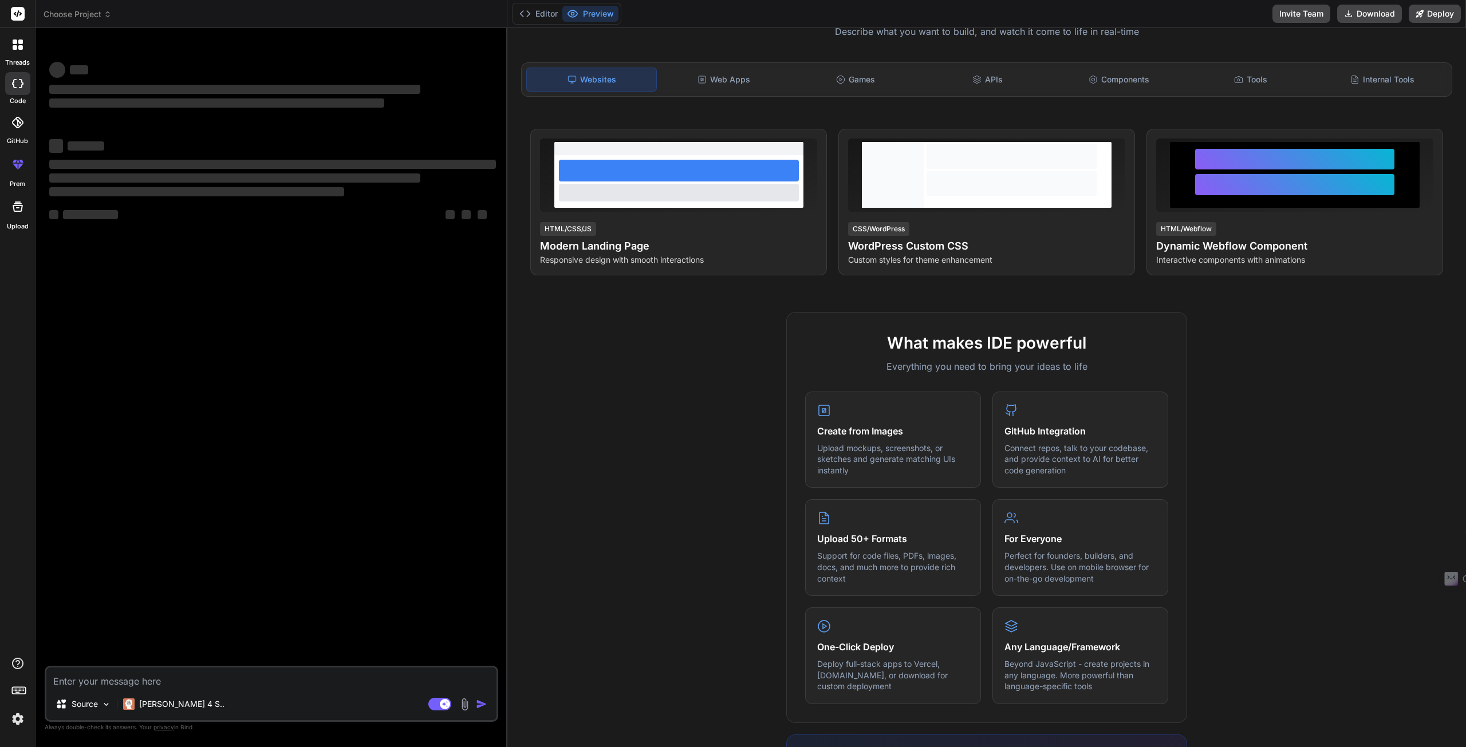
type textarea "x"
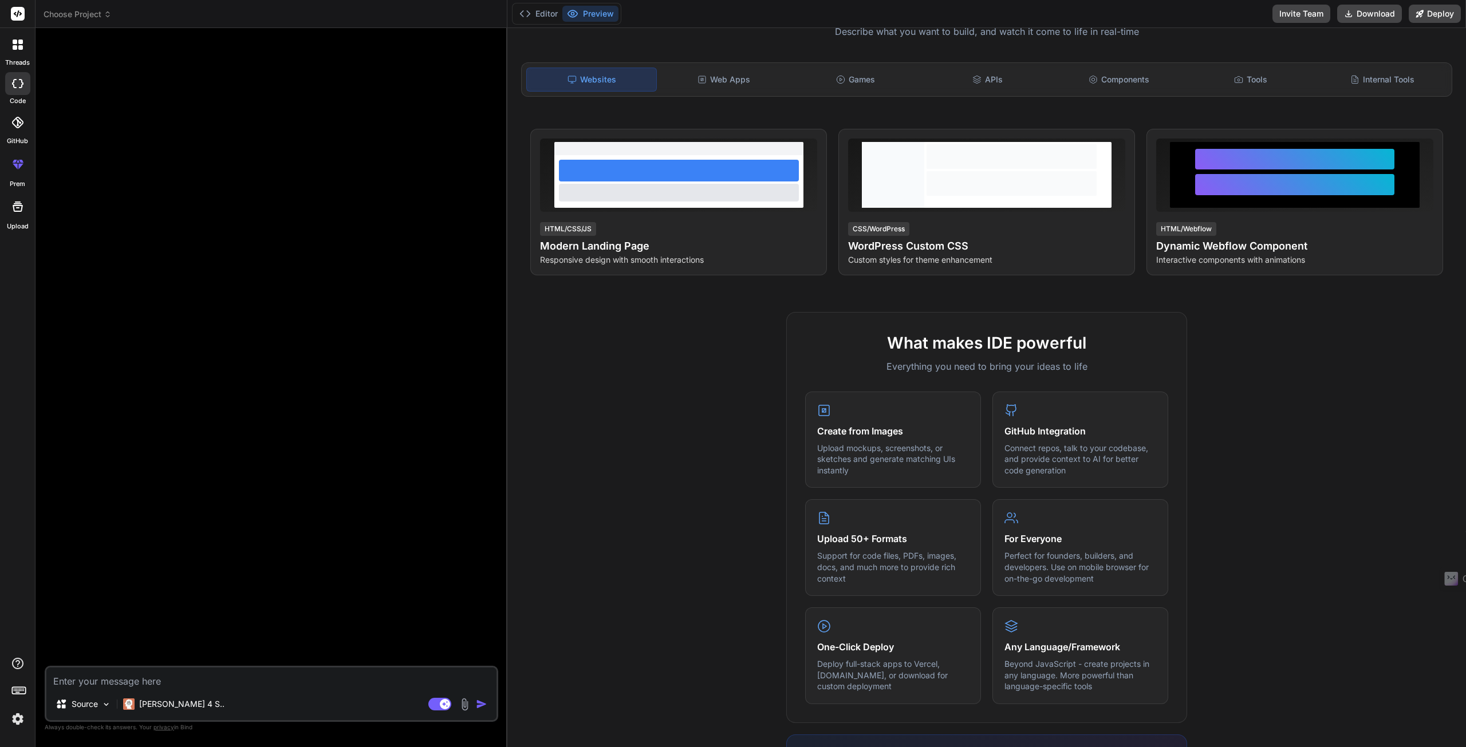
click at [98, 15] on span "Choose Project" at bounding box center [78, 14] width 68 height 11
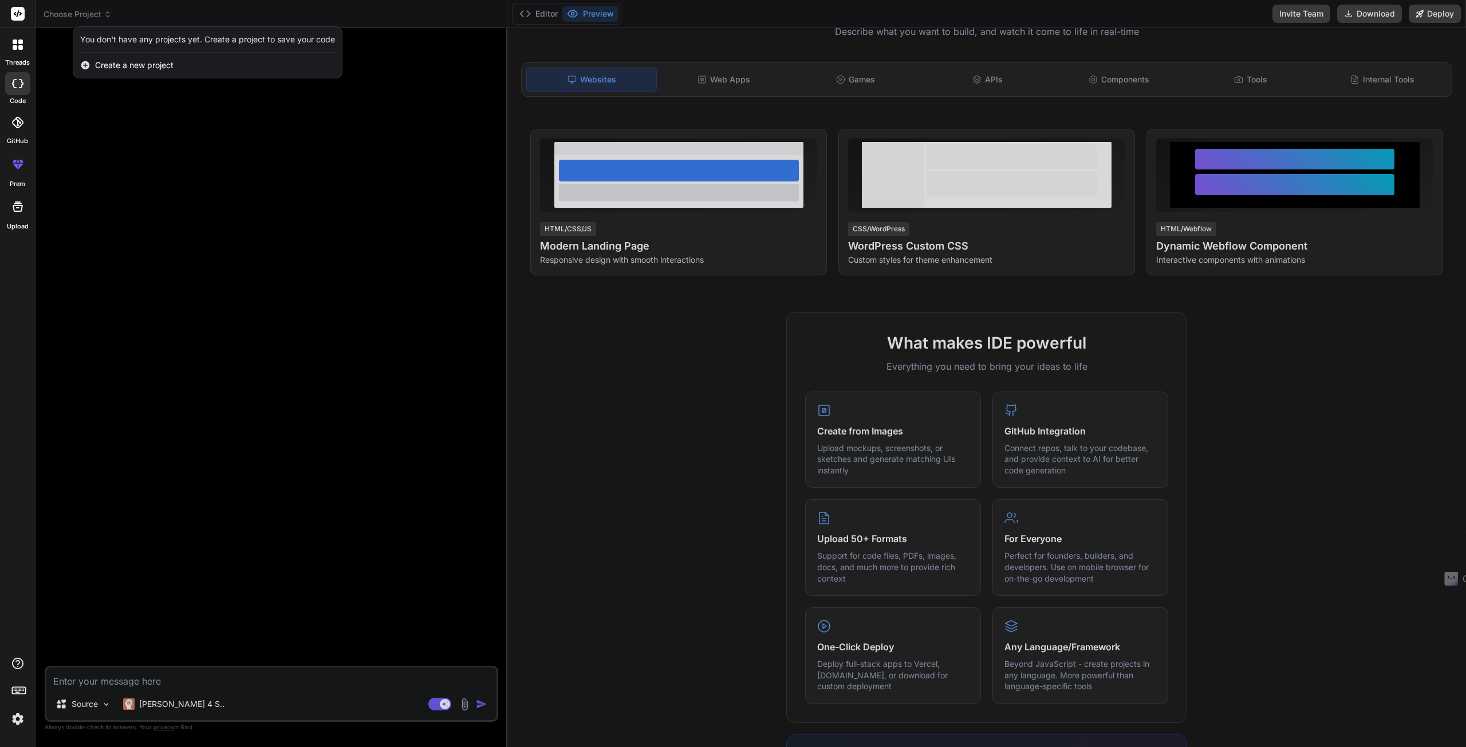
click at [211, 64] on div "Create a new project" at bounding box center [207, 65] width 268 height 25
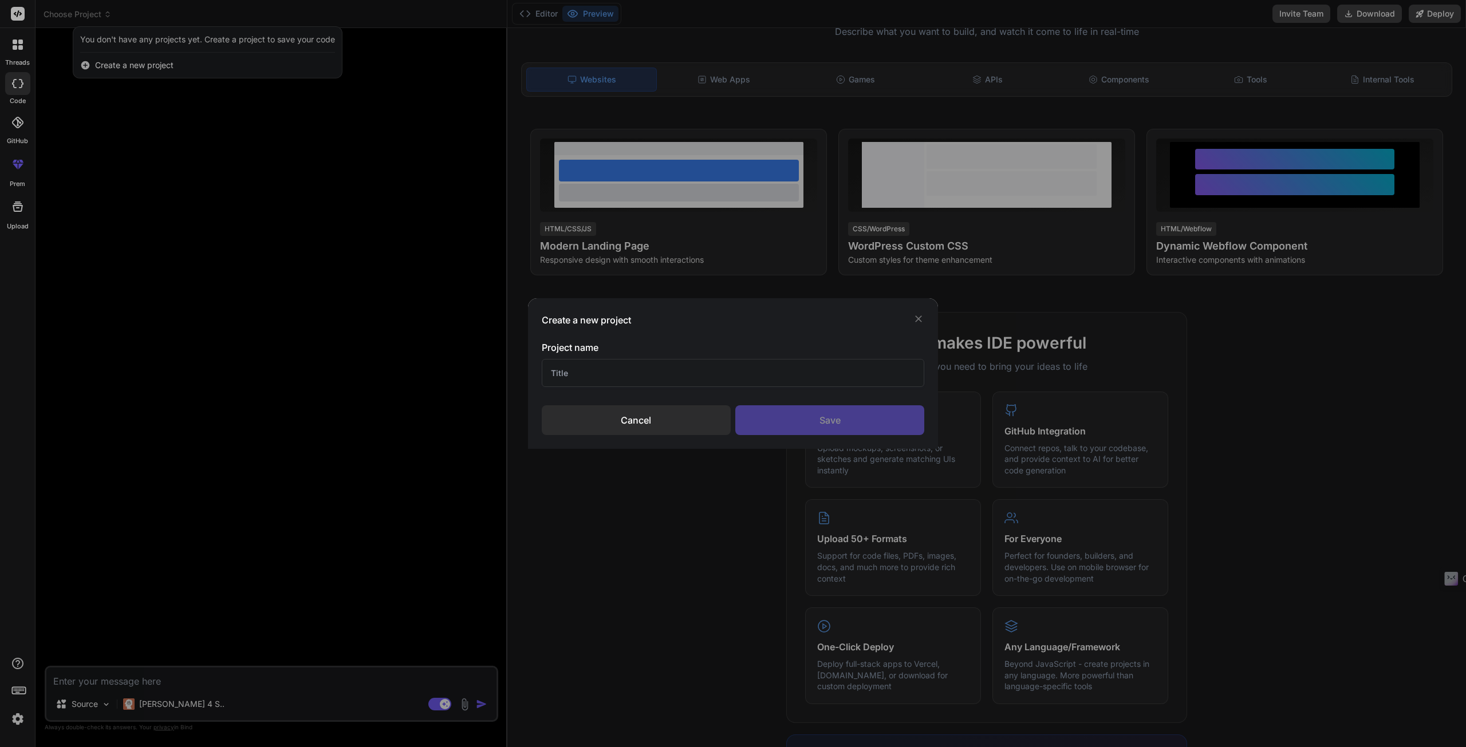
click at [780, 378] on input "text" at bounding box center [733, 373] width 383 height 28
type input "Code"
click at [816, 417] on div "Save" at bounding box center [829, 420] width 189 height 30
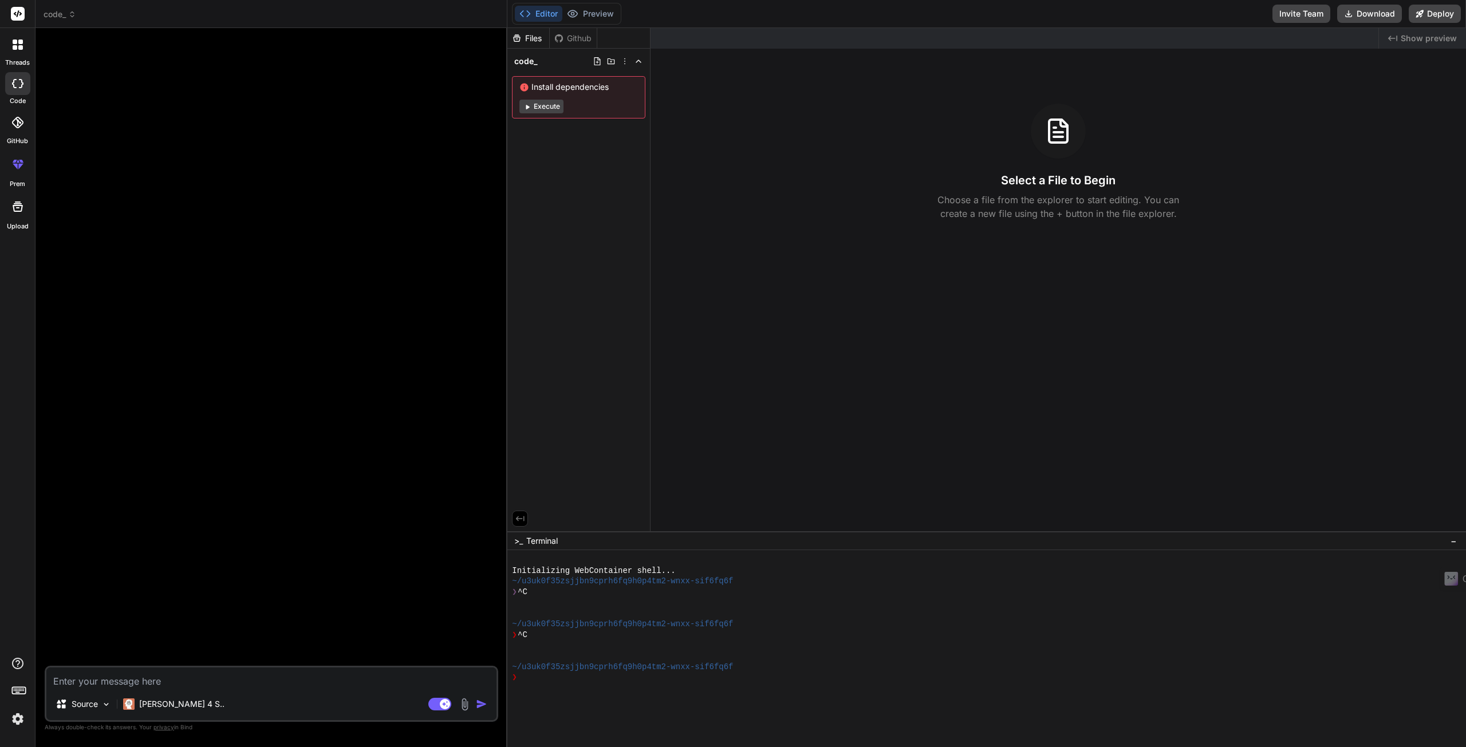
click at [555, 104] on button "Execute" at bounding box center [541, 107] width 44 height 14
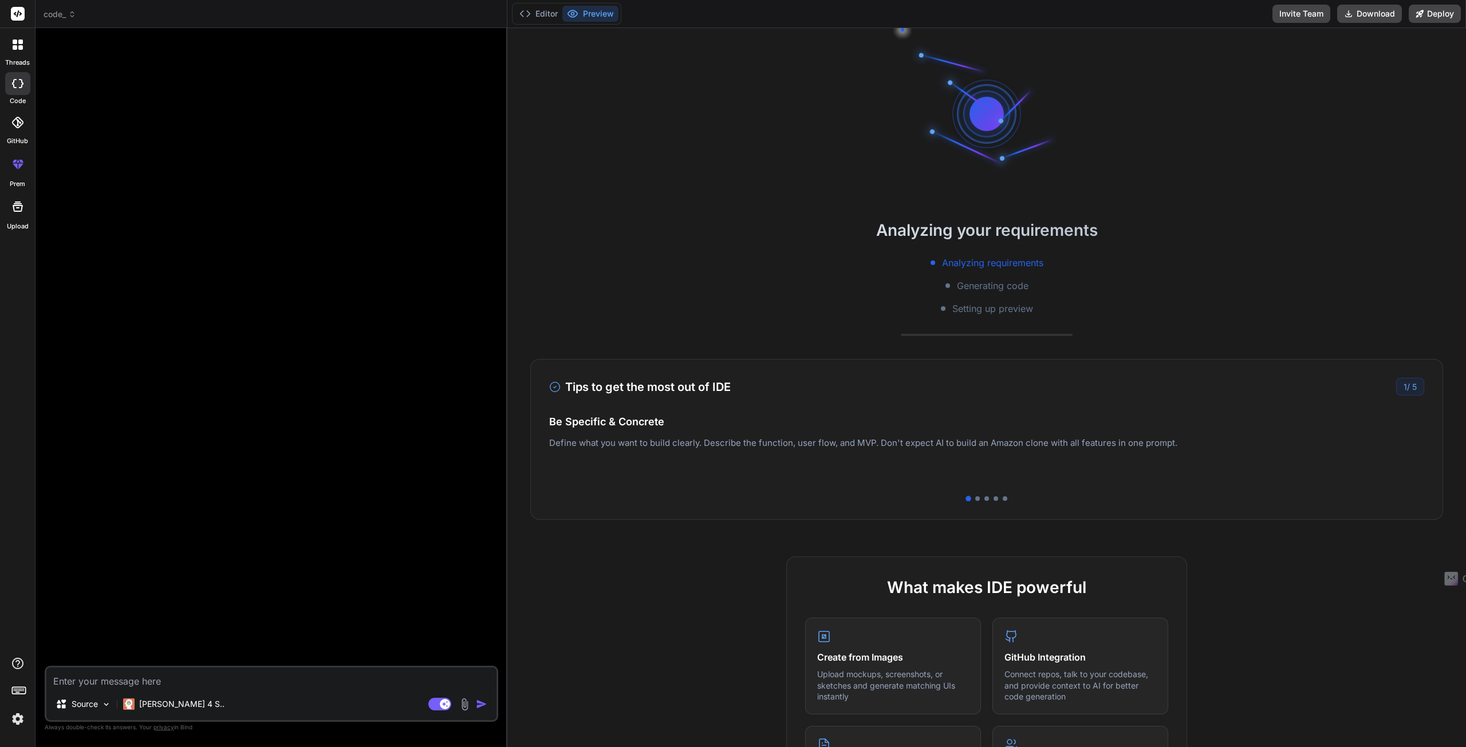
type textarea "x"
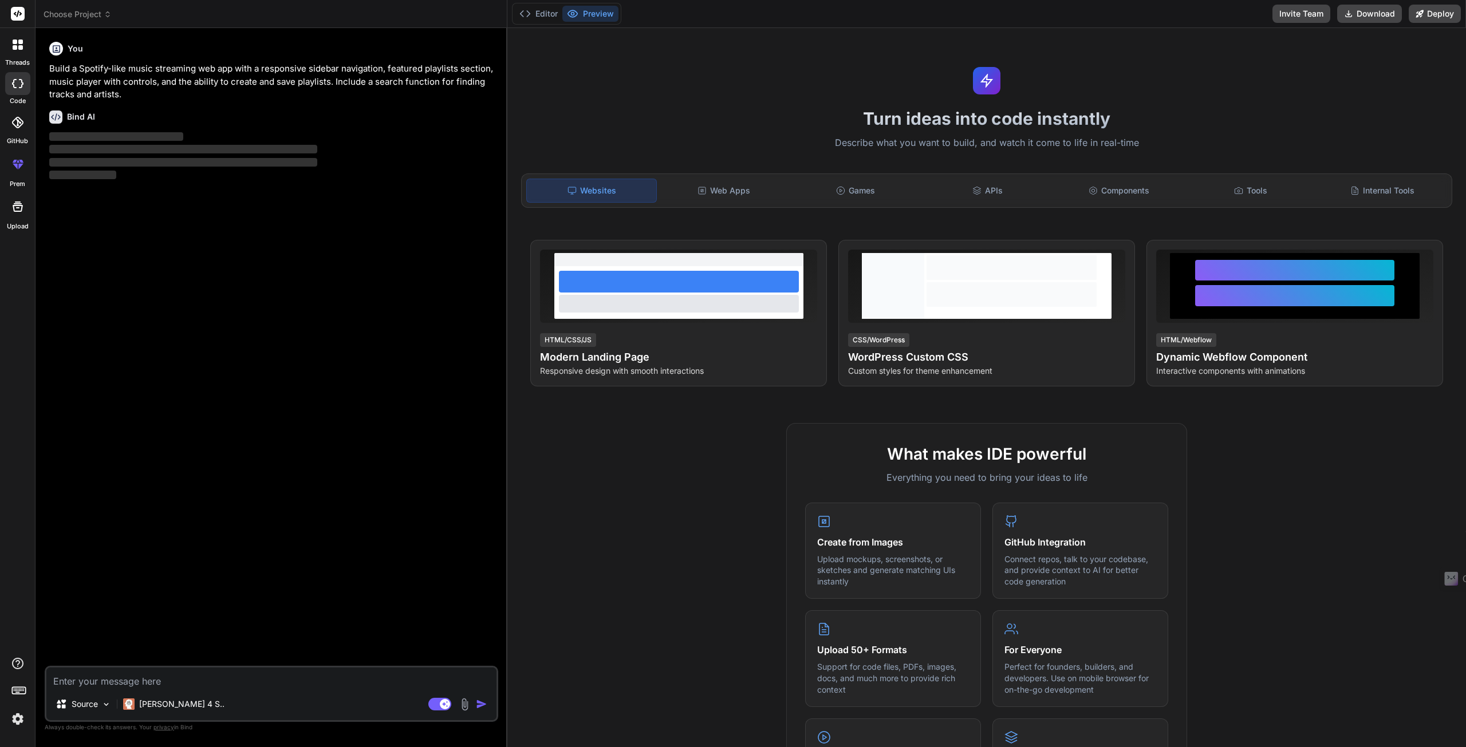
type textarea "x"
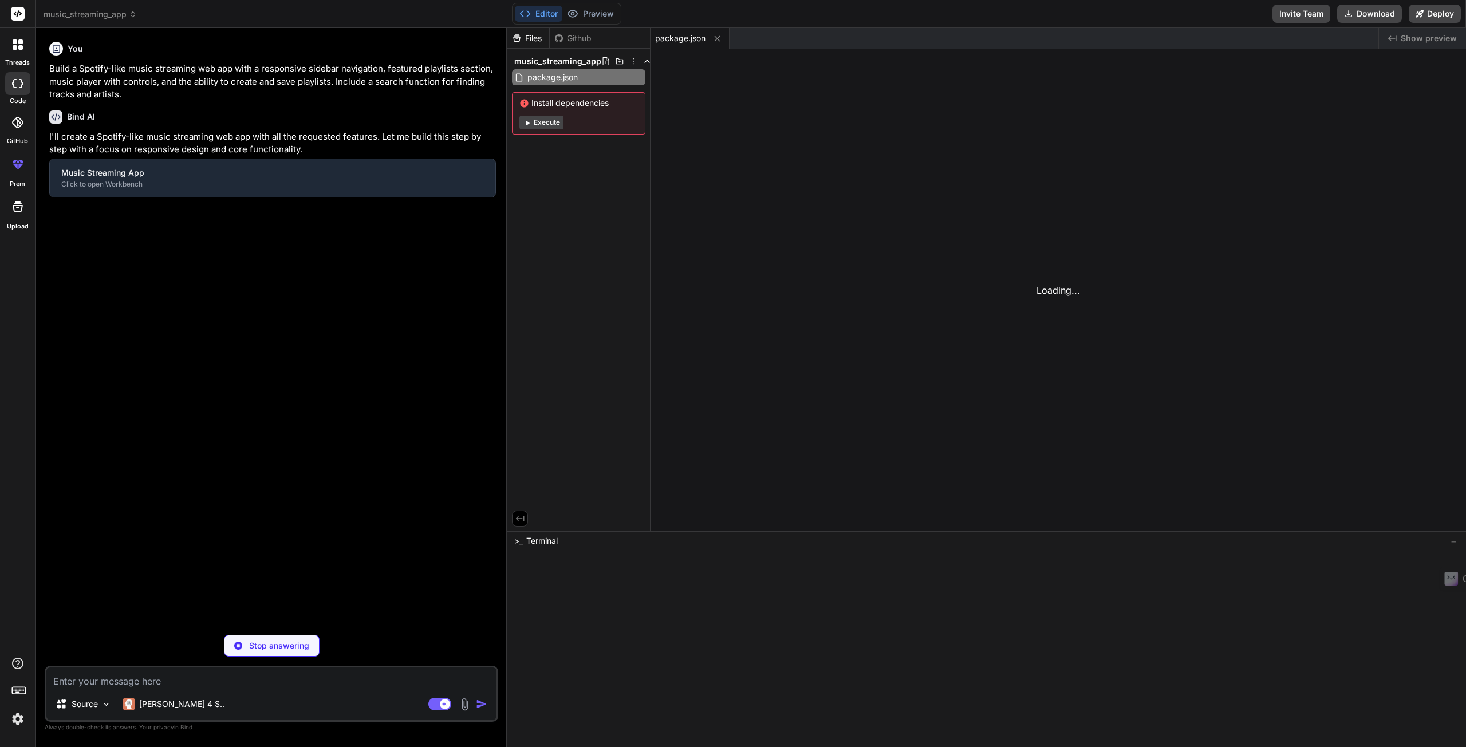
type textarea ">"
type textarea "x"
type textarea "} ] };"
type textarea "x"
type textarea "itApp);"
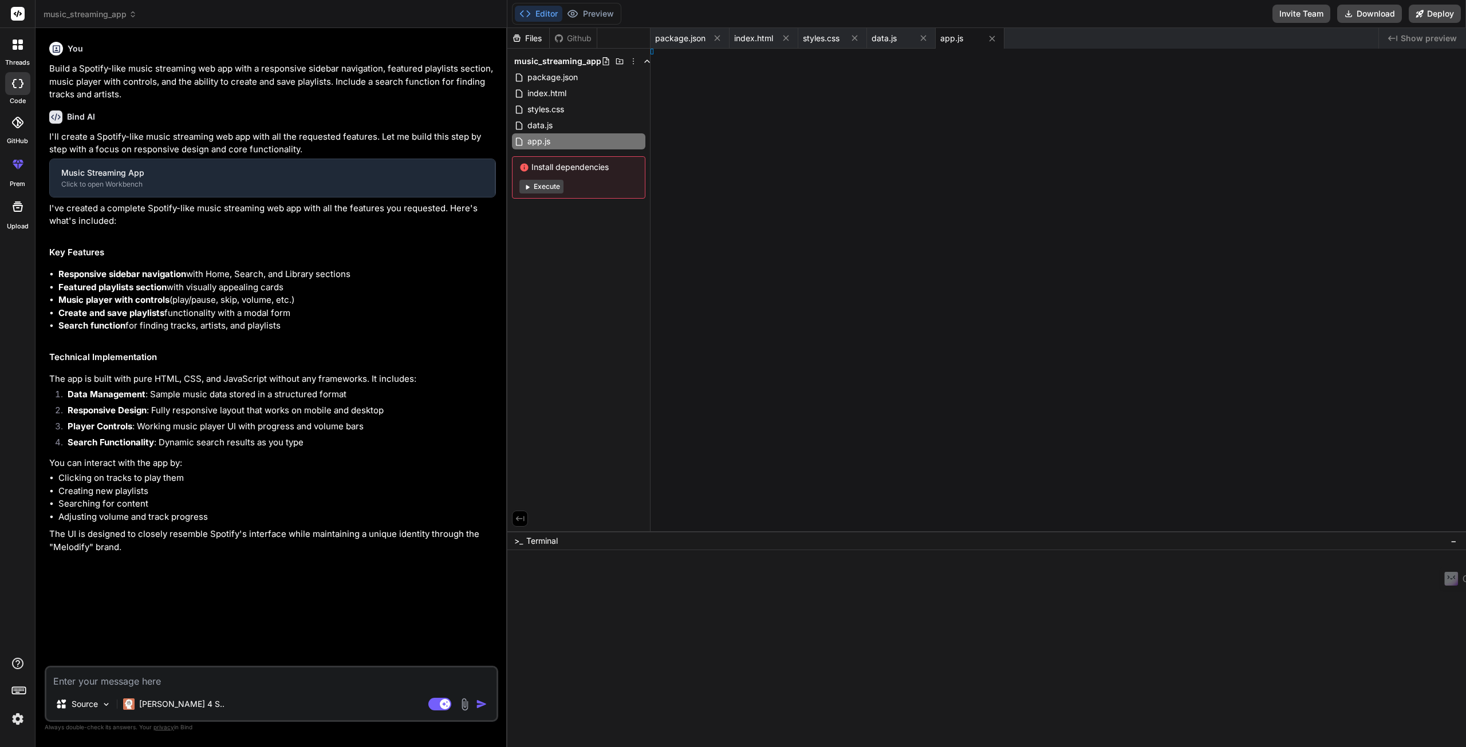
type textarea "x"
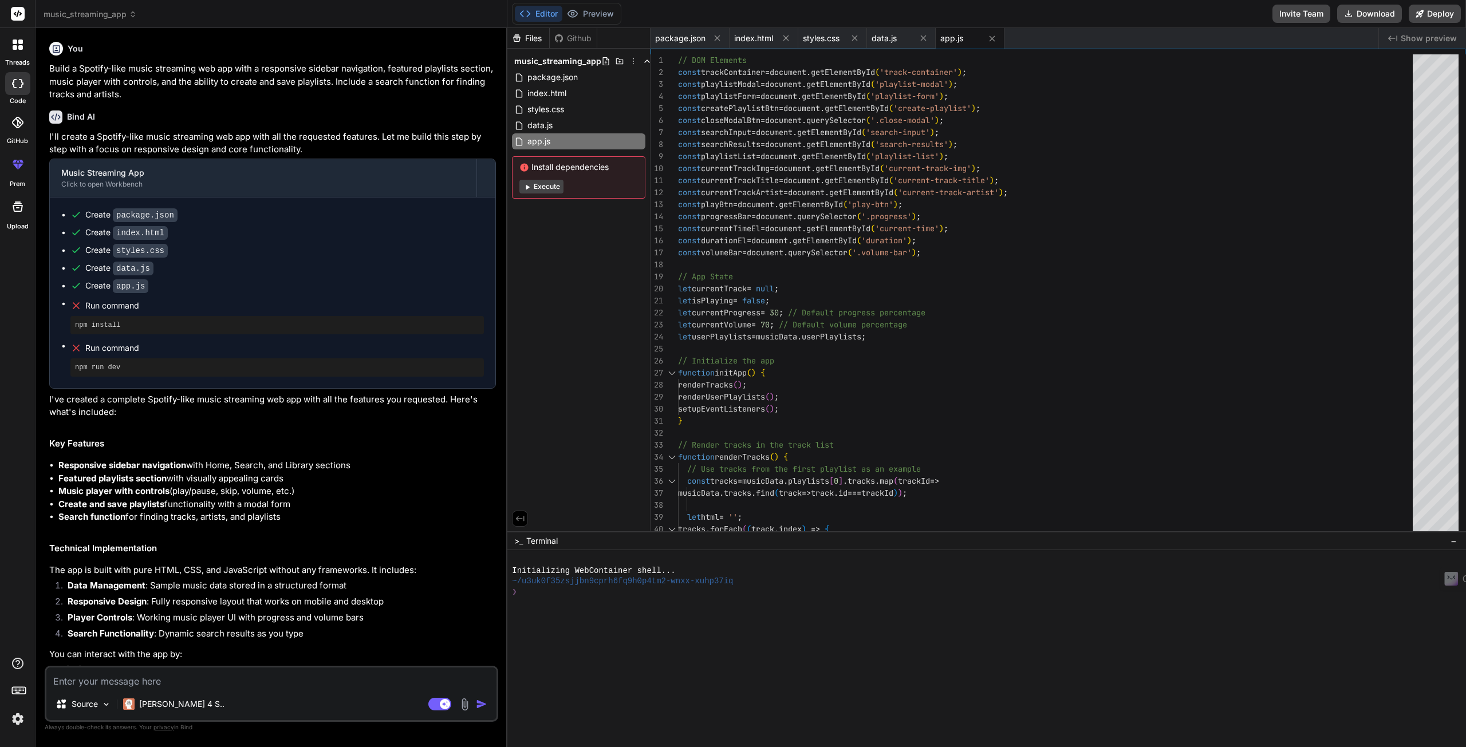
click at [554, 187] on button "Execute" at bounding box center [541, 187] width 44 height 14
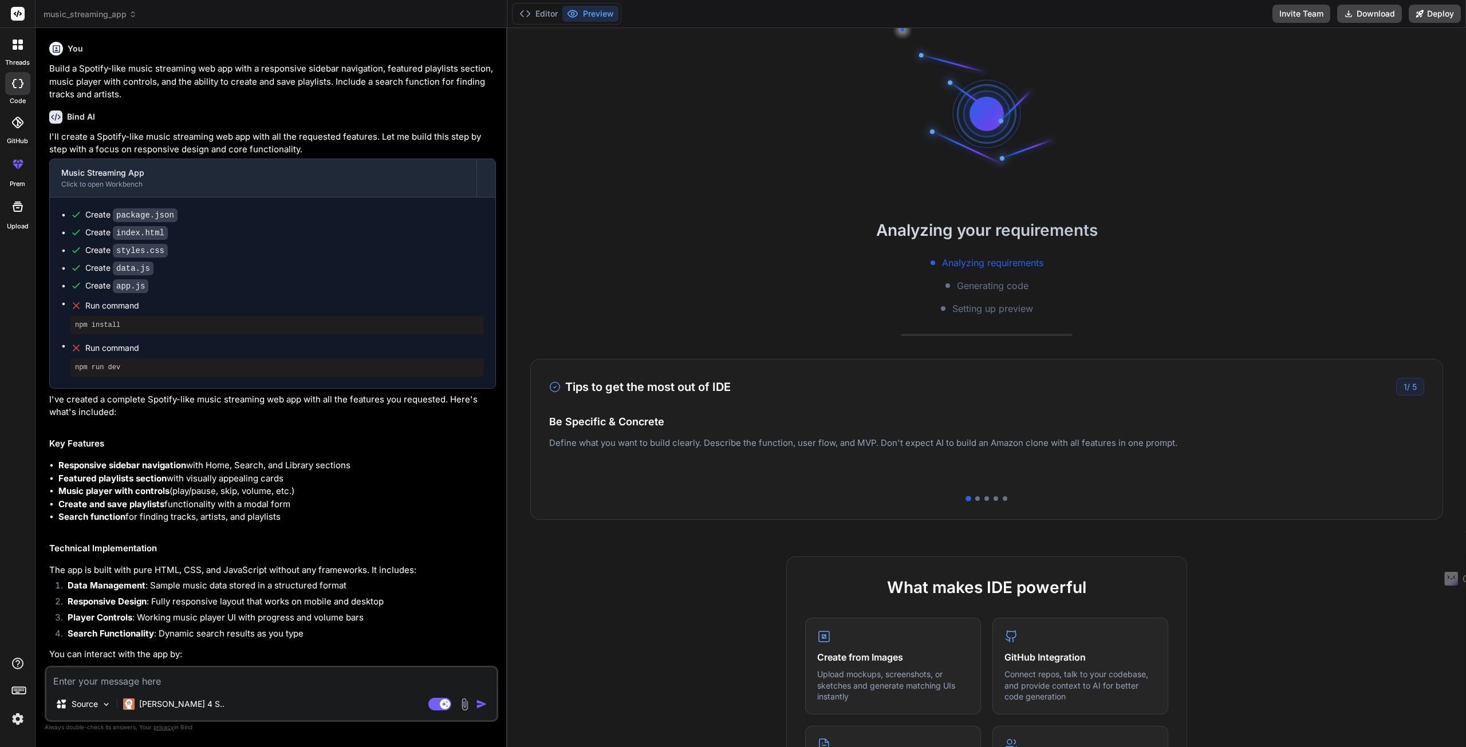
type textarea "x"
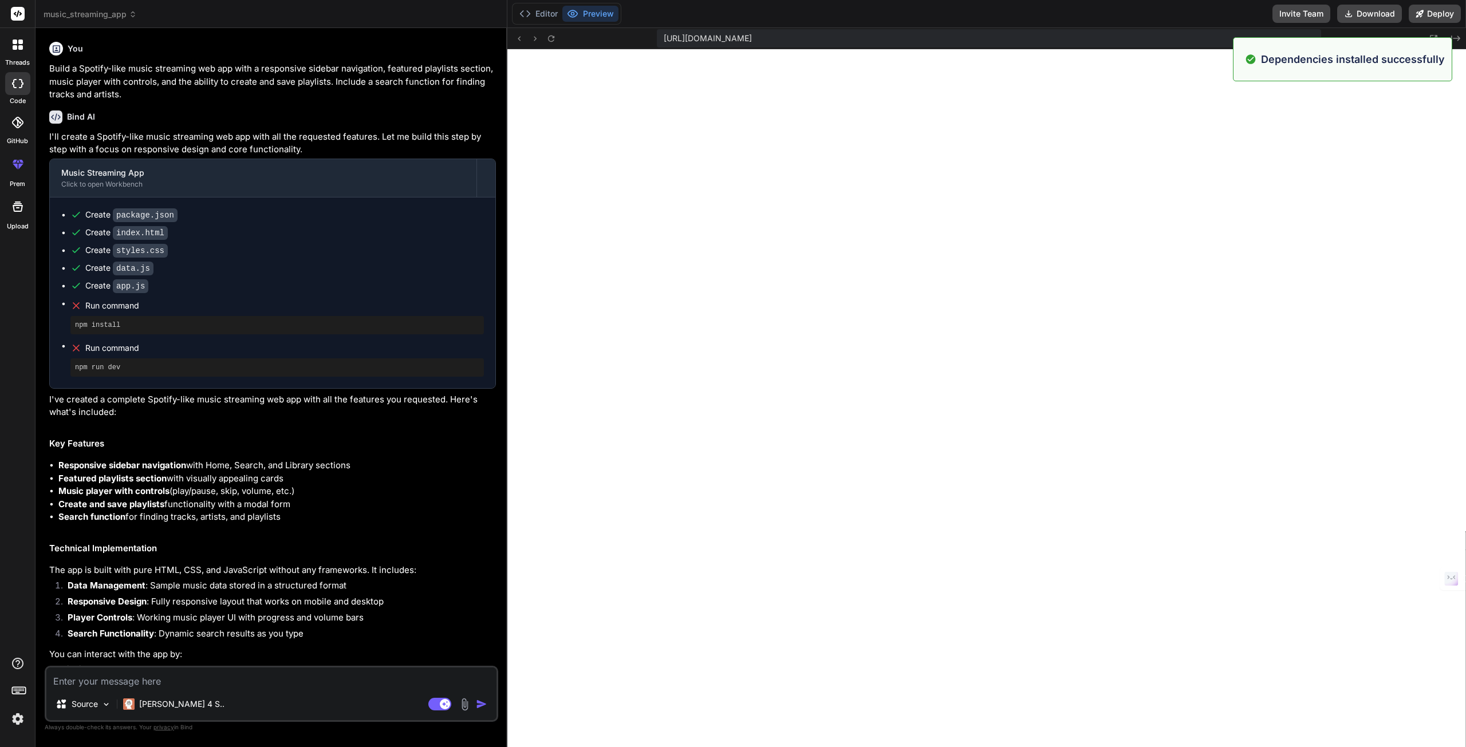
scroll to position [331, 0]
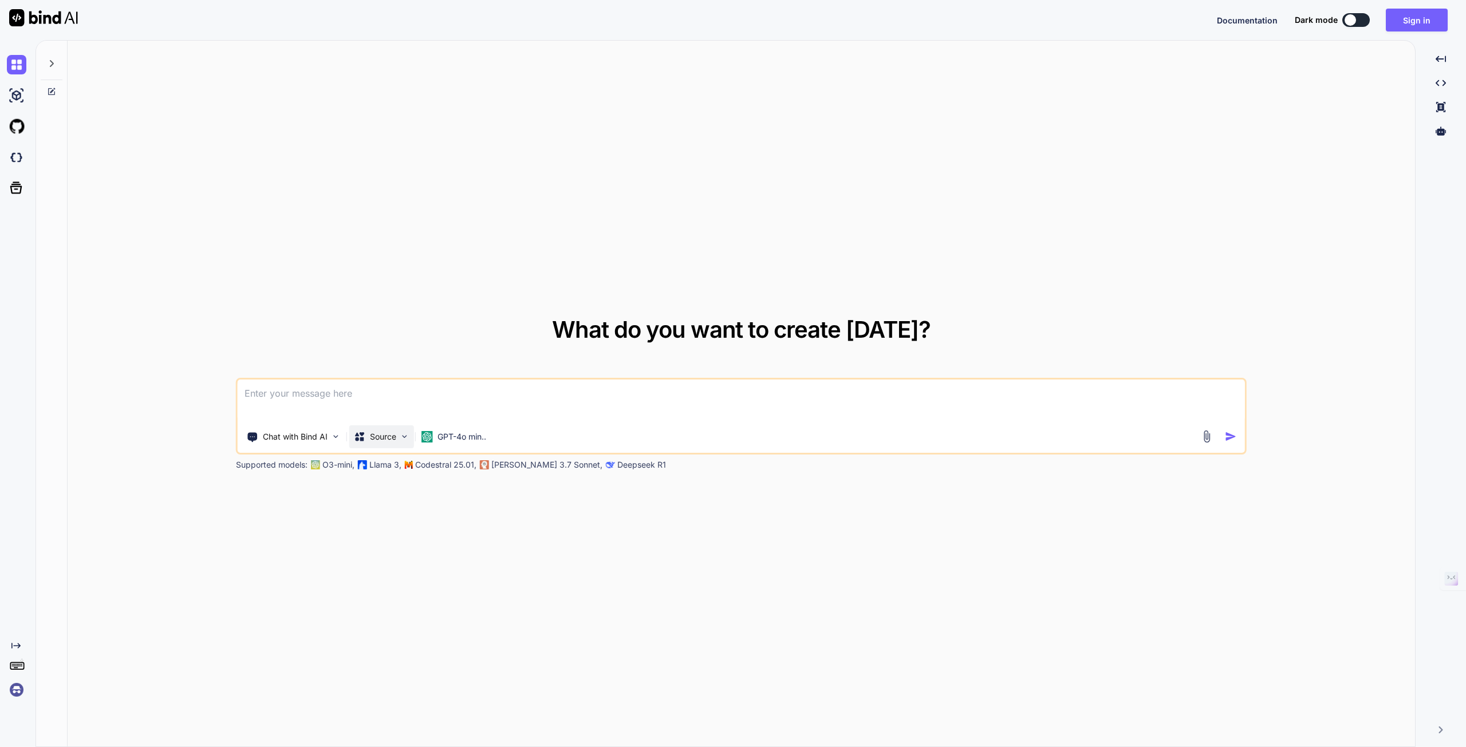
click at [411, 433] on div "Source" at bounding box center [381, 436] width 65 height 23
type textarea "x"
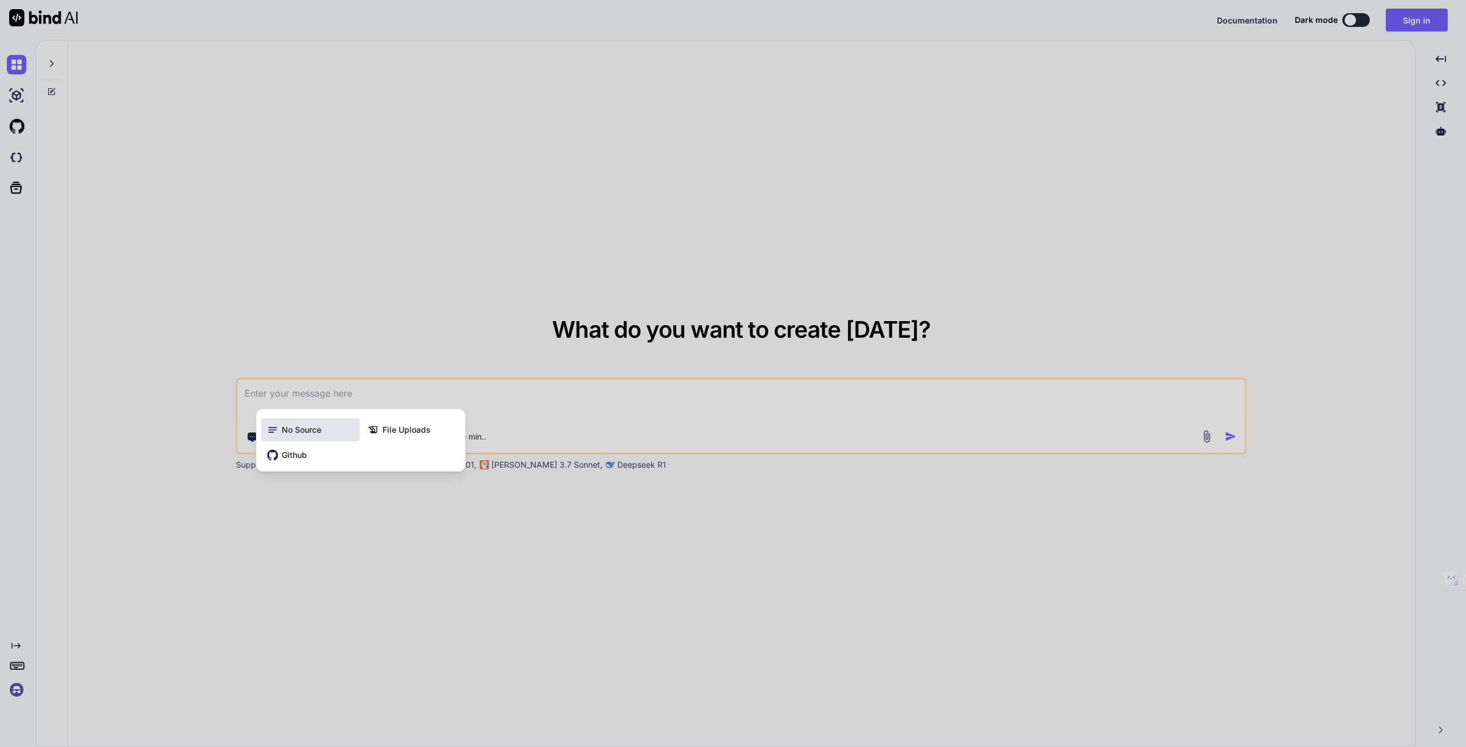
click at [307, 430] on span "No Source" at bounding box center [302, 429] width 40 height 11
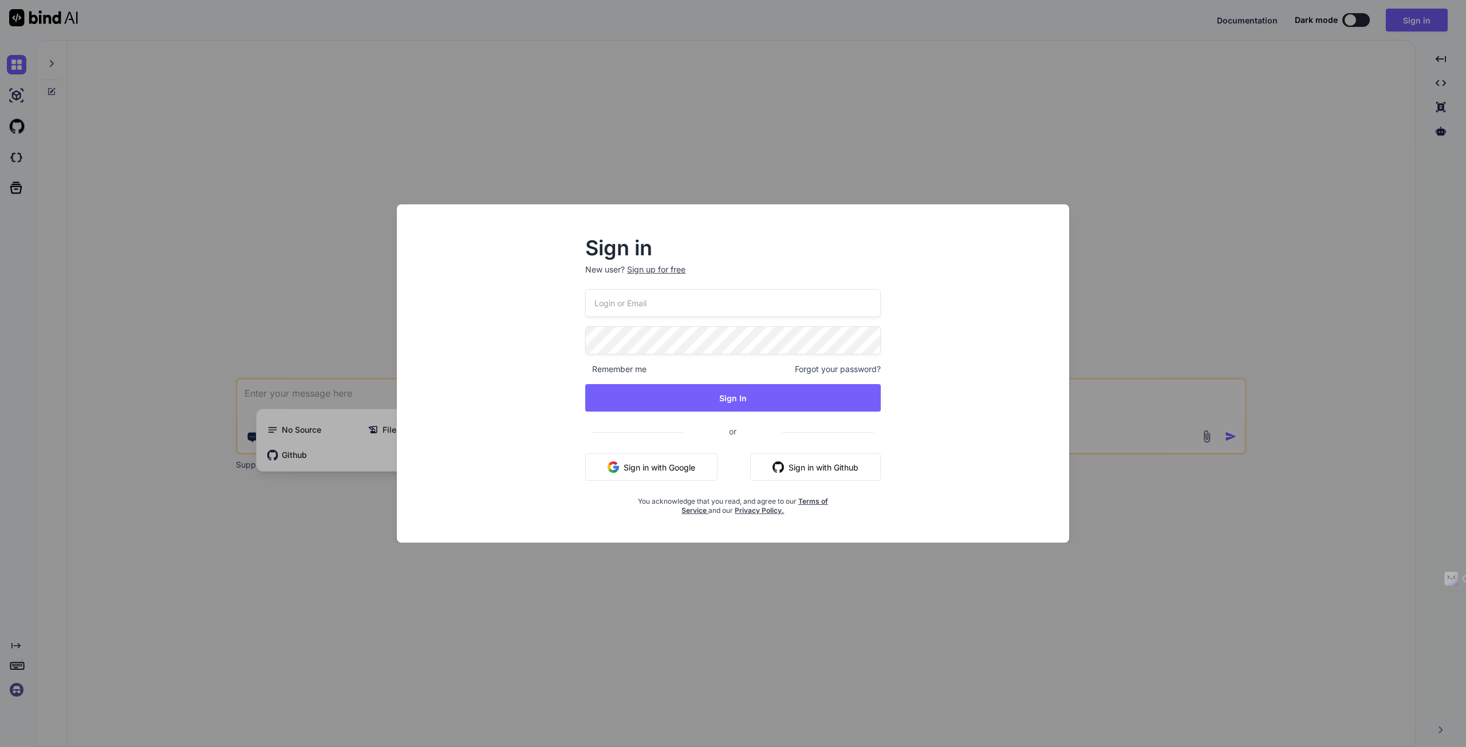
click at [987, 140] on div "Sign in New user? Sign up for free Remember me Forgot your password? Sign In or…" at bounding box center [733, 373] width 1466 height 747
